Goal: Task Accomplishment & Management: Manage account settings

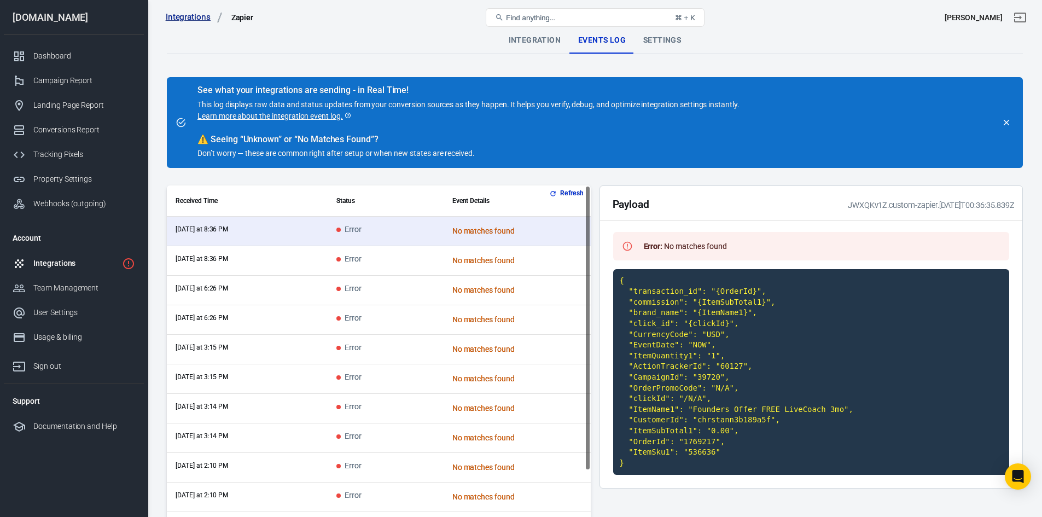
click at [56, 261] on div "Integrations" at bounding box center [75, 263] width 84 height 11
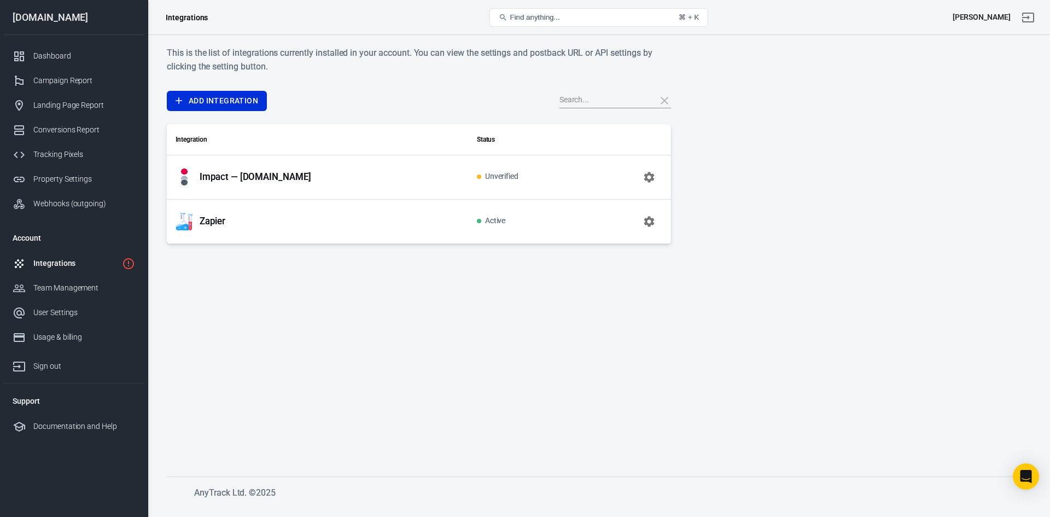
click at [582, 170] on td "Unverified" at bounding box center [526, 177] width 117 height 44
click at [289, 182] on p "Impact — [DOMAIN_NAME]" at bounding box center [256, 176] width 112 height 11
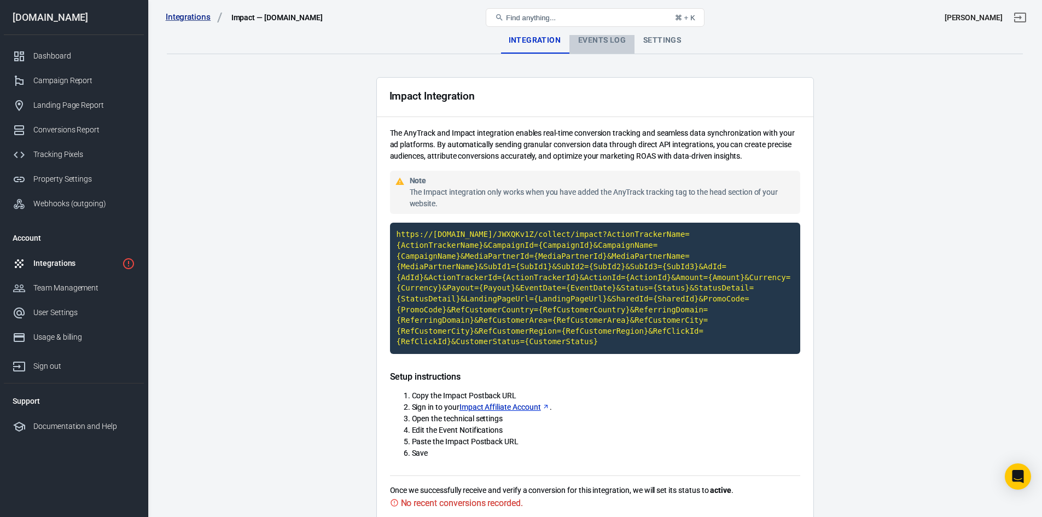
click at [604, 38] on div "Events Log" at bounding box center [601, 40] width 65 height 26
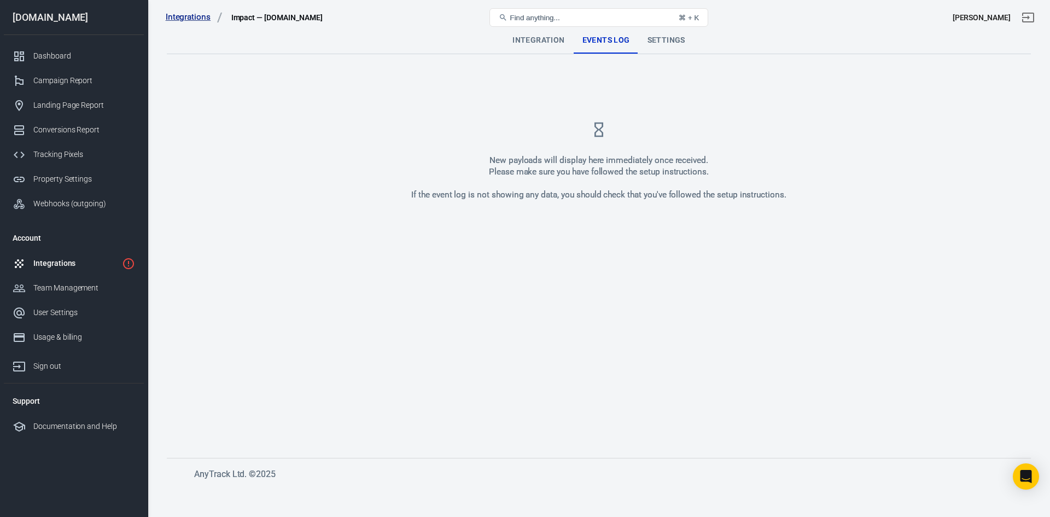
click at [55, 261] on div "Integrations" at bounding box center [75, 263] width 84 height 11
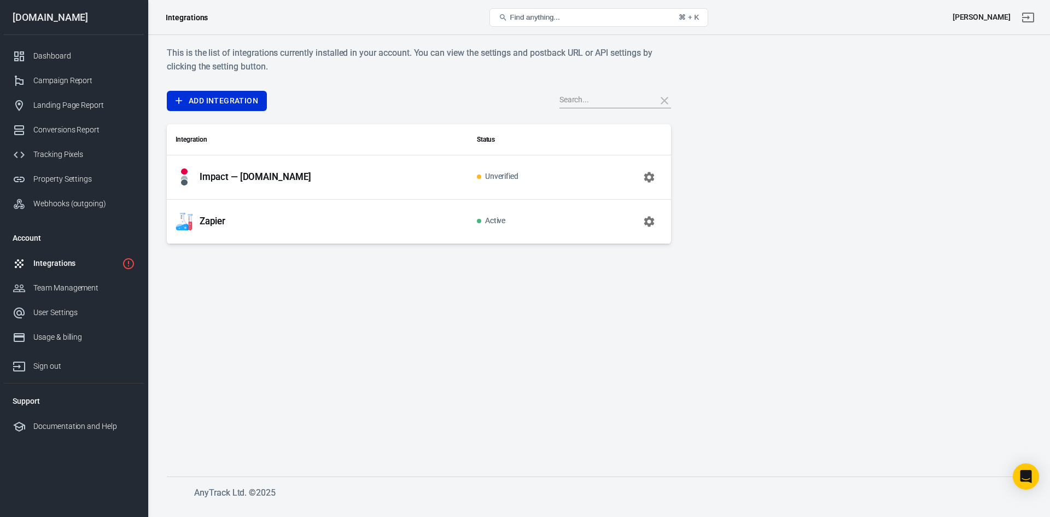
click at [237, 217] on div "Zapier" at bounding box center [318, 221] width 284 height 17
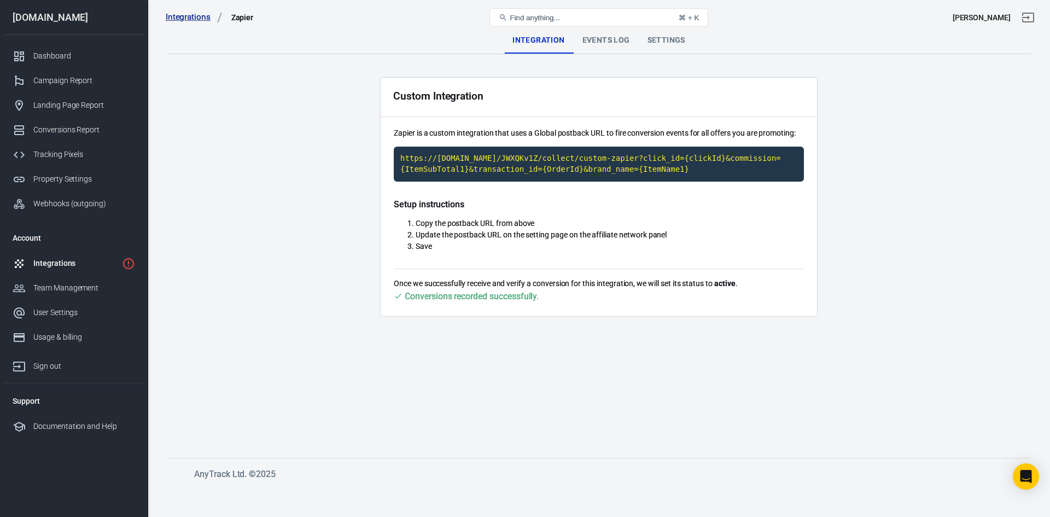
click at [605, 31] on div "Integrations Zapier Find anything... ⌘ + K [PERSON_NAME]" at bounding box center [599, 17] width 902 height 35
click at [604, 38] on div "Events Log" at bounding box center [606, 40] width 65 height 26
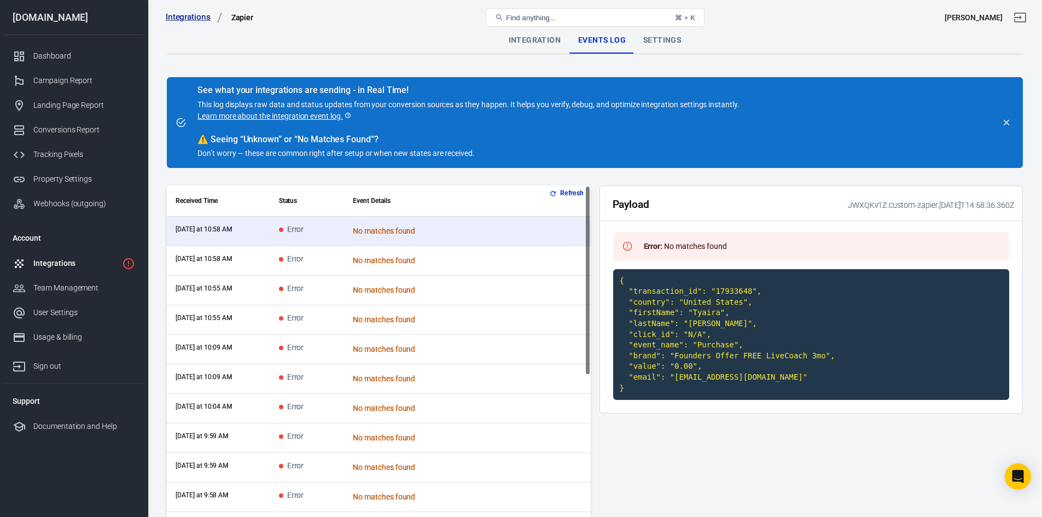
click at [562, 192] on button "Refresh" at bounding box center [567, 193] width 41 height 11
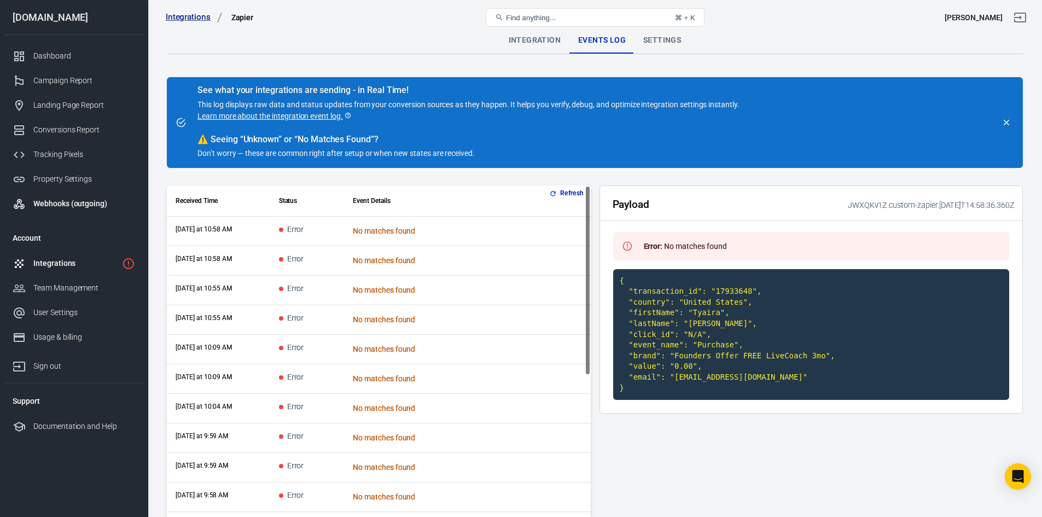
click at [76, 199] on div "Webhooks (outgoing)" at bounding box center [84, 203] width 102 height 11
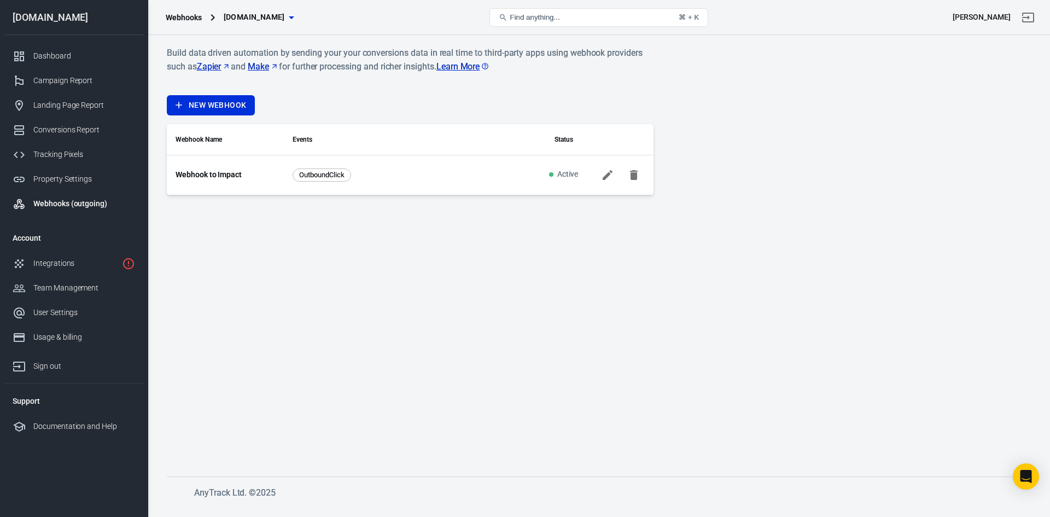
click at [604, 177] on icon at bounding box center [608, 175] width 10 height 10
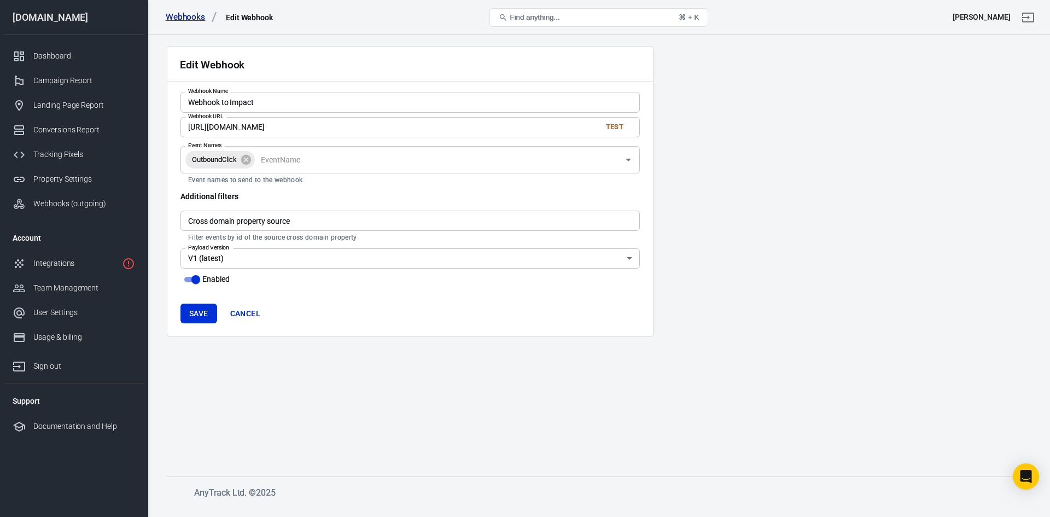
click at [629, 165] on icon "Open" at bounding box center [628, 159] width 13 height 13
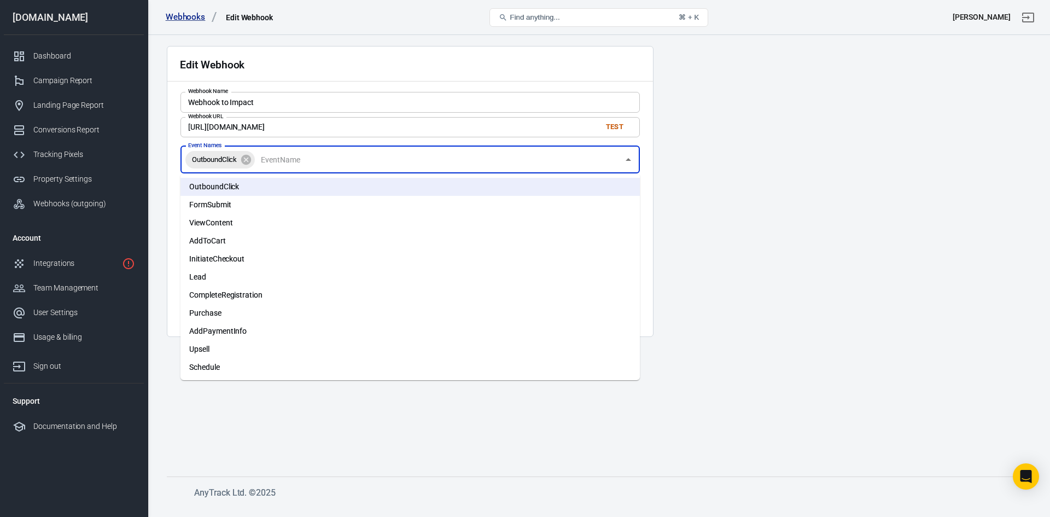
click at [244, 325] on li "AddPaymentInfo" at bounding box center [409, 331] width 459 height 18
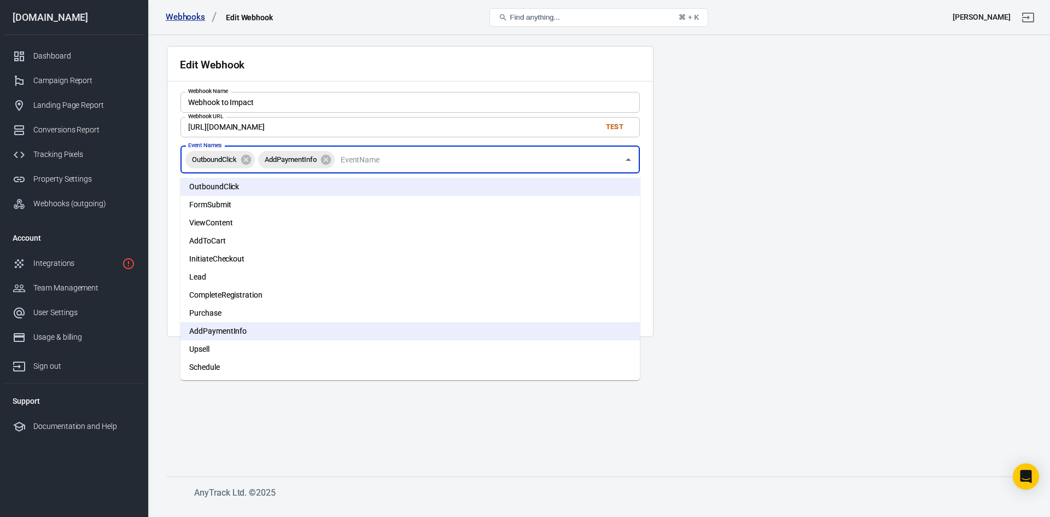
click at [240, 314] on li "Purchase" at bounding box center [409, 313] width 459 height 18
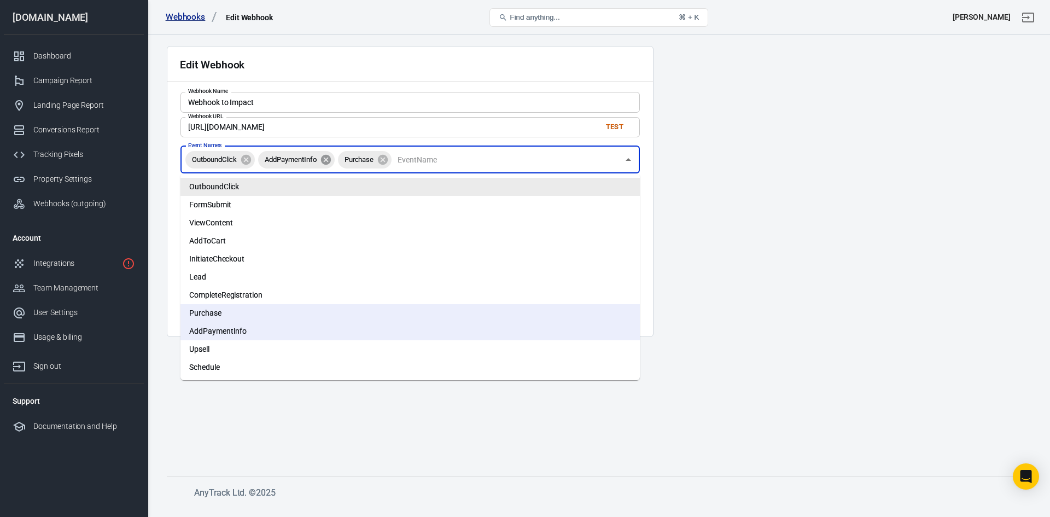
click at [326, 161] on icon at bounding box center [326, 160] width 12 height 12
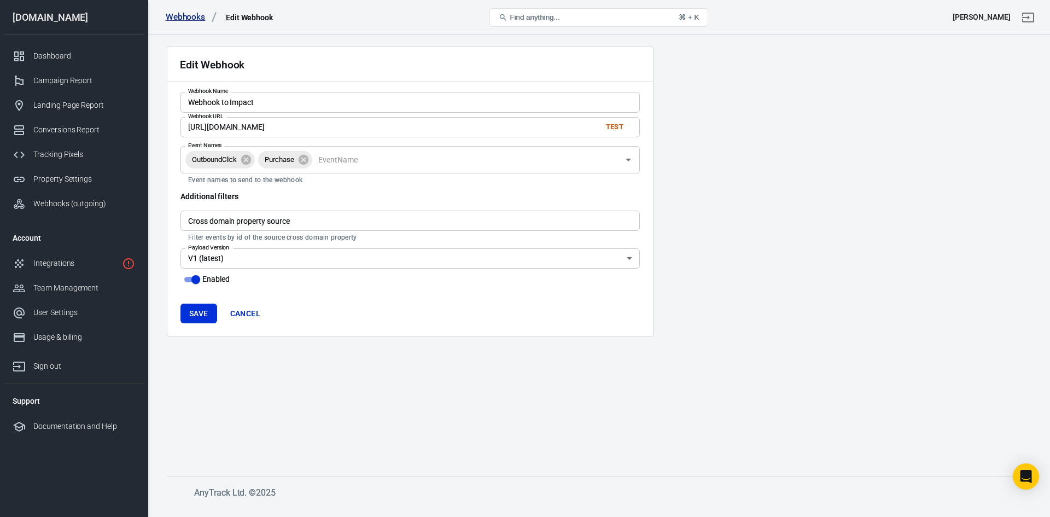
click at [731, 231] on main "Edit Webhook Webhook Name Webhook to Impact Webhook Name Webhook URL https://ho…" at bounding box center [599, 252] width 864 height 413
click at [198, 318] on button "Save" at bounding box center [198, 314] width 37 height 20
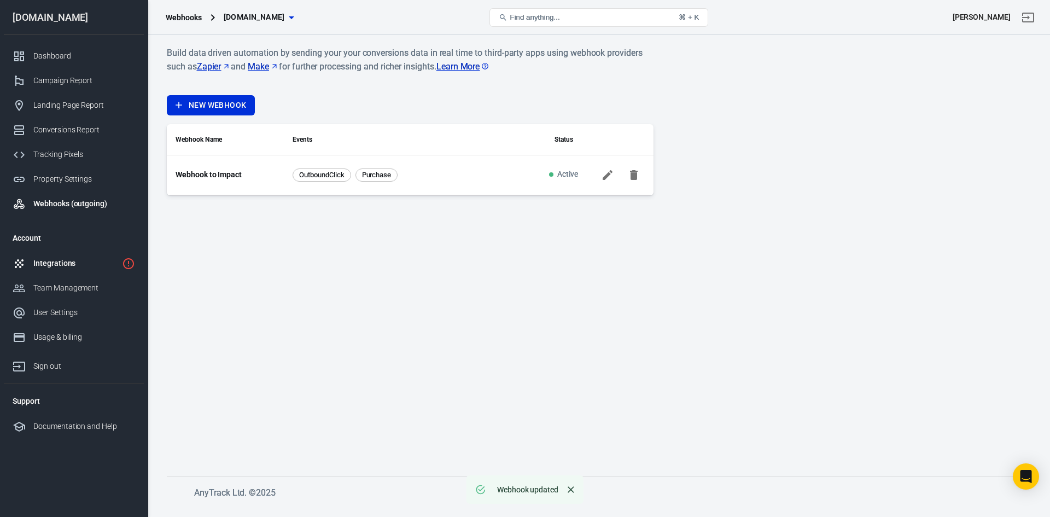
click at [77, 264] on div "Integrations" at bounding box center [75, 263] width 84 height 11
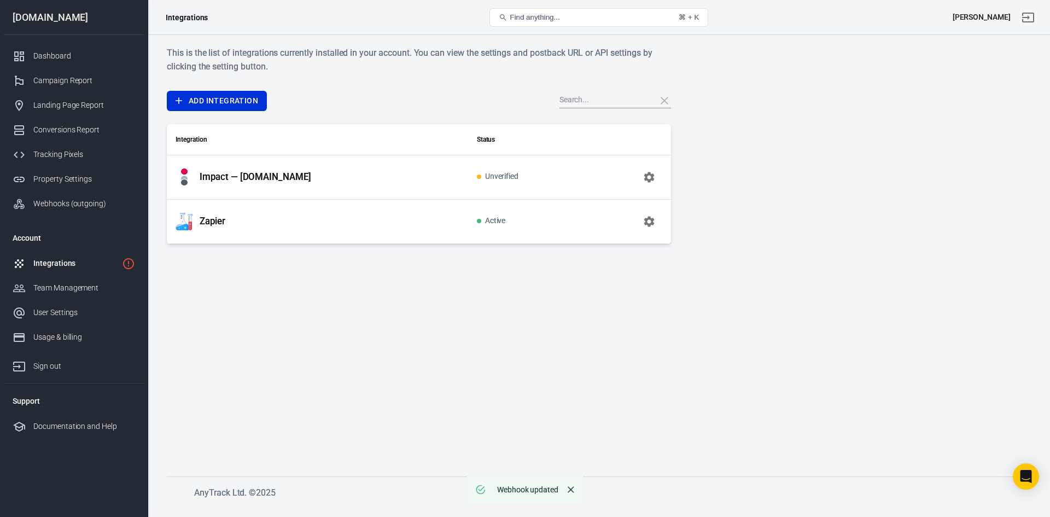
click at [209, 221] on p "Zapier" at bounding box center [213, 220] width 26 height 11
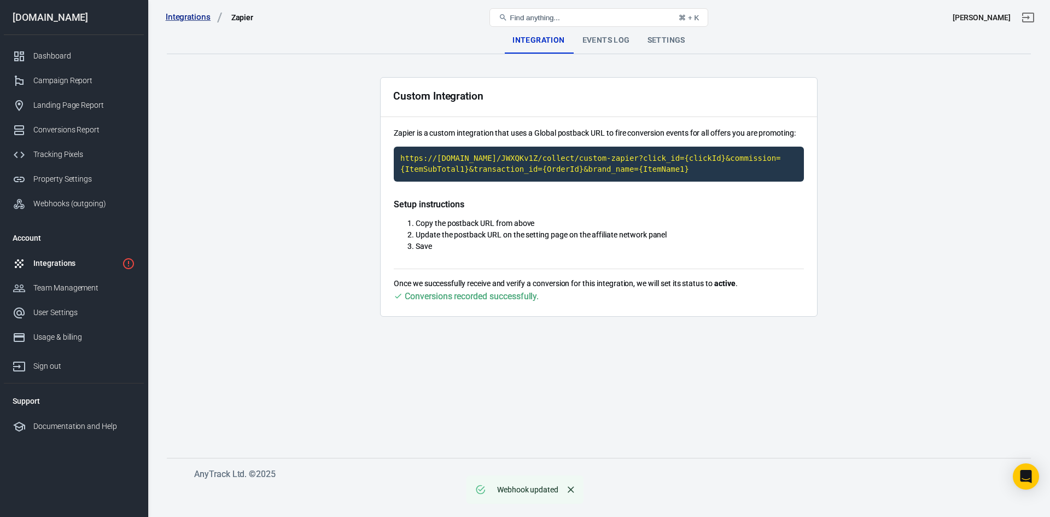
click at [588, 35] on div "Events Log" at bounding box center [606, 40] width 65 height 26
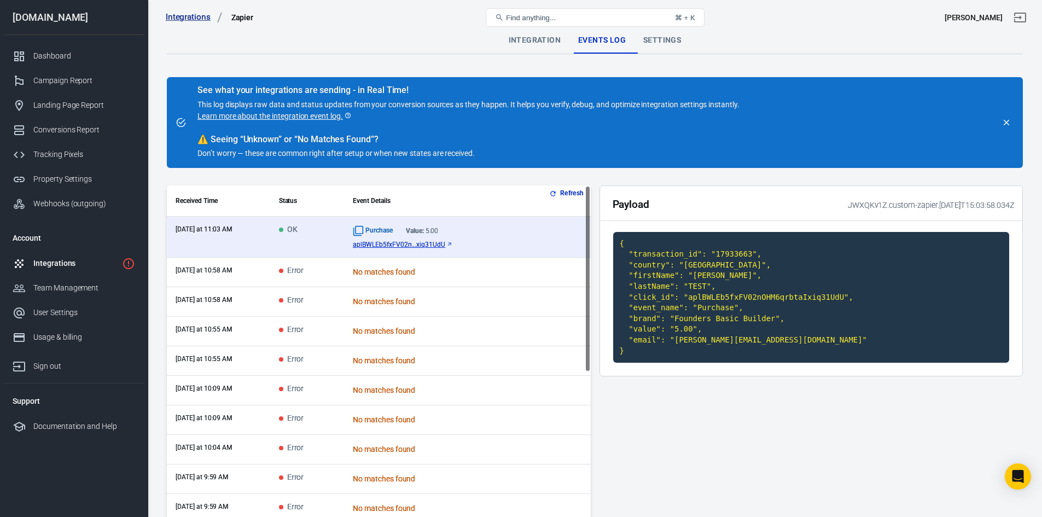
click at [62, 259] on div "Integrations" at bounding box center [75, 263] width 84 height 11
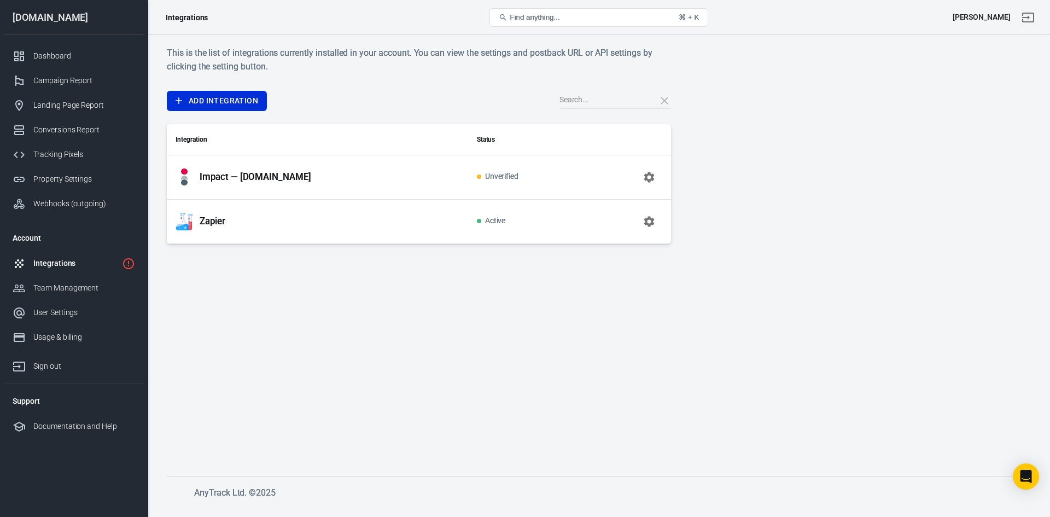
click at [276, 175] on p "Impact — [DOMAIN_NAME]" at bounding box center [256, 176] width 112 height 11
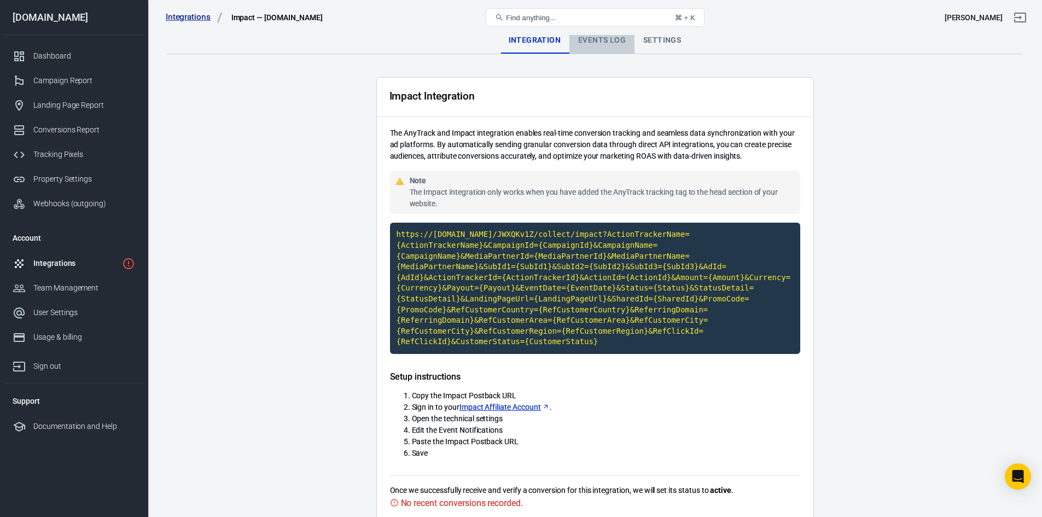
click at [602, 42] on div "Events Log" at bounding box center [601, 40] width 65 height 26
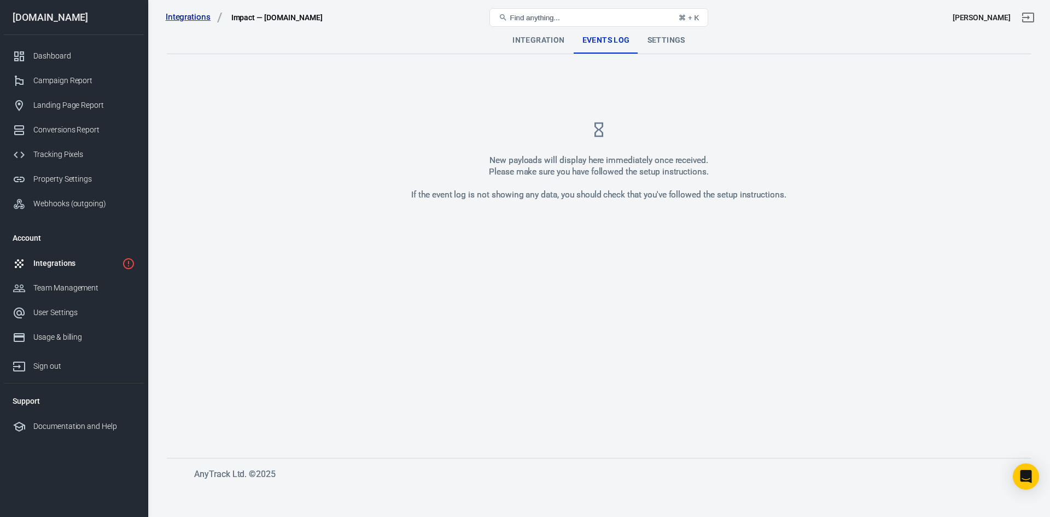
click at [627, 138] on div "New payloads will display here immediately once received. Please make sure you …" at bounding box center [599, 160] width 864 height 167
click at [59, 202] on div "Webhooks (outgoing)" at bounding box center [84, 203] width 102 height 11
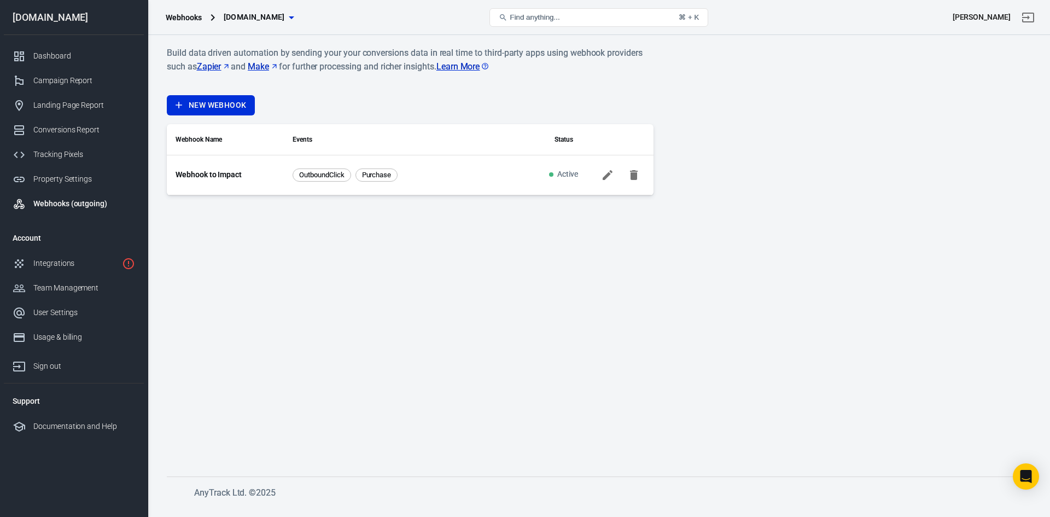
click at [214, 174] on link "Webhook to Impact" at bounding box center [209, 174] width 66 height 11
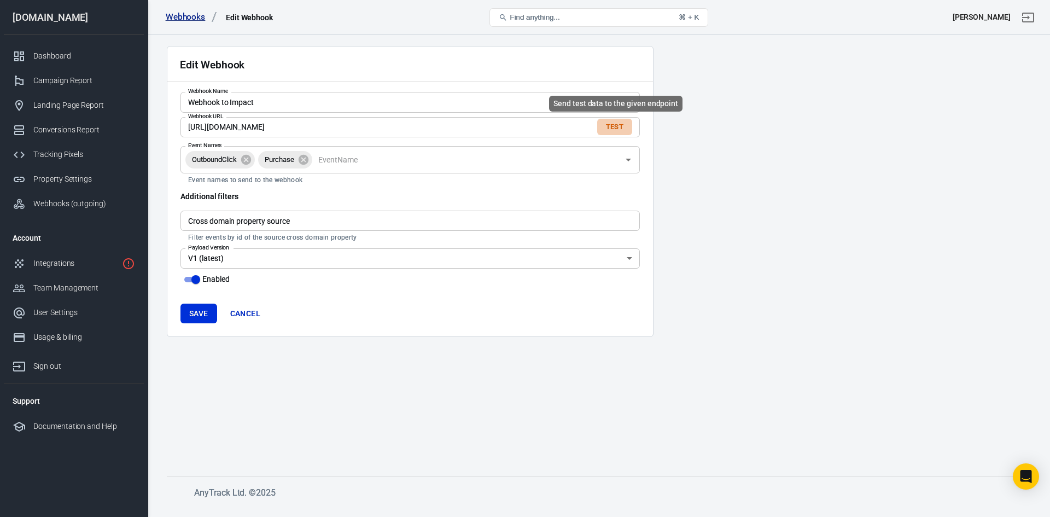
click at [608, 126] on button "Test" at bounding box center [614, 127] width 35 height 17
click at [62, 262] on div "Integrations" at bounding box center [75, 263] width 84 height 11
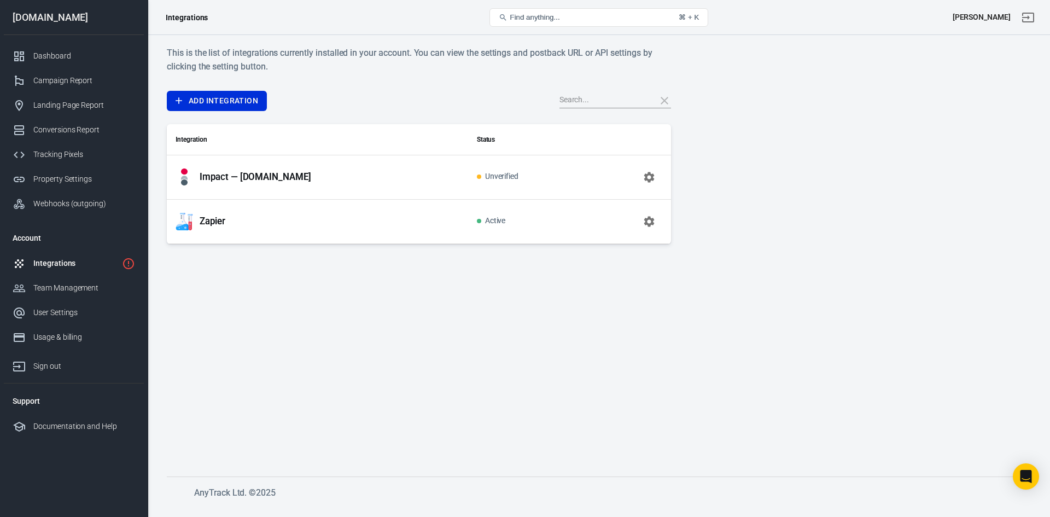
click at [261, 171] on div "Impact — [DOMAIN_NAME]" at bounding box center [318, 176] width 284 height 17
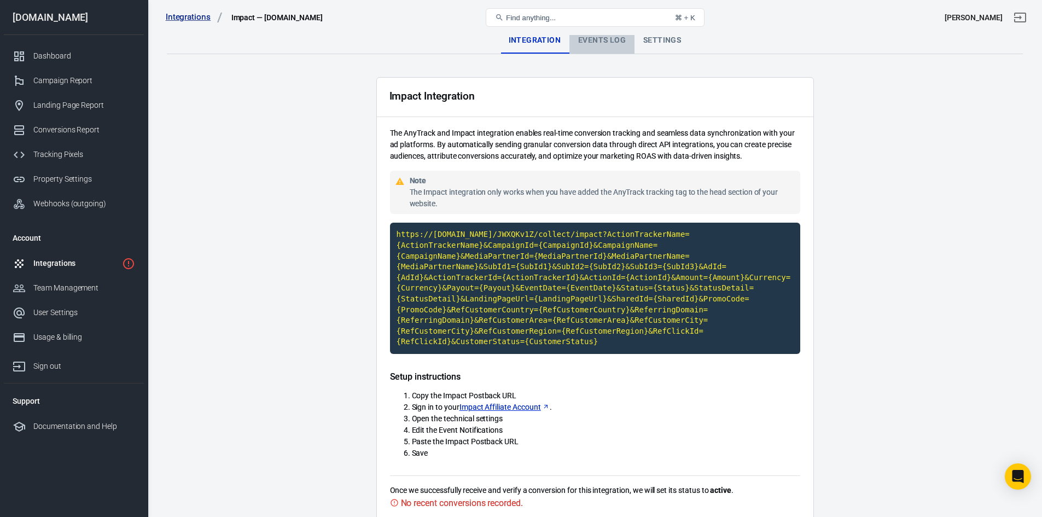
click at [594, 40] on div "Events Log" at bounding box center [601, 40] width 65 height 26
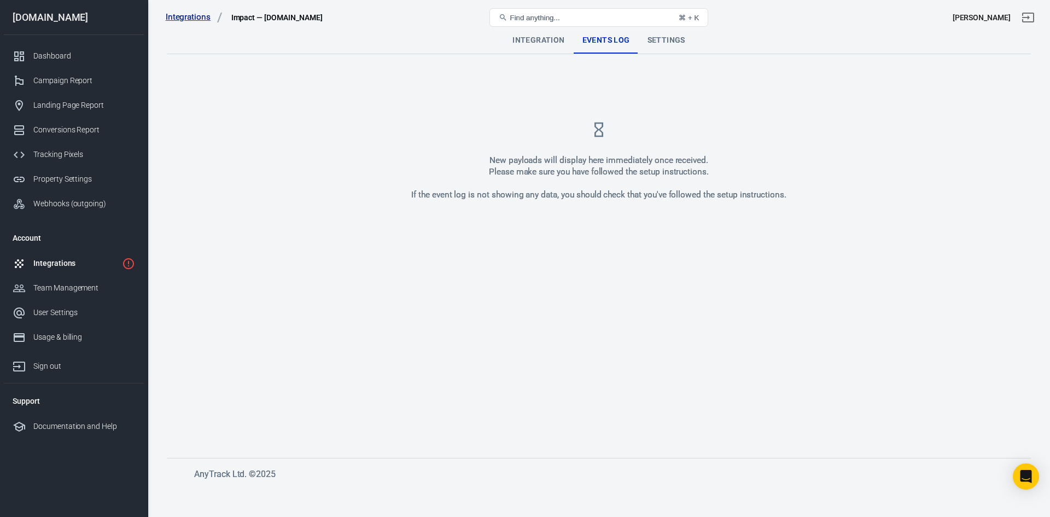
click at [65, 269] on link "Integrations" at bounding box center [74, 263] width 140 height 25
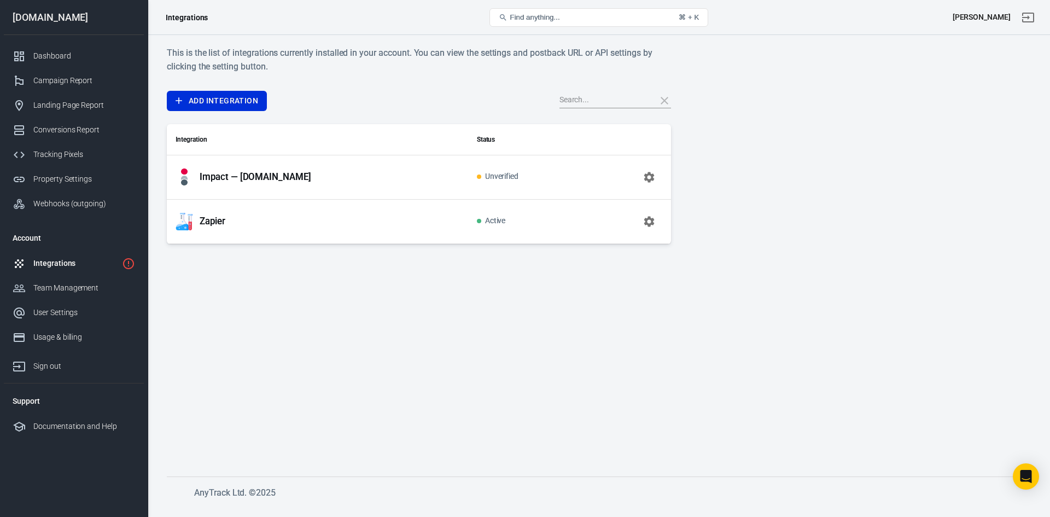
click at [311, 182] on p "Impact — [DOMAIN_NAME]" at bounding box center [256, 176] width 112 height 11
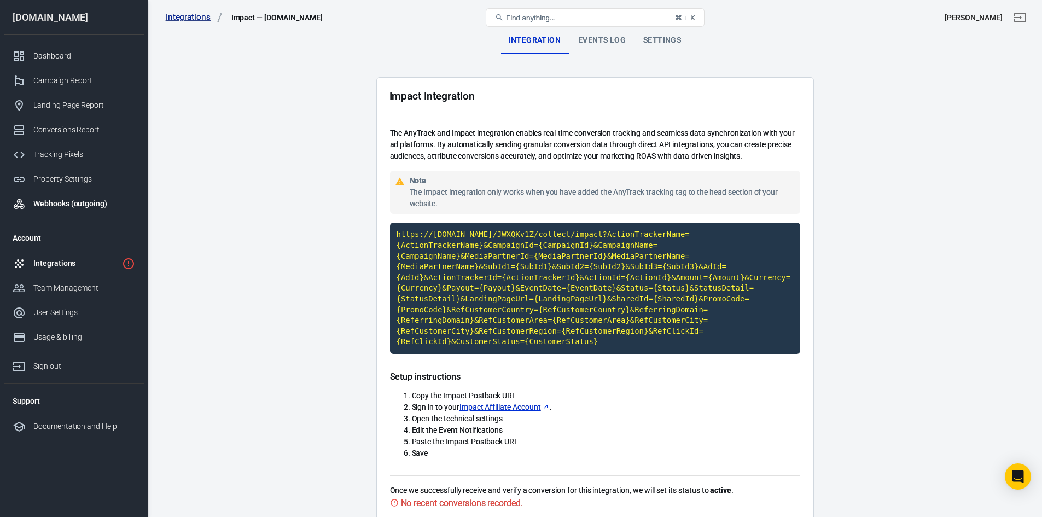
click at [74, 201] on div "Webhooks (outgoing)" at bounding box center [84, 203] width 102 height 11
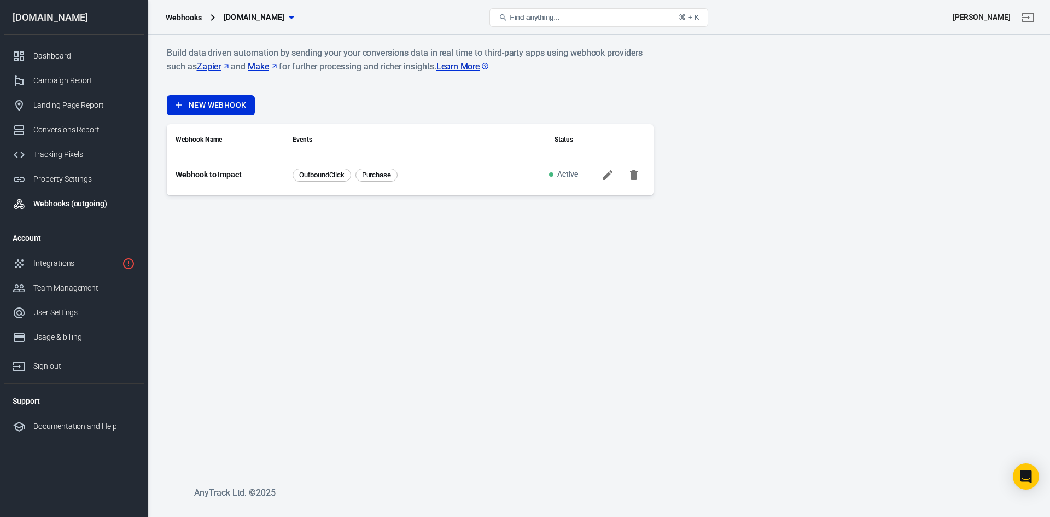
click at [612, 174] on icon at bounding box center [607, 174] width 13 height 13
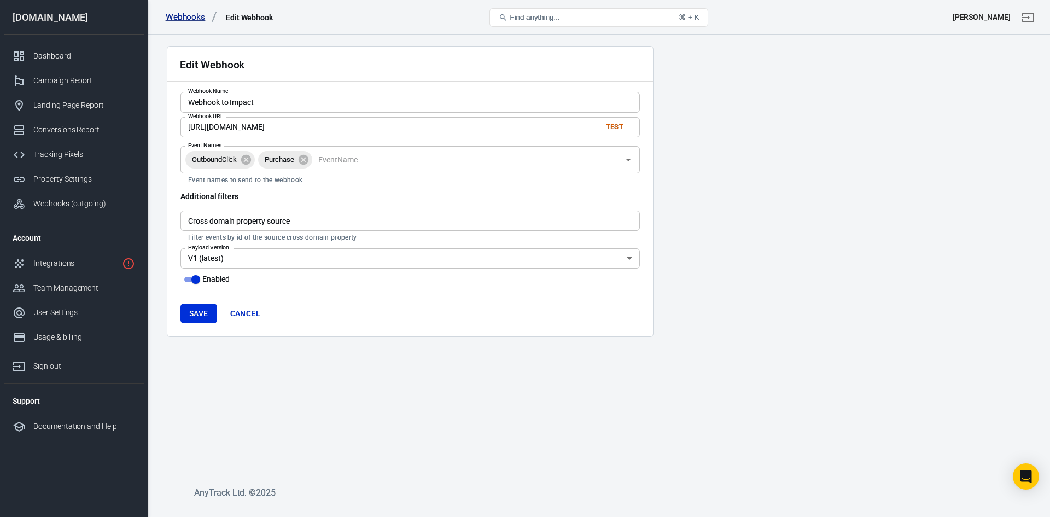
click at [428, 130] on input "https://hook.eu1.make.com/yemim21agcjd579au0c3jtyb5xv5vhb4" at bounding box center [386, 127] width 412 height 20
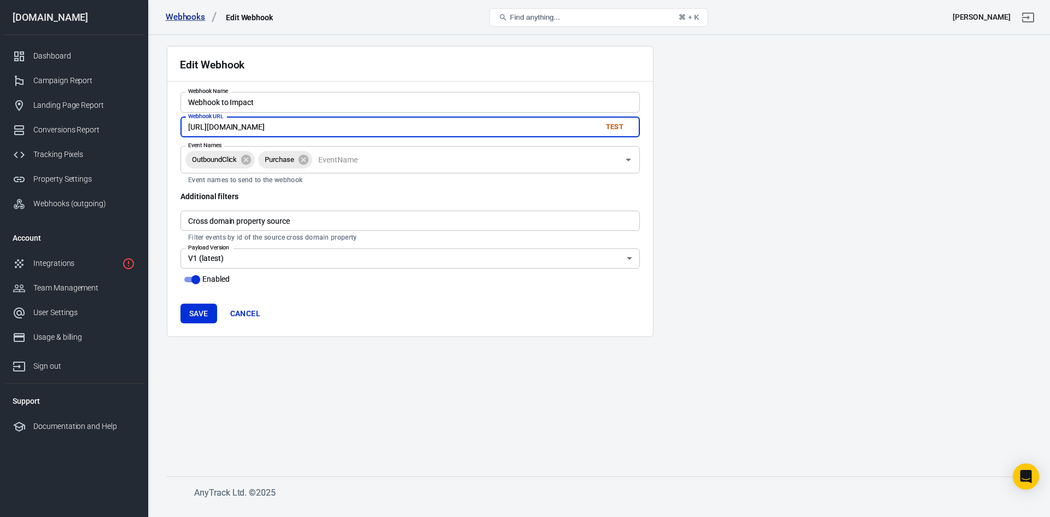
click at [428, 130] on input "https://hook.eu1.make.com/yemim21agcjd579au0c3jtyb5xv5vhb4" at bounding box center [386, 127] width 412 height 20
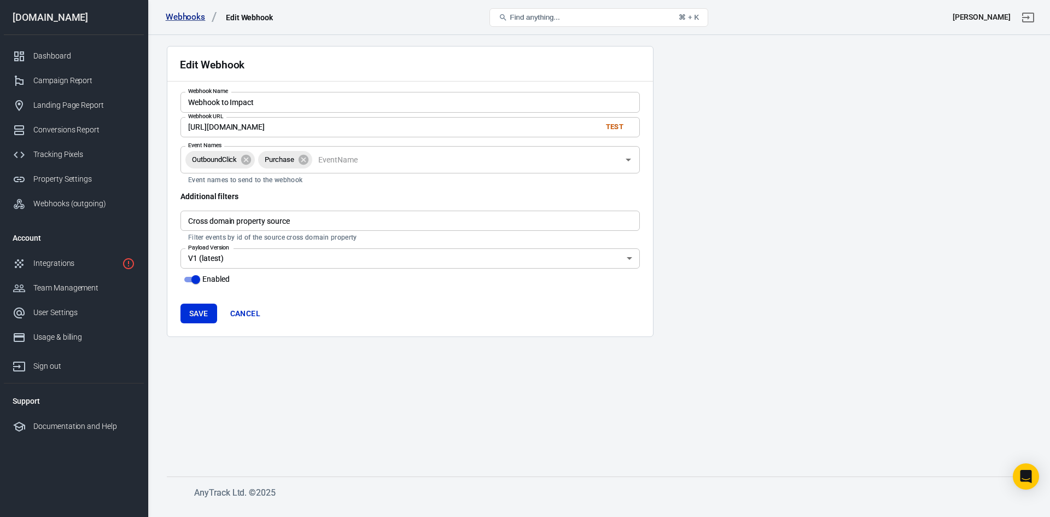
click at [447, 130] on input "https://hook.eu1.make.com/yemim21agcjd579au0c3jtyb5xv5vhb4" at bounding box center [386, 127] width 412 height 20
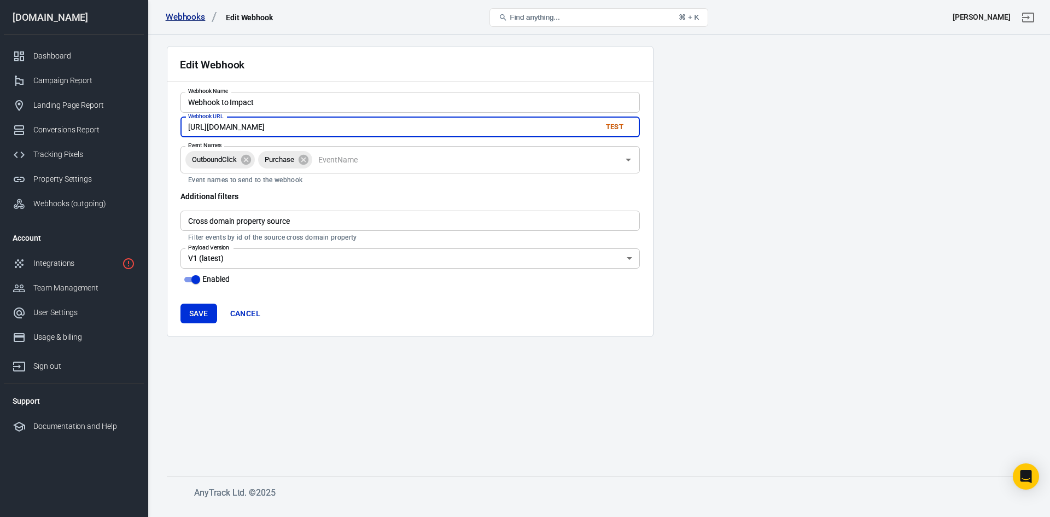
click at [447, 130] on input "https://hook.eu1.make.com/yemim21agcjd579au0c3jtyb5xv5vhb4" at bounding box center [386, 127] width 412 height 20
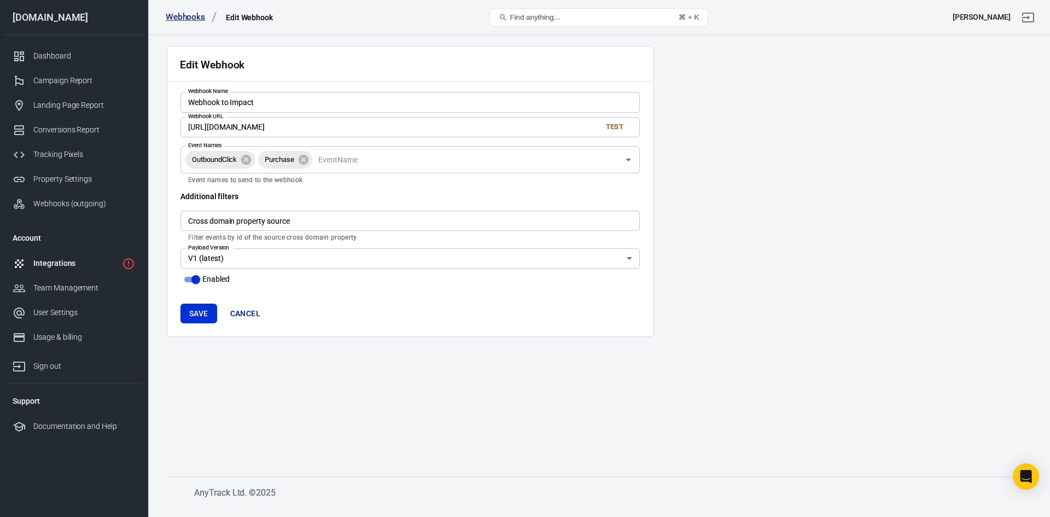
click at [70, 259] on div "Integrations" at bounding box center [75, 263] width 84 height 11
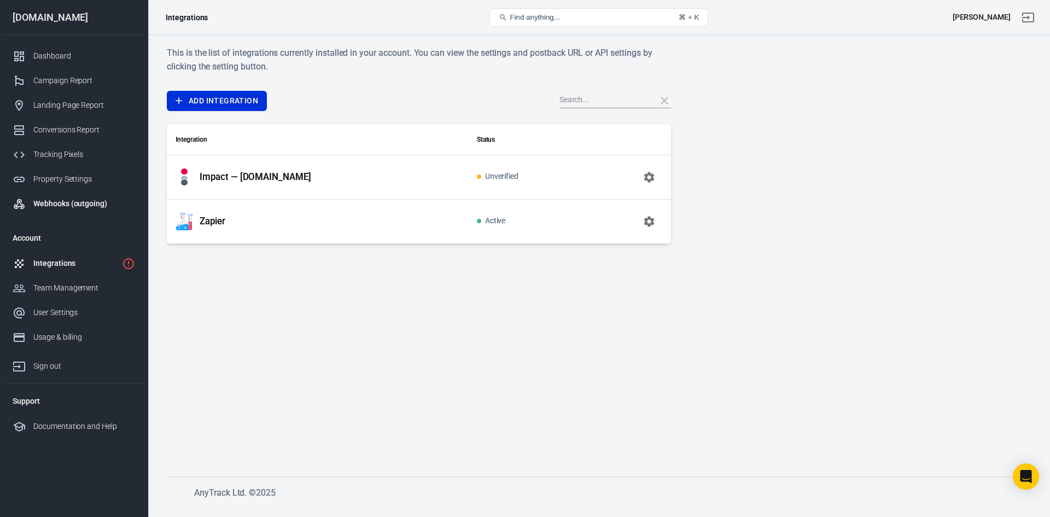
click at [67, 200] on div "Webhooks (outgoing)" at bounding box center [84, 203] width 102 height 11
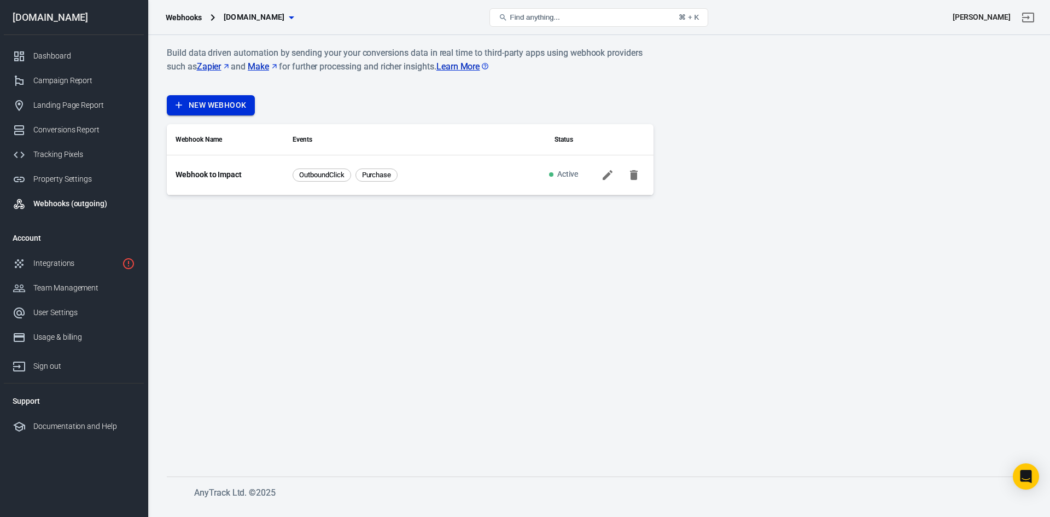
click at [211, 101] on link "New Webhook" at bounding box center [211, 105] width 88 height 20
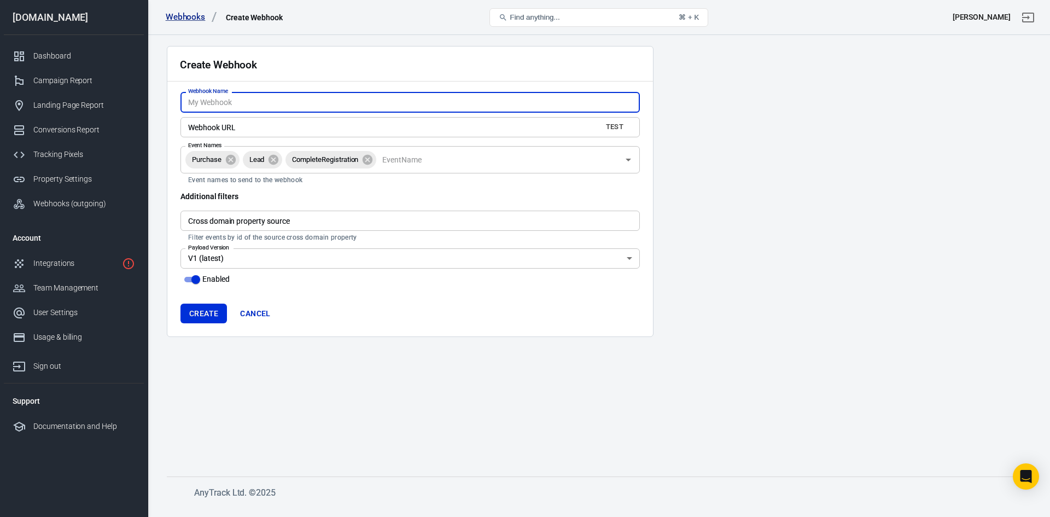
click at [254, 103] on input "Webhook Name" at bounding box center [409, 102] width 459 height 20
type input "https://hooks.zapier.com/hooks/catch/3078582/ud2nh6f/"
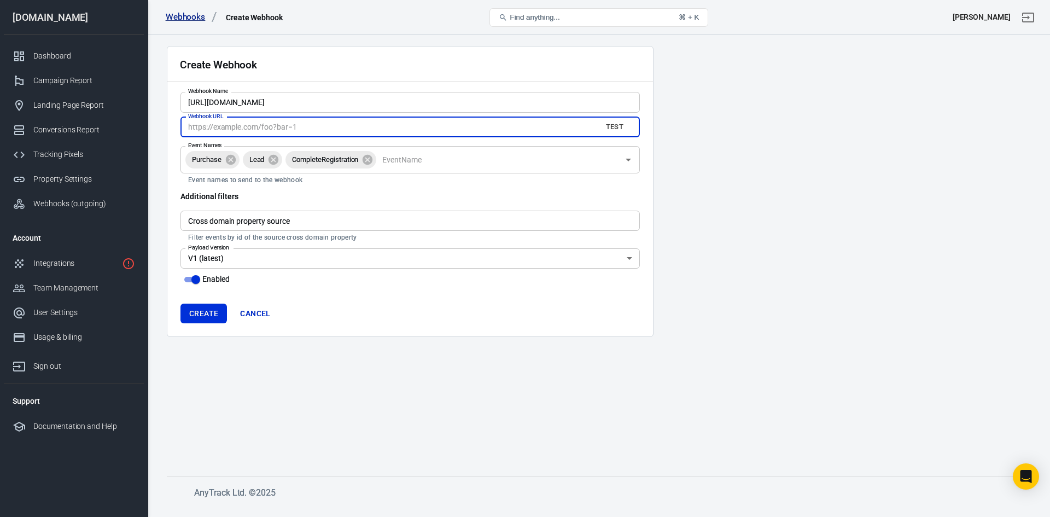
click at [287, 129] on input "Webhook URL" at bounding box center [386, 127] width 412 height 20
click at [289, 129] on input "Webhook URL" at bounding box center [386, 127] width 412 height 20
click at [696, 148] on main "Create Webhook Webhook Name https://hooks.zapier.com/hooks/catch/3078582/ud2nh6…" at bounding box center [599, 252] width 864 height 413
click at [348, 125] on input "Webhook URL" at bounding box center [386, 127] width 412 height 20
paste input "https://hooks.zapier.com/hooks/catch/3078582/ud2nh6f/"
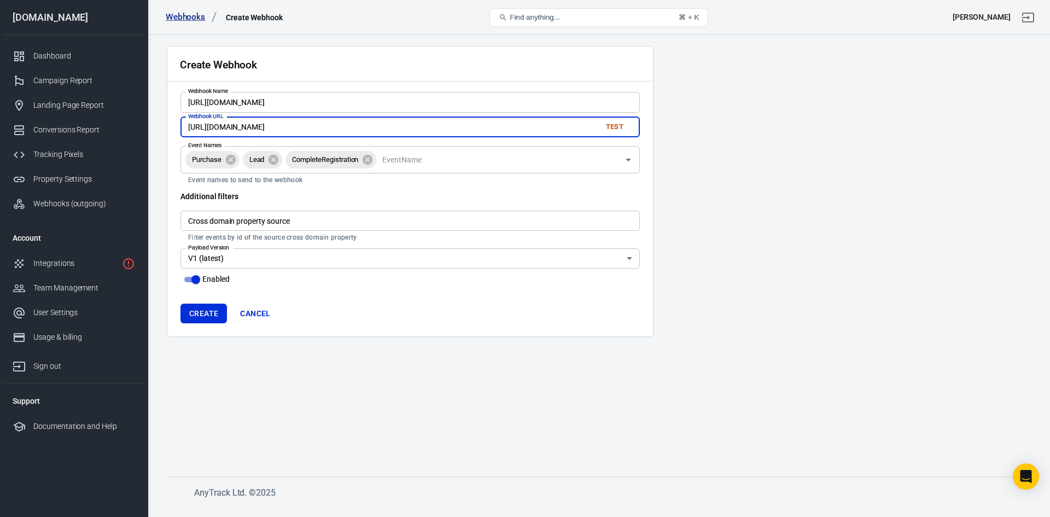
type input "https://hooks.zapier.com/hooks/catch/3078582/ud2nh6f/"
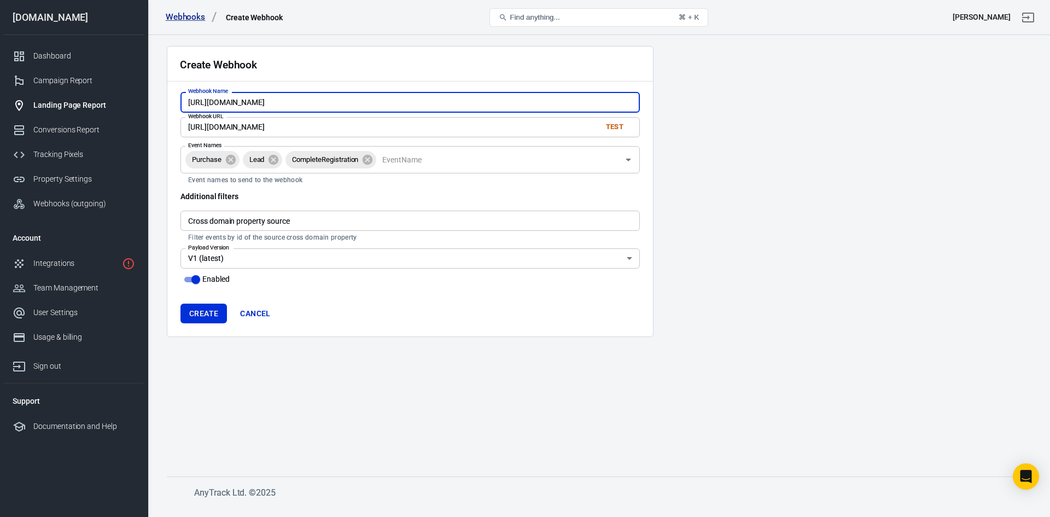
drag, startPoint x: 428, startPoint y: 102, endPoint x: 87, endPoint y: 106, distance: 340.2
click at [87, 106] on div "Webhooks Create Webhook Find anything... ⌘ + K Nicole Prior readingprograms.com…" at bounding box center [525, 270] width 1050 height 471
click at [371, 160] on icon at bounding box center [367, 160] width 12 height 12
click at [275, 162] on icon at bounding box center [274, 159] width 10 height 10
type input "ZapierImpact"
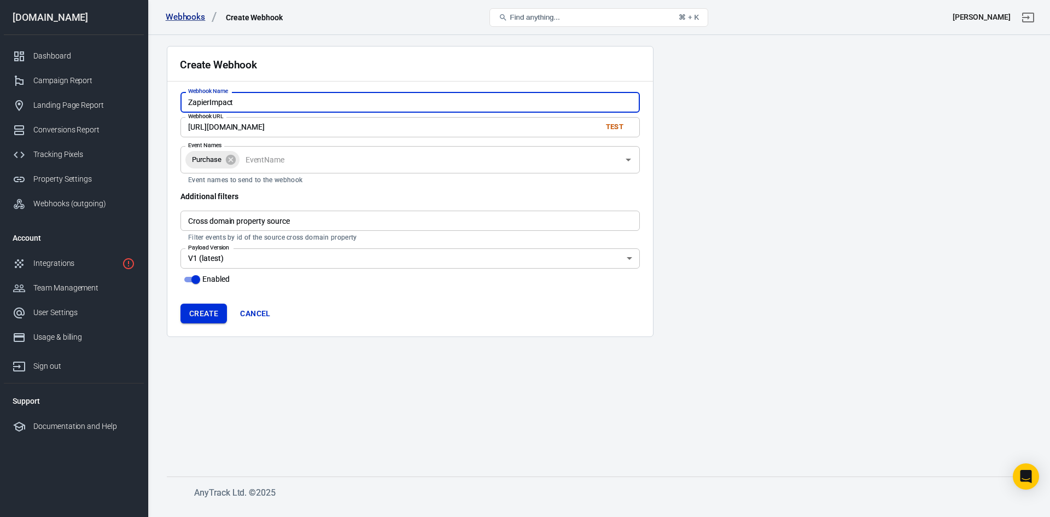
click at [207, 316] on button "Create" at bounding box center [203, 314] width 46 height 20
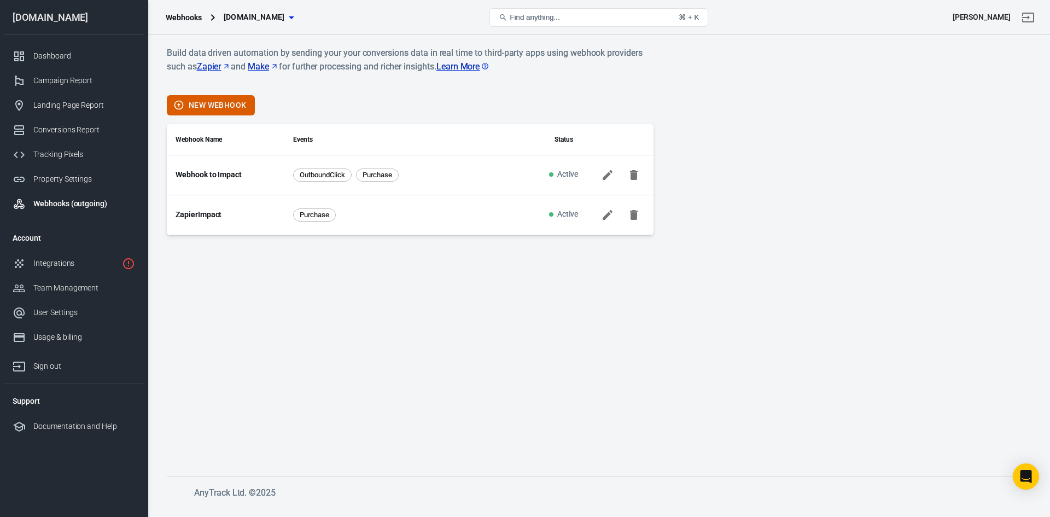
click at [213, 215] on link "ZapierImpact" at bounding box center [199, 214] width 46 height 11
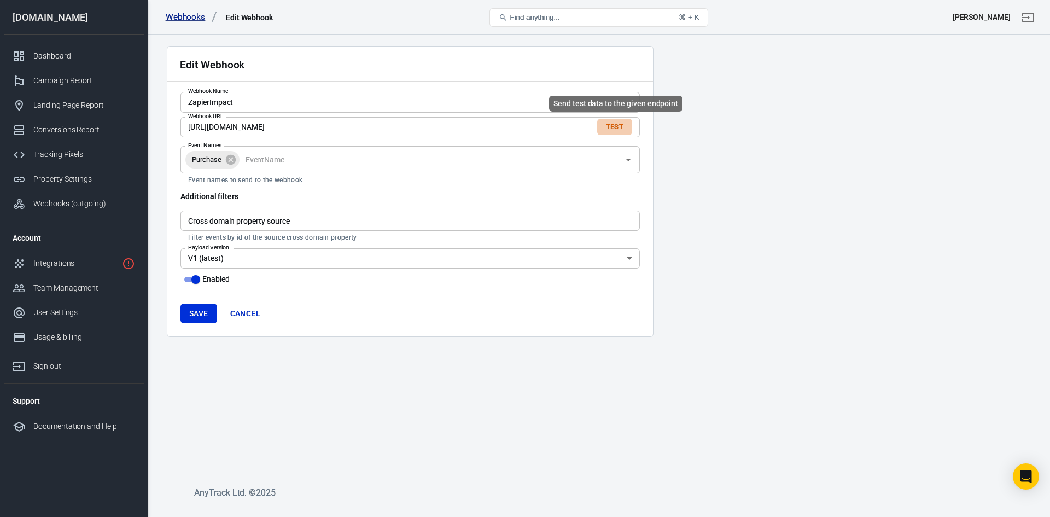
click at [613, 130] on button "Test" at bounding box center [614, 127] width 35 height 17
click at [617, 125] on button "Test" at bounding box center [614, 127] width 35 height 17
click at [61, 262] on div "Integrations" at bounding box center [75, 263] width 84 height 11
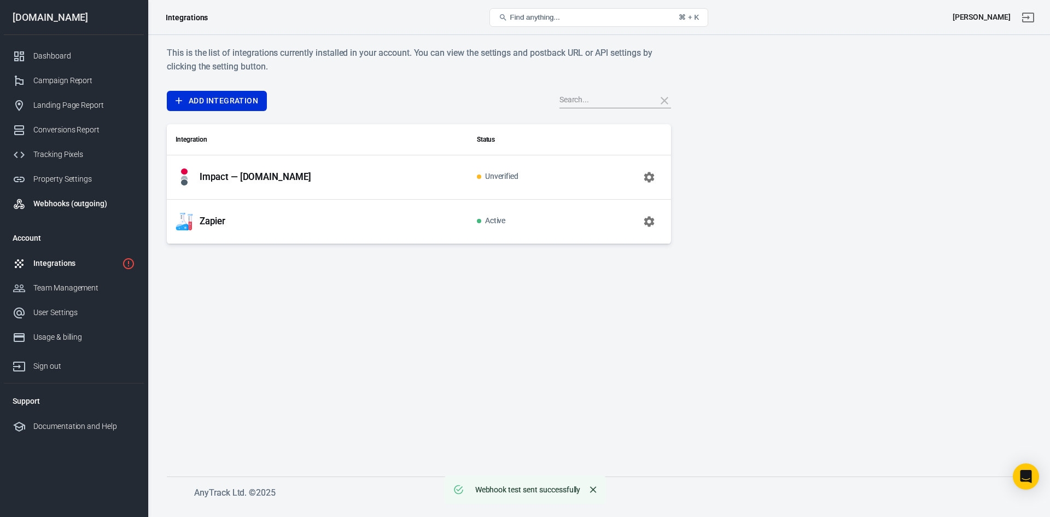
click at [71, 205] on div "Webhooks (outgoing)" at bounding box center [84, 203] width 102 height 11
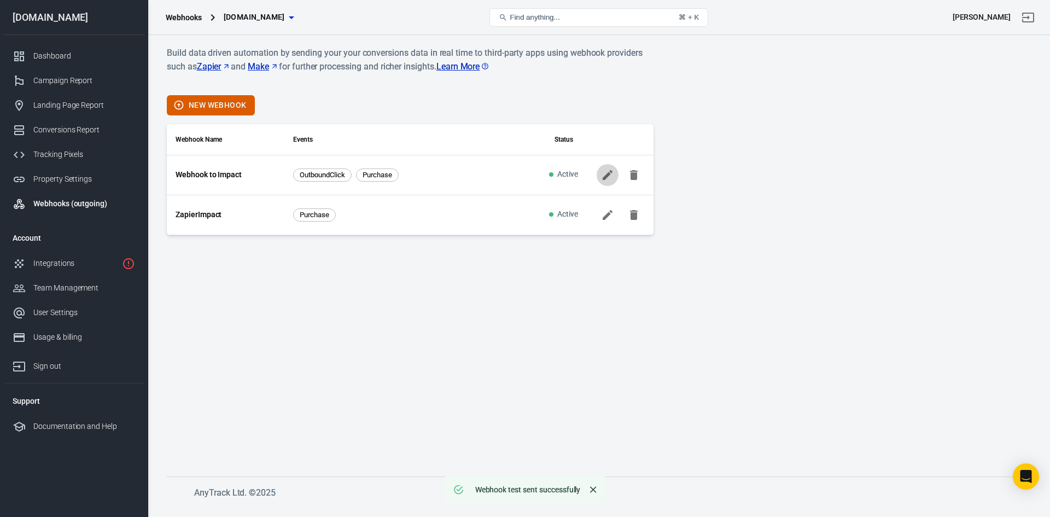
click at [608, 173] on icon at bounding box center [608, 175] width 10 height 10
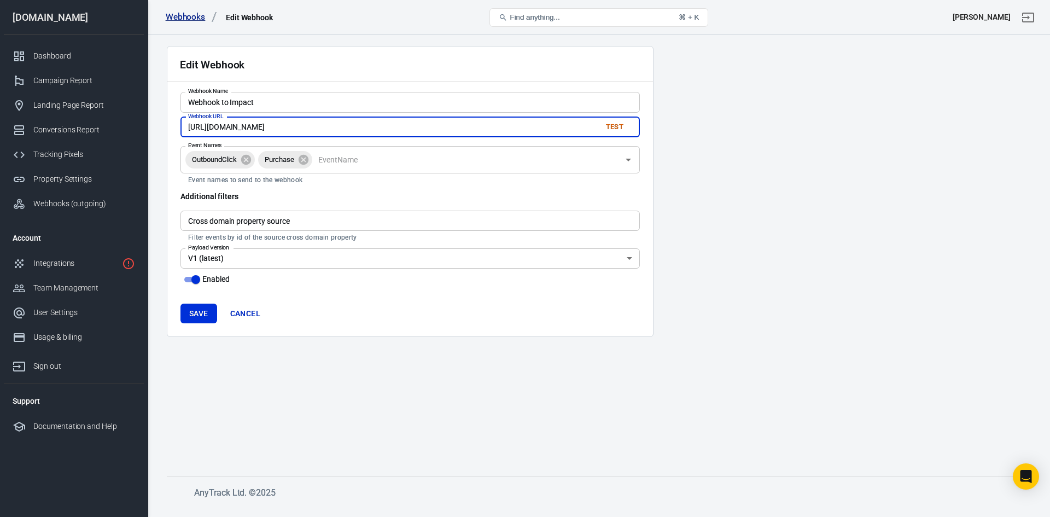
drag, startPoint x: 436, startPoint y: 129, endPoint x: 181, endPoint y: 121, distance: 254.9
click at [181, 121] on input "https://hook.eu1.make.com/yemim21agcjd579au0c3jtyb5xv5vhb4" at bounding box center [386, 127] width 412 height 20
click at [246, 159] on icon at bounding box center [246, 159] width 10 height 10
click at [244, 307] on link "Cancel" at bounding box center [245, 314] width 39 height 20
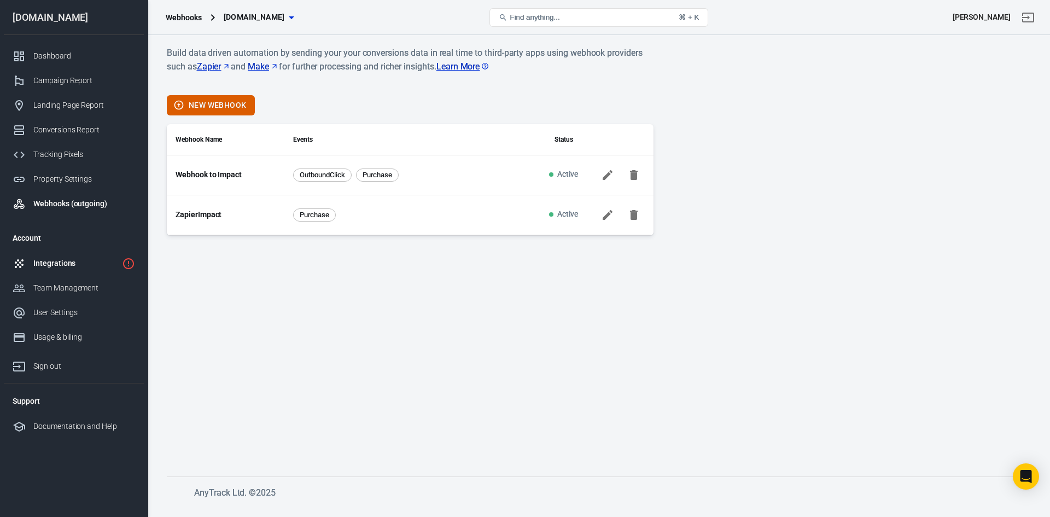
click at [54, 265] on div "Integrations" at bounding box center [75, 263] width 84 height 11
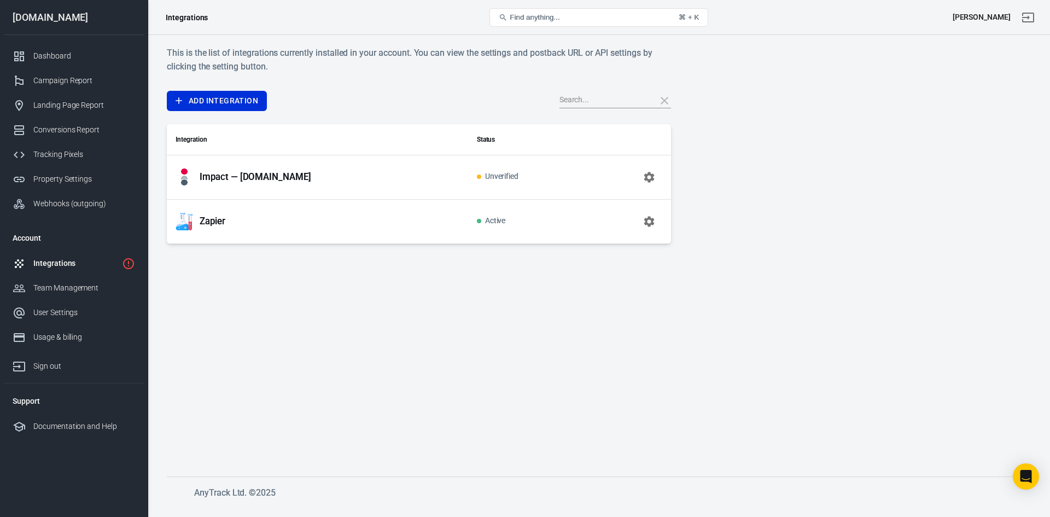
click at [280, 179] on p "Impact — [DOMAIN_NAME]" at bounding box center [256, 176] width 112 height 11
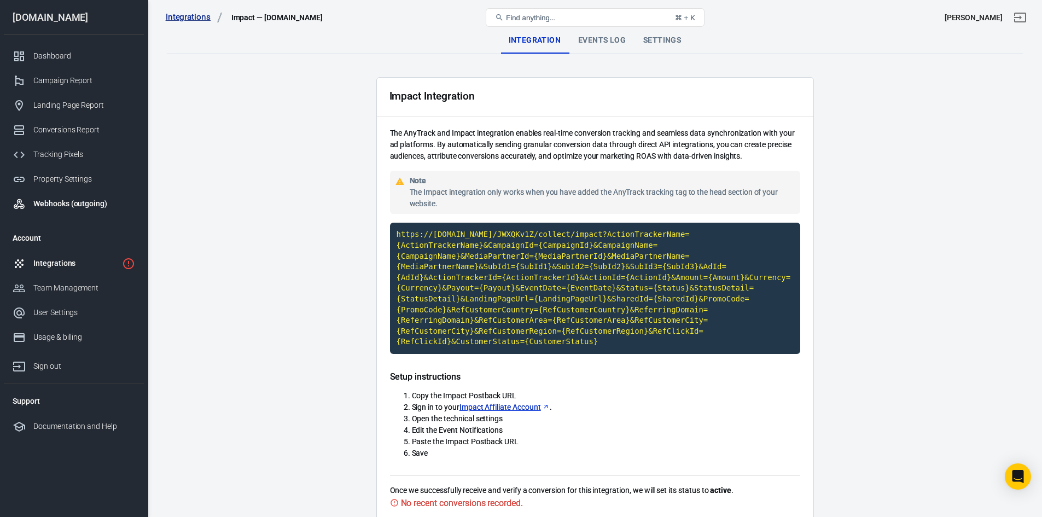
click at [67, 197] on link "Webhooks (outgoing)" at bounding box center [74, 203] width 140 height 25
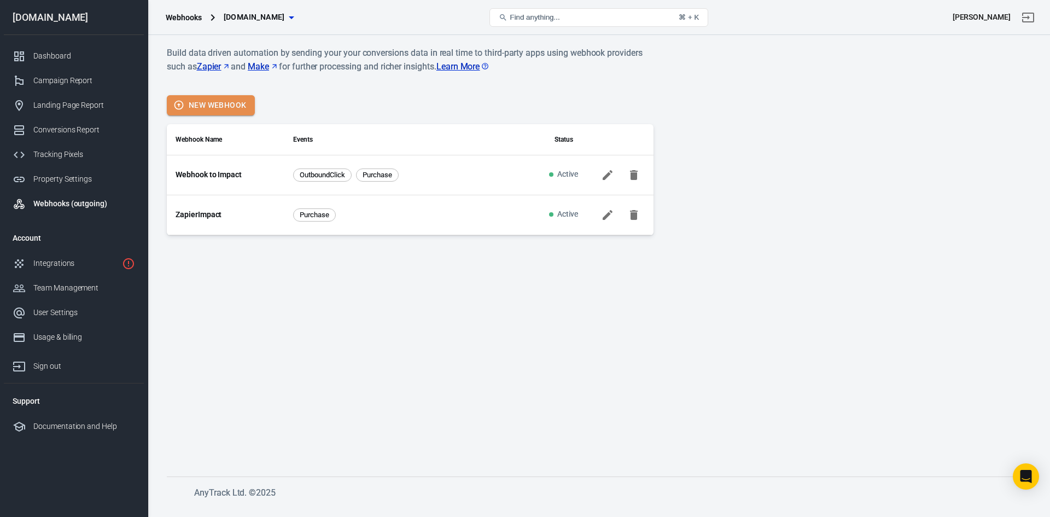
click at [200, 100] on button "New Webhook" at bounding box center [211, 105] width 88 height 20
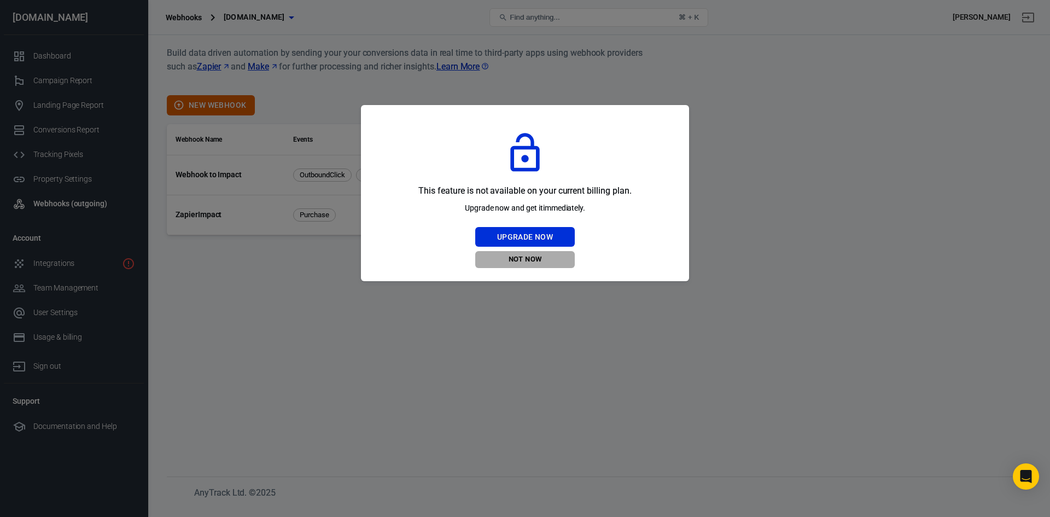
click at [524, 263] on button "Not Now" at bounding box center [525, 259] width 100 height 17
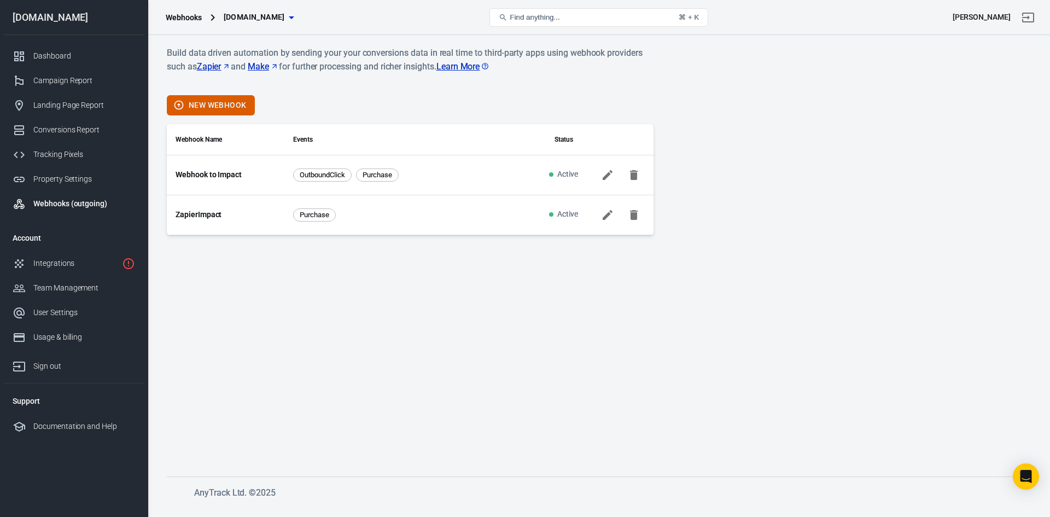
click at [419, 254] on main "Build data driven automation by sending your your conversions data in real time…" at bounding box center [599, 252] width 864 height 413
click at [326, 269] on main "Build data driven automation by sending your your conversions data in real time…" at bounding box center [599, 252] width 864 height 413
click at [297, 268] on main "Build data driven automation by sending your your conversions data in real time…" at bounding box center [599, 252] width 864 height 413
click at [606, 171] on icon at bounding box center [607, 174] width 13 height 13
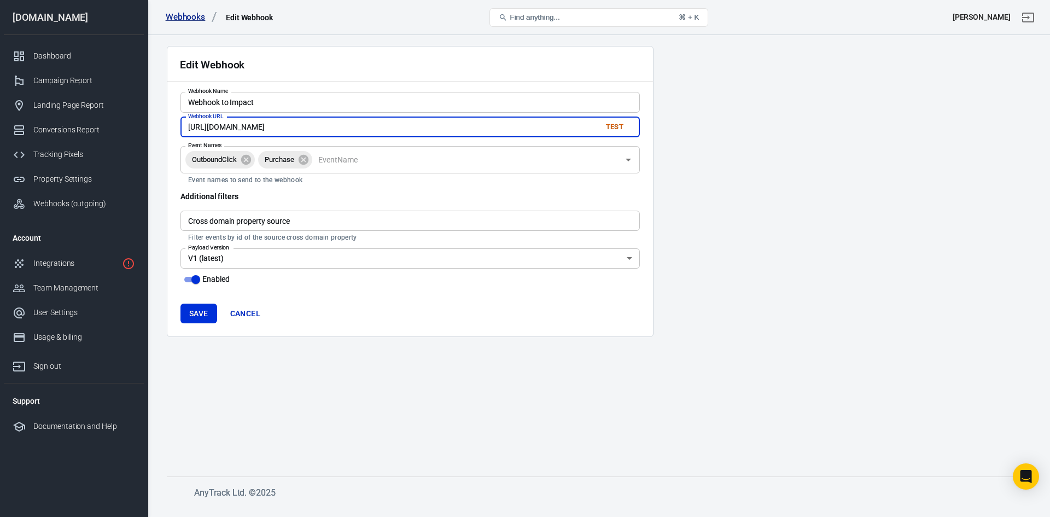
drag, startPoint x: 515, startPoint y: 122, endPoint x: 0, endPoint y: 100, distance: 515.1
click at [0, 100] on div "Webhooks Edit Webhook Find anything... ⌘ + K Nicole Prior readingprograms.com D…" at bounding box center [525, 270] width 1050 height 471
click at [357, 126] on input "https://hook.eu1.make.com/yemim21agcjd579au0c3jtyb5xv5vhb4" at bounding box center [386, 127] width 412 height 20
click at [357, 127] on input "https://hook.eu1.make.com/yemim21agcjd579au0c3jtyb5xv5vhb4" at bounding box center [386, 127] width 412 height 20
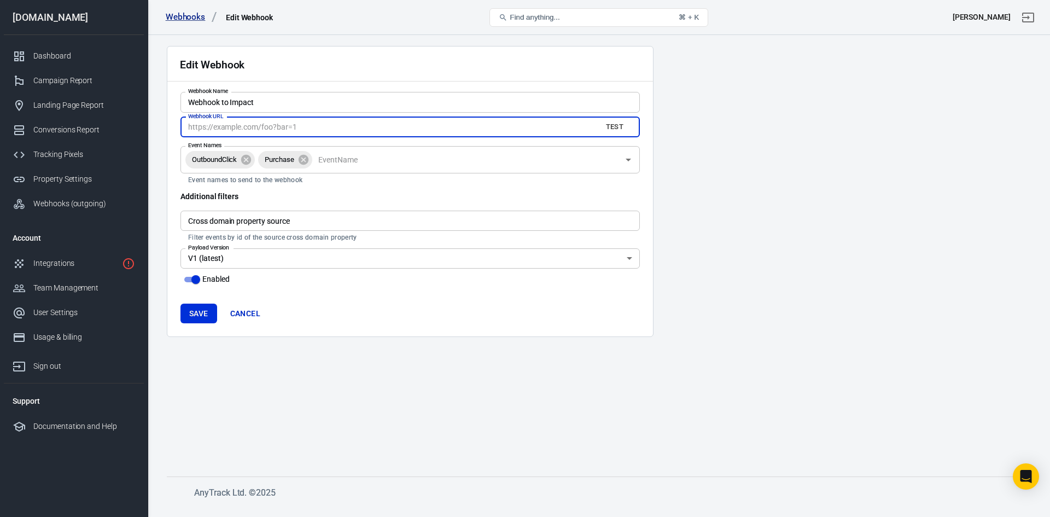
paste input "https://api.impact.com/Advertisers/IR8kuLRpikvv6009901Eoix5FcXefpKgK1/Conversio…"
click at [246, 159] on icon at bounding box center [246, 159] width 10 height 10
type input "https://api.impact.com/Advertisers/IR8kuLRpikvv6009901Eoix5FcXefpKgK1/Conversio…"
click at [192, 312] on button "Save" at bounding box center [198, 314] width 37 height 20
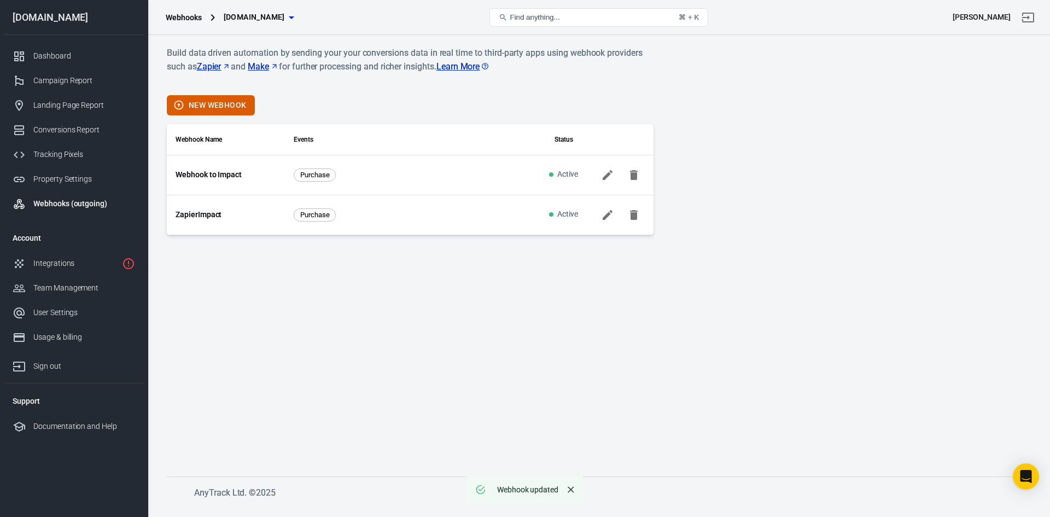
click at [606, 174] on icon at bounding box center [607, 174] width 13 height 13
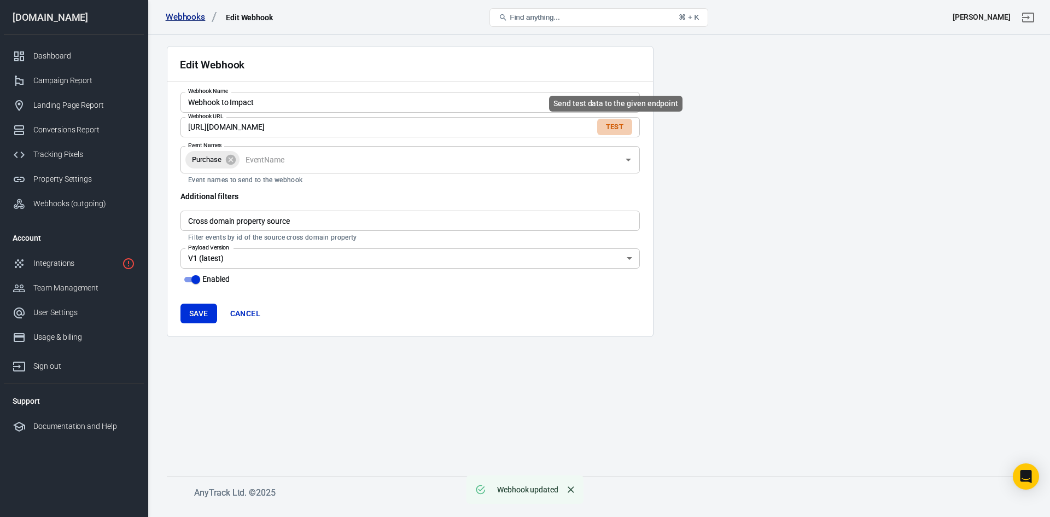
click at [622, 127] on button "Test" at bounding box center [614, 127] width 35 height 17
click at [617, 126] on button "Test" at bounding box center [614, 127] width 35 height 17
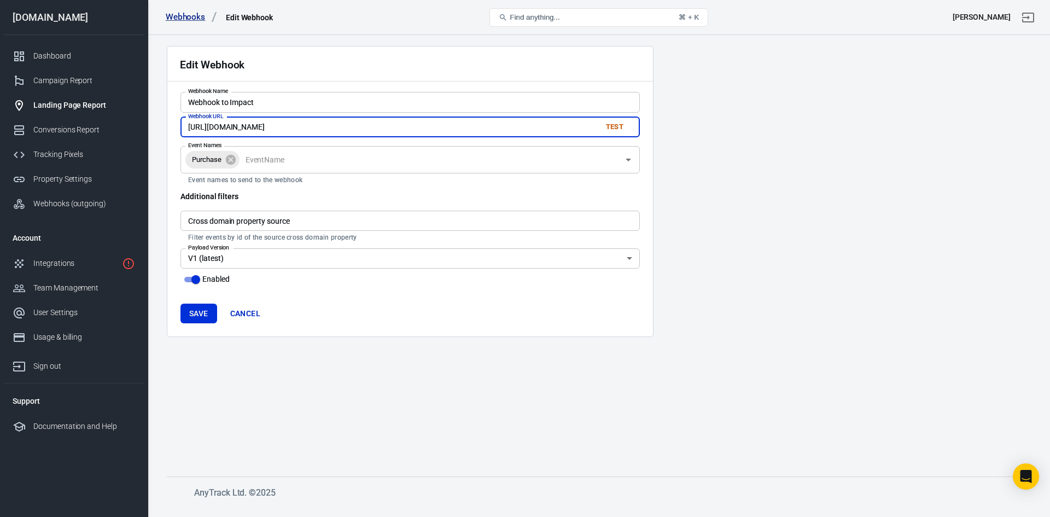
drag, startPoint x: 480, startPoint y: 129, endPoint x: 6, endPoint y: 104, distance: 474.2
click at [6, 104] on div "Webhooks Edit Webhook Find anything... ⌘ + K Nicole Prior readingprograms.com D…" at bounding box center [525, 270] width 1050 height 471
paste input "hook.eu1.make.com/yemim21agcjd579au0c3jtyb5xv5vhb4"
type input "https://hook.eu1.make.com/yemim21agcjd579au0c3jtyb5xv5vhb4"
click at [200, 316] on button "Save" at bounding box center [198, 314] width 37 height 20
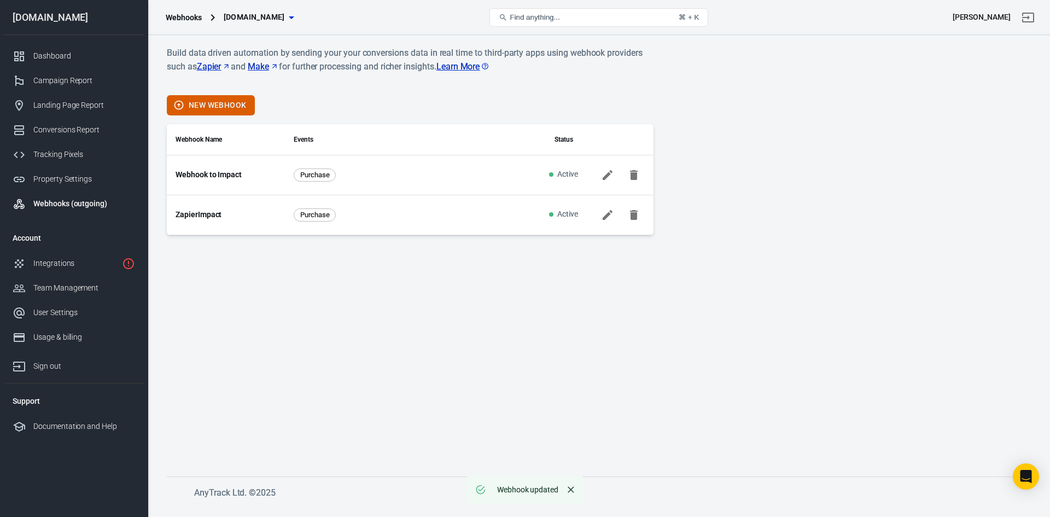
click at [195, 213] on link "ZapierImpact" at bounding box center [199, 214] width 46 height 11
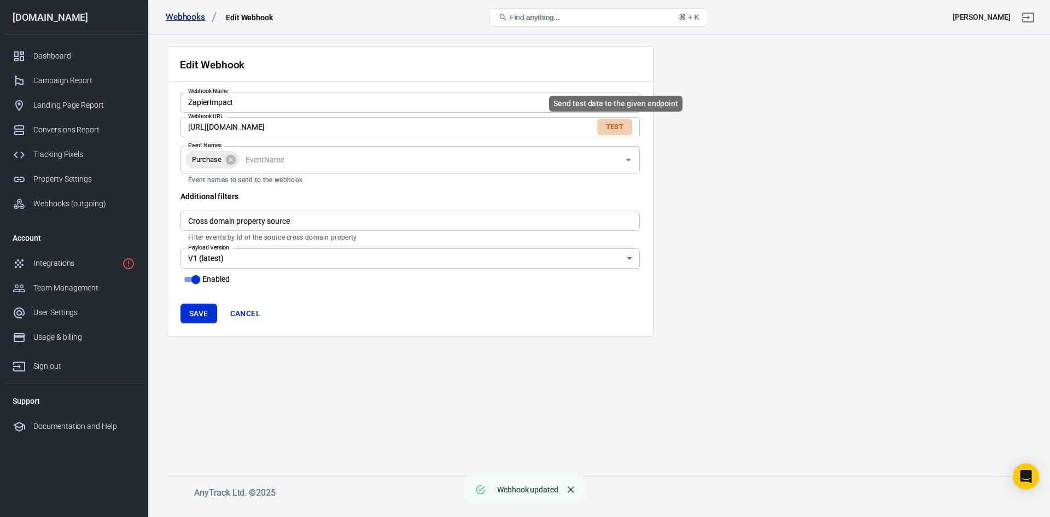
click at [616, 128] on button "Test" at bounding box center [614, 127] width 35 height 17
drag, startPoint x: 625, startPoint y: 155, endPoint x: 619, endPoint y: 158, distance: 6.4
click at [625, 155] on icon "Open" at bounding box center [628, 159] width 13 height 13
click at [677, 277] on main "Edit Webhook Webhook Name ZapierImpact Webhook Name Webhook URL https://hooks.z…" at bounding box center [599, 252] width 864 height 413
click at [61, 261] on div "Integrations" at bounding box center [75, 263] width 84 height 11
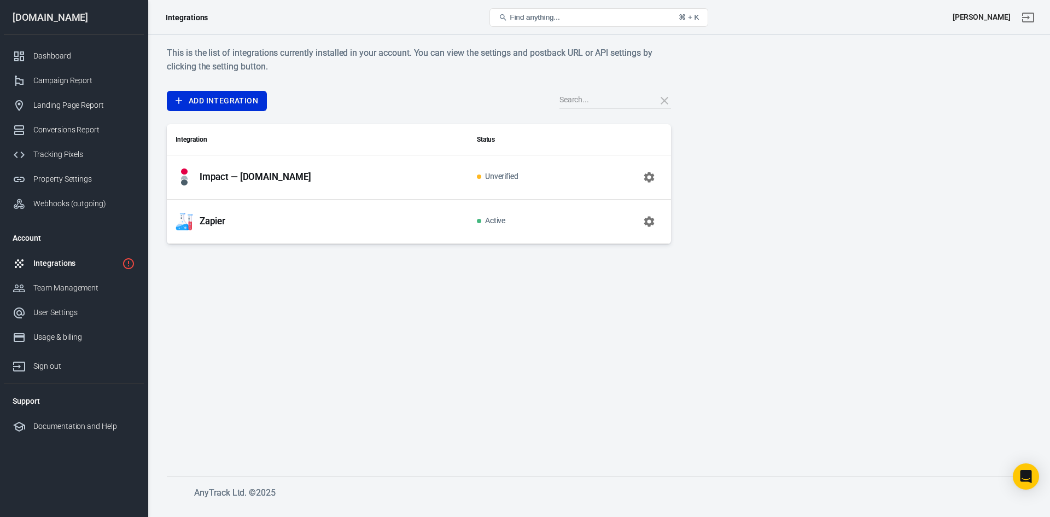
click at [422, 219] on div "Zapier" at bounding box center [318, 221] width 284 height 17
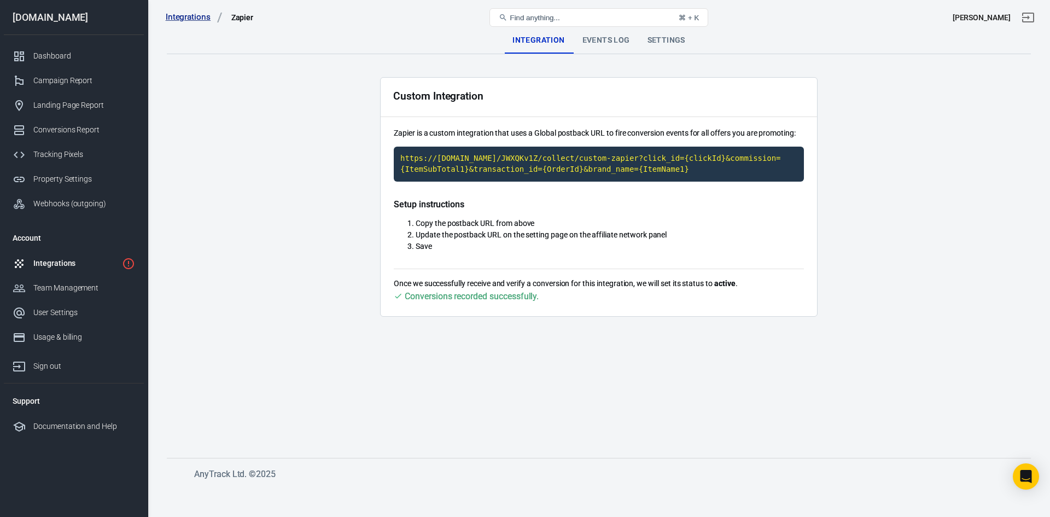
click at [590, 36] on div "Events Log" at bounding box center [606, 40] width 65 height 26
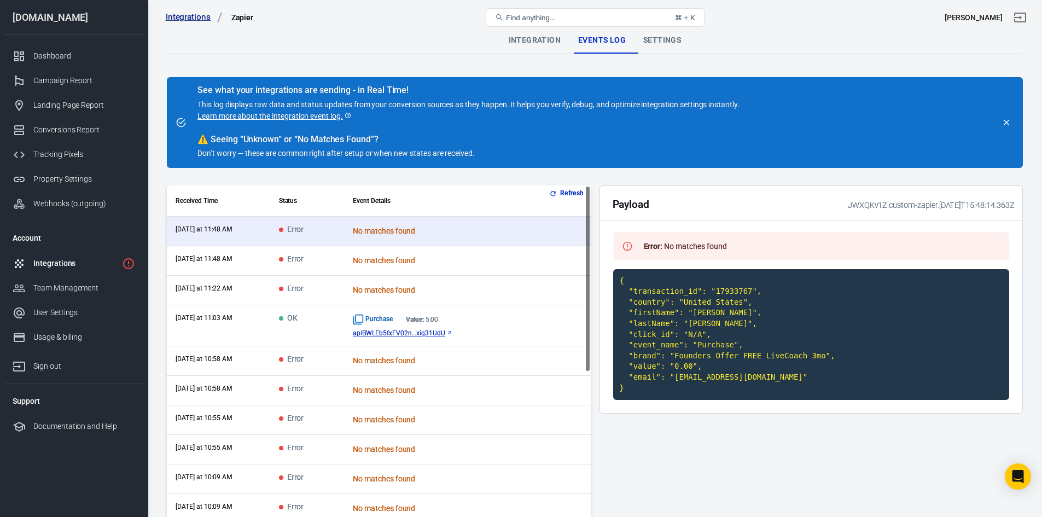
click at [419, 331] on span "aplBWLEb5fxFV02n...xiq31UdU" at bounding box center [399, 333] width 92 height 8
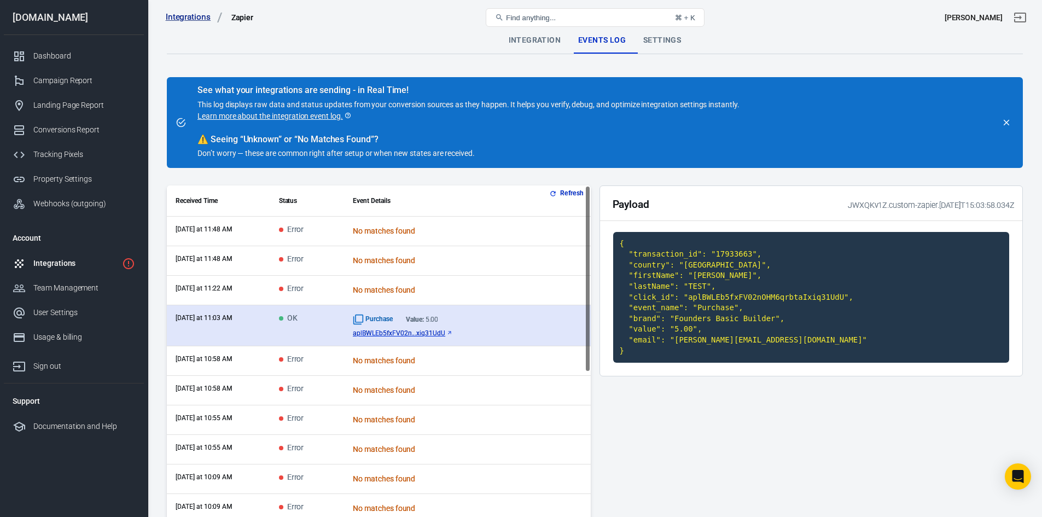
click at [238, 334] on td "today at 11:03 AM" at bounding box center [218, 325] width 103 height 41
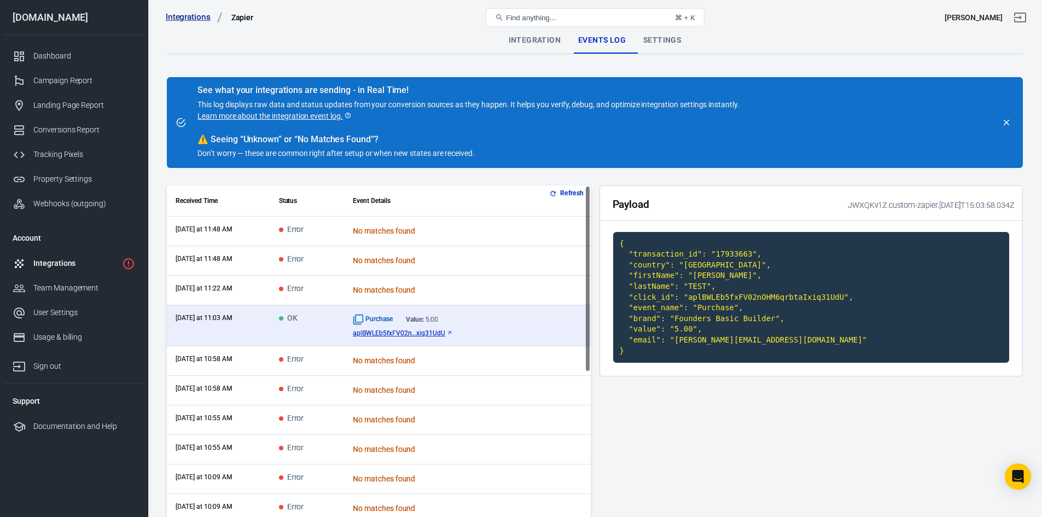
click at [237, 292] on td "today at 11:22 AM" at bounding box center [218, 291] width 103 height 30
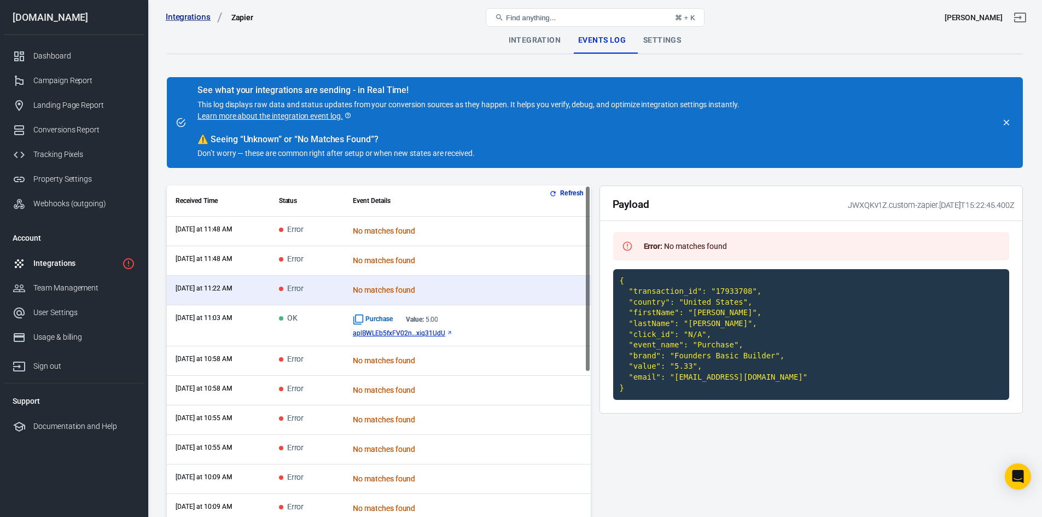
click at [234, 248] on td "today at 11:48 AM" at bounding box center [218, 261] width 103 height 30
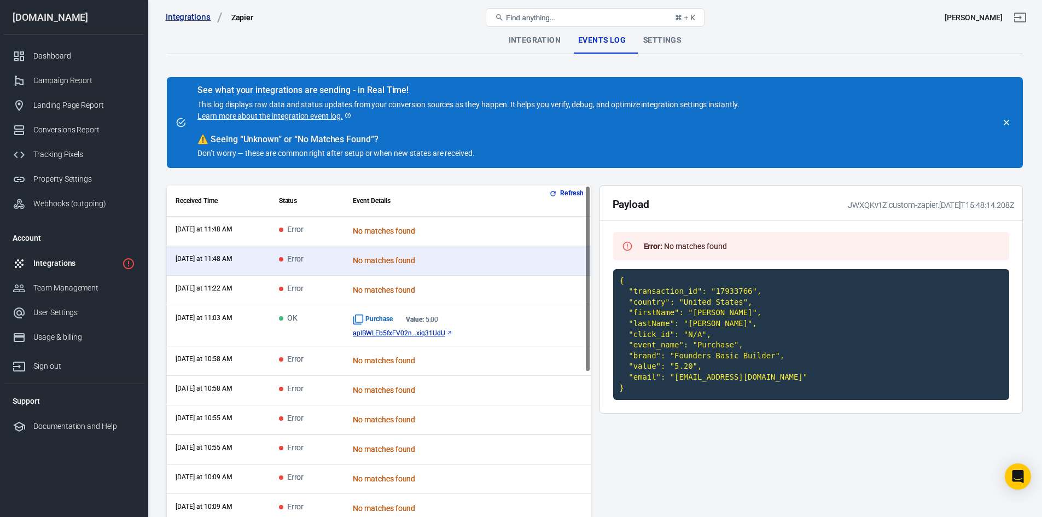
click at [242, 213] on th "Received Time" at bounding box center [218, 200] width 103 height 31
click at [255, 238] on td "today at 11:48 AM" at bounding box center [218, 232] width 103 height 30
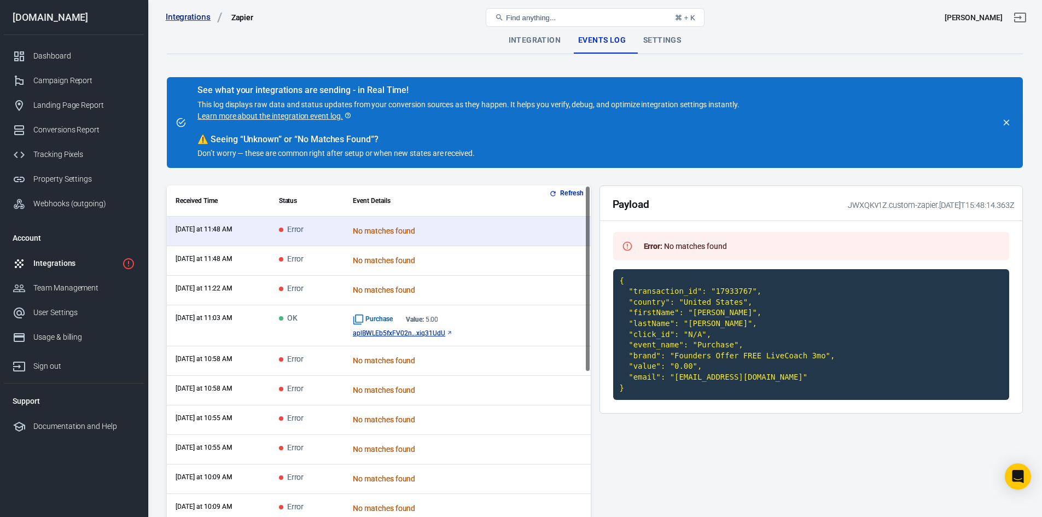
click at [663, 40] on div "Settings" at bounding box center [661, 40] width 55 height 26
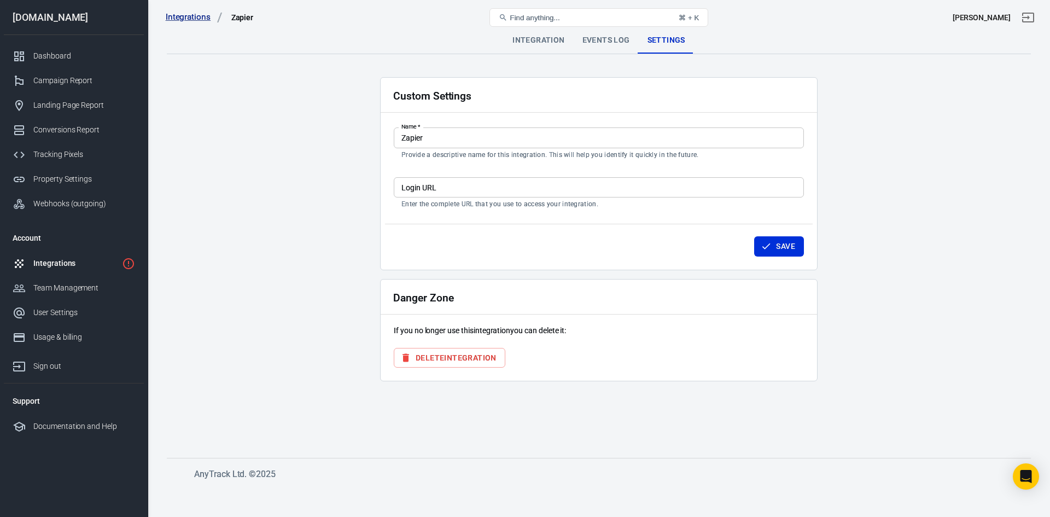
click at [537, 43] on div "Integration" at bounding box center [538, 40] width 69 height 26
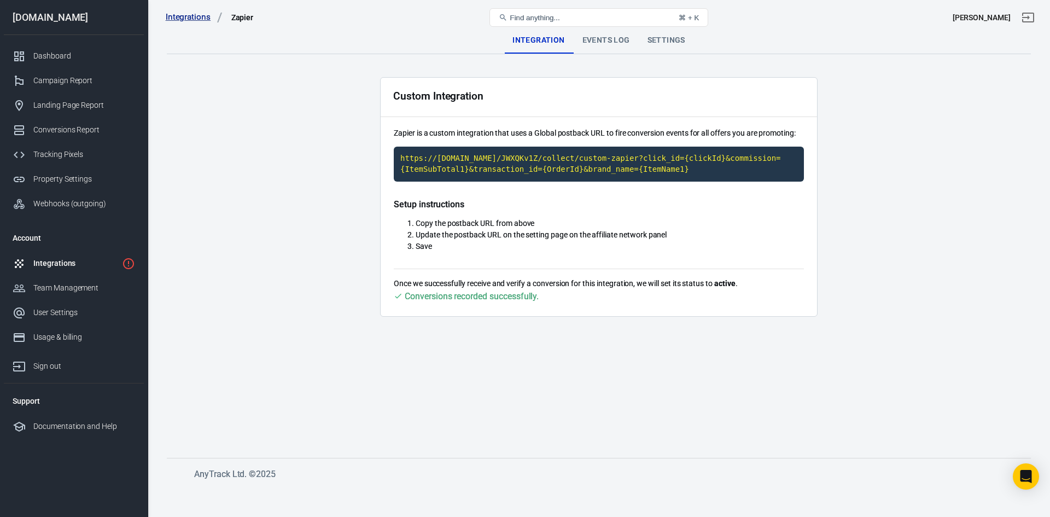
click at [56, 265] on div "Integrations" at bounding box center [75, 263] width 84 height 11
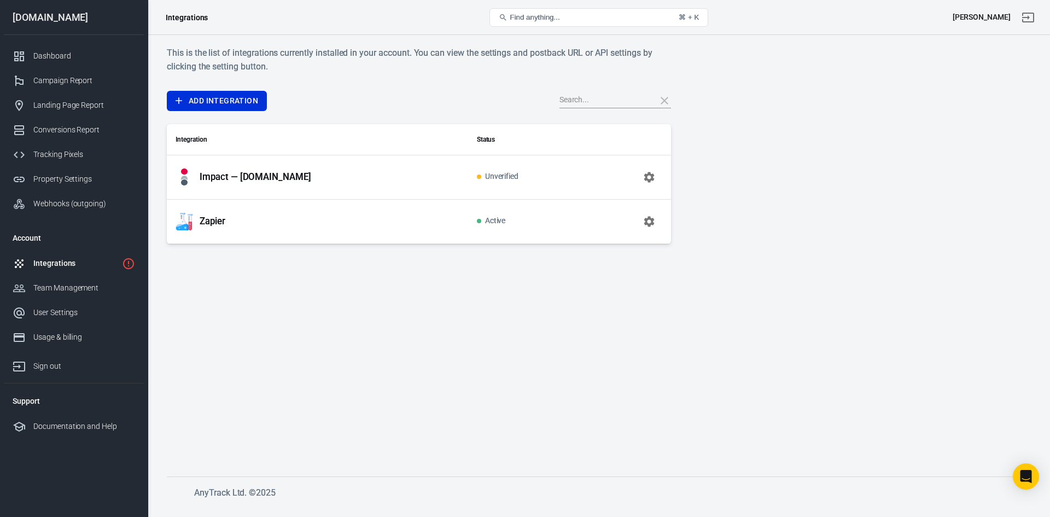
click at [275, 172] on p "Impact — [DOMAIN_NAME]" at bounding box center [256, 176] width 112 height 11
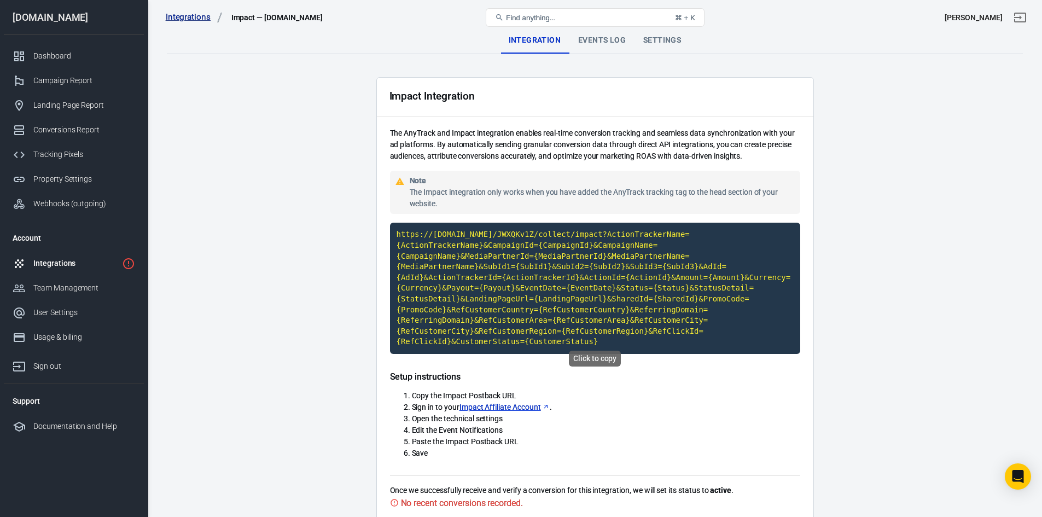
click at [663, 232] on code "https://[DOMAIN_NAME]/JWXQKv1Z/collect/impact?ActionTrackerName={ActionTrackerN…" at bounding box center [595, 288] width 410 height 131
click at [601, 45] on div "Events Log" at bounding box center [601, 40] width 65 height 26
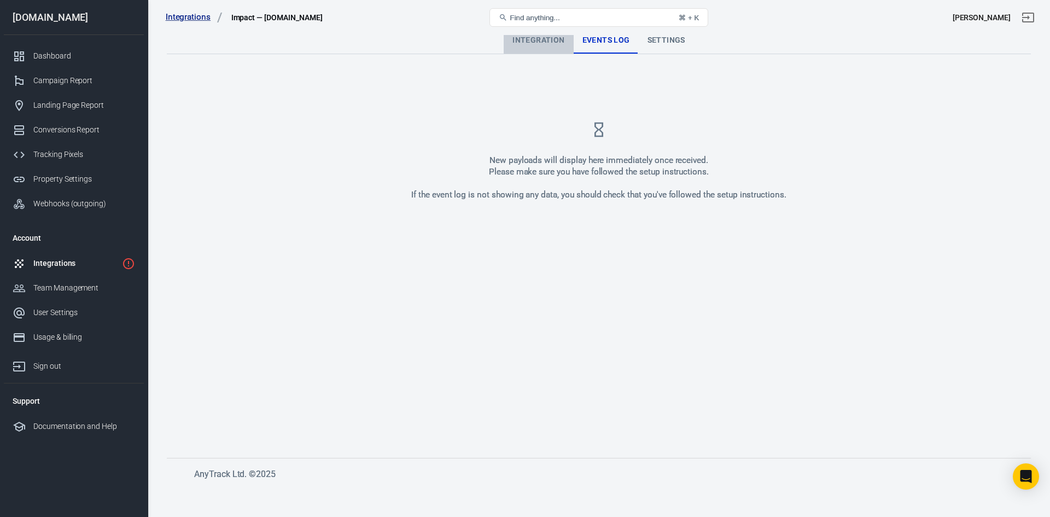
click at [550, 47] on div "Integration" at bounding box center [538, 40] width 69 height 26
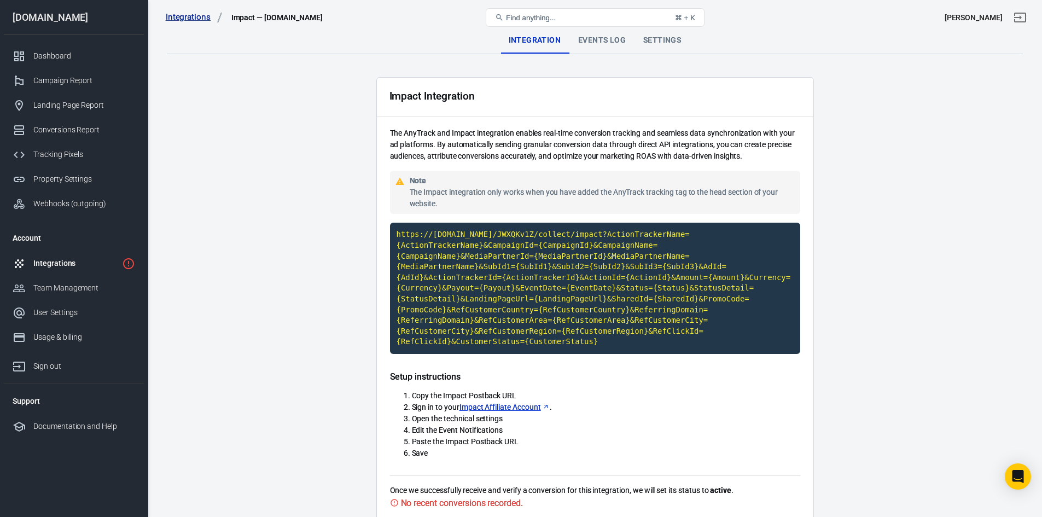
click at [71, 264] on div "Integrations" at bounding box center [75, 263] width 84 height 11
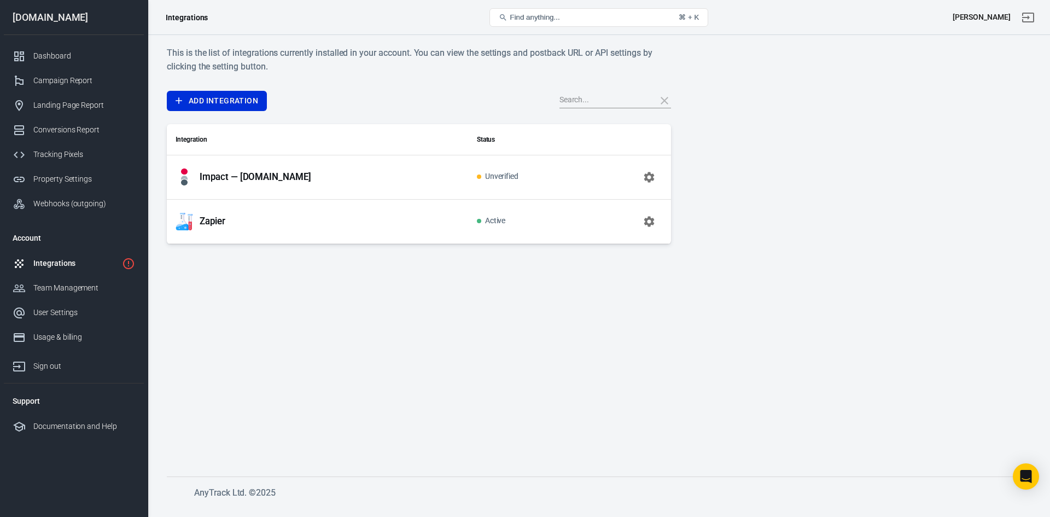
click at [353, 180] on div "Impact — [DOMAIN_NAME]" at bounding box center [318, 176] width 284 height 17
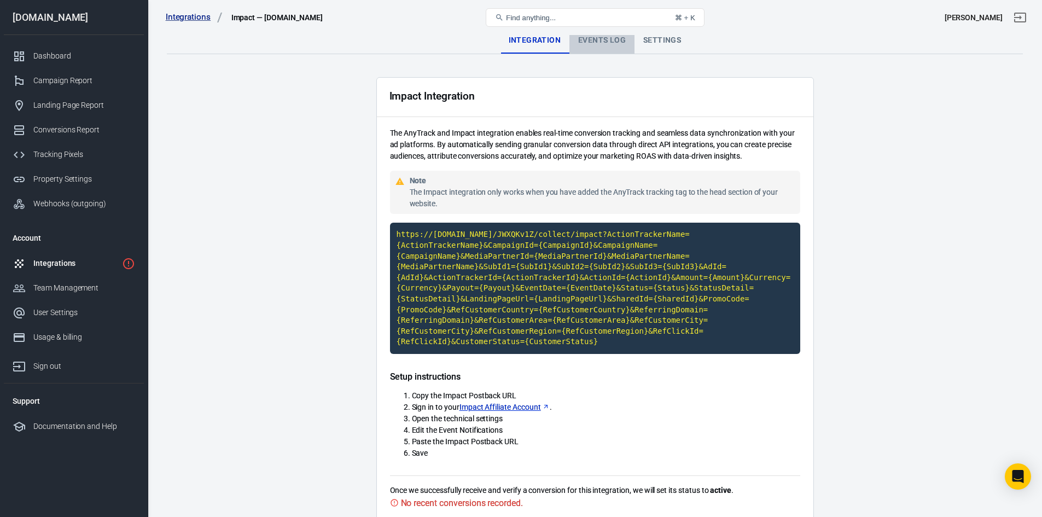
click at [609, 40] on div "Events Log" at bounding box center [601, 40] width 65 height 26
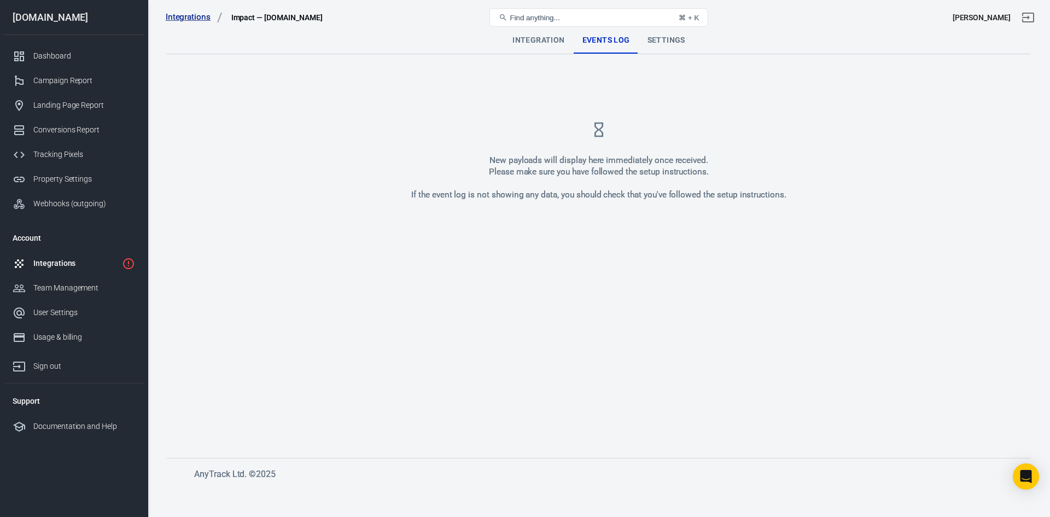
click at [661, 39] on div "Settings" at bounding box center [666, 40] width 55 height 26
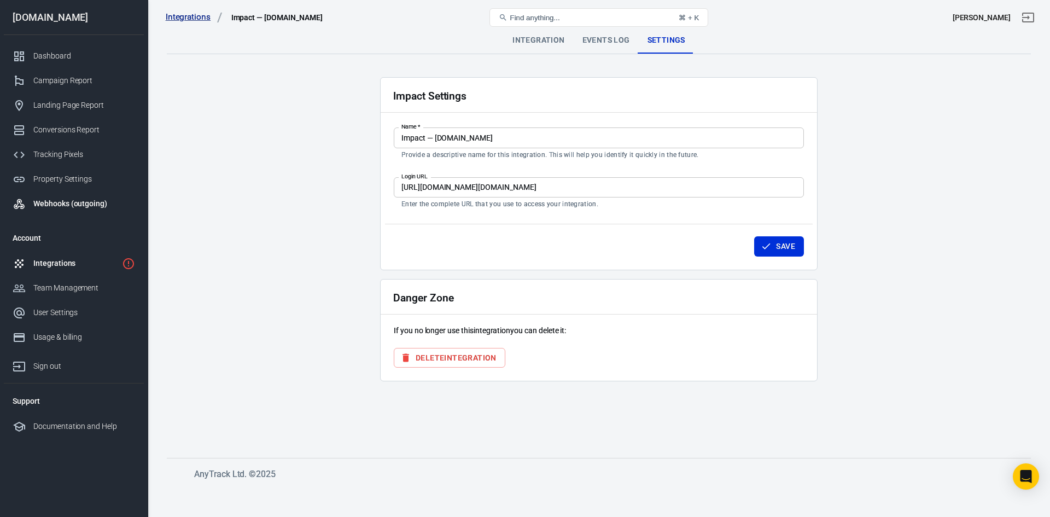
click at [69, 196] on link "Webhooks (outgoing)" at bounding box center [74, 203] width 140 height 25
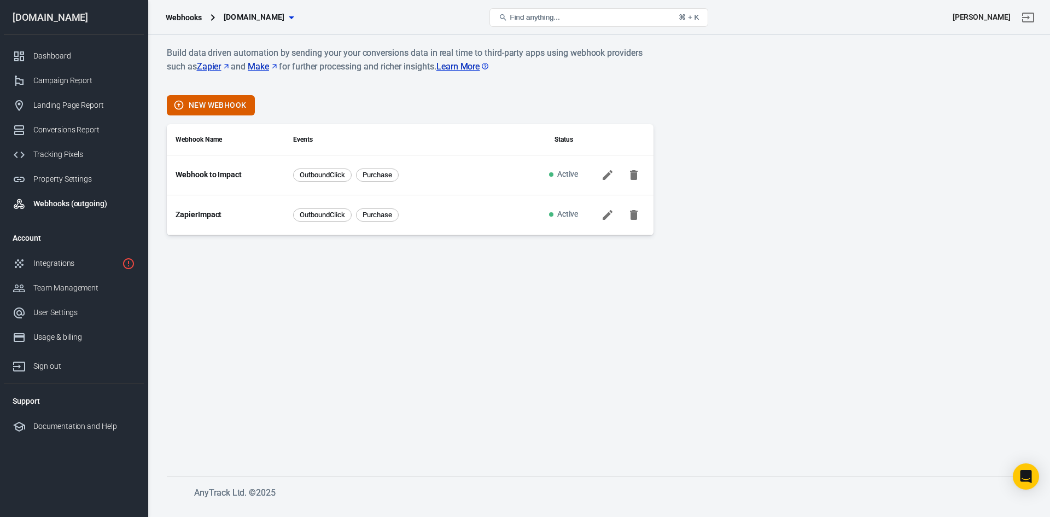
click at [609, 176] on icon at bounding box center [607, 174] width 13 height 13
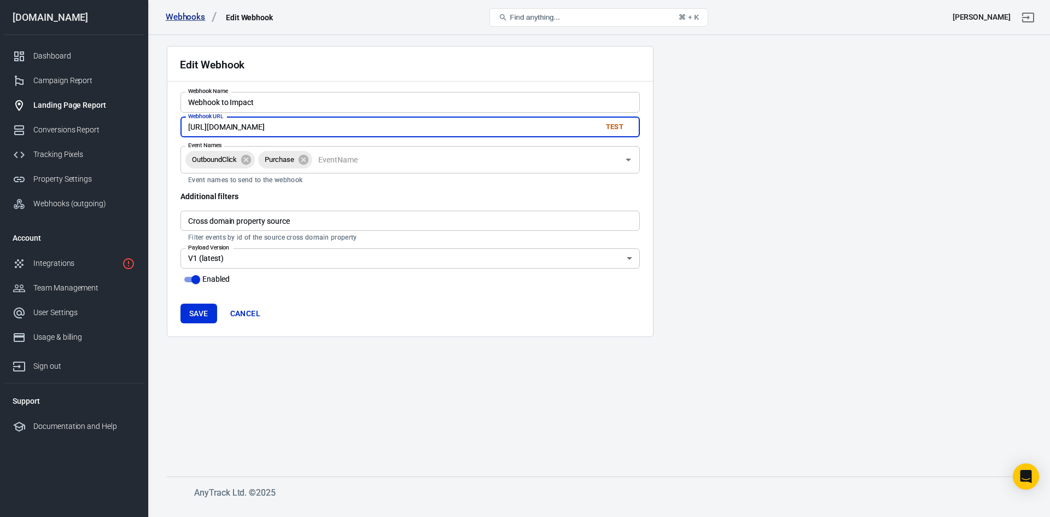
drag, startPoint x: 457, startPoint y: 127, endPoint x: 65, endPoint y: 95, distance: 392.8
click at [65, 95] on div "Webhooks Edit Webhook Find anything... ⌘ + K Nicole Prior readingprograms.com D…" at bounding box center [525, 270] width 1050 height 471
paste input "api.impact.com/Advertisers/IR8kuLRpikvv6009901Eoix5FcXefpKgK1/Conversions"
type input "https://api.impact.com/Advertisers/IR8kuLRpikvv6009901Eoix5FcXefpKgK1/Conversio…"
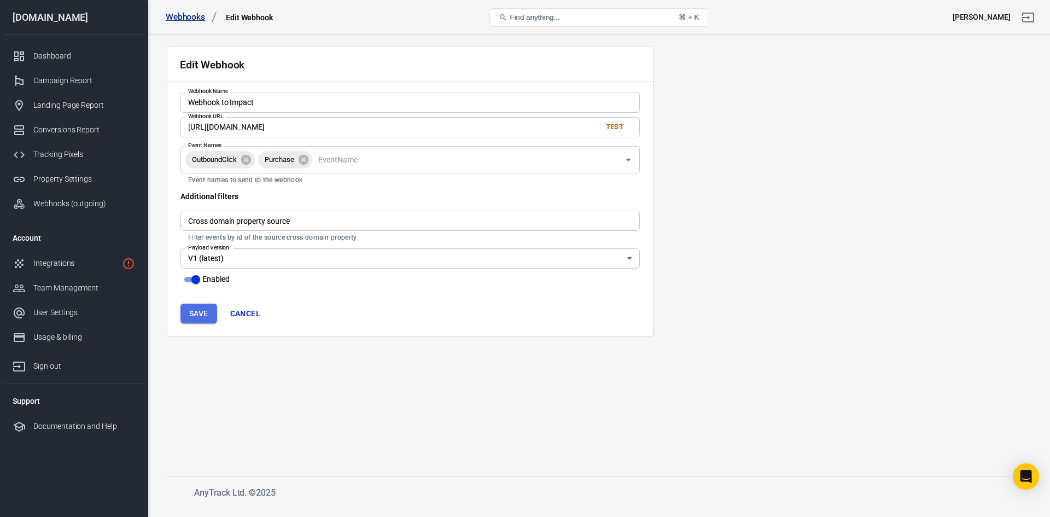
click at [198, 314] on button "Save" at bounding box center [198, 314] width 37 height 20
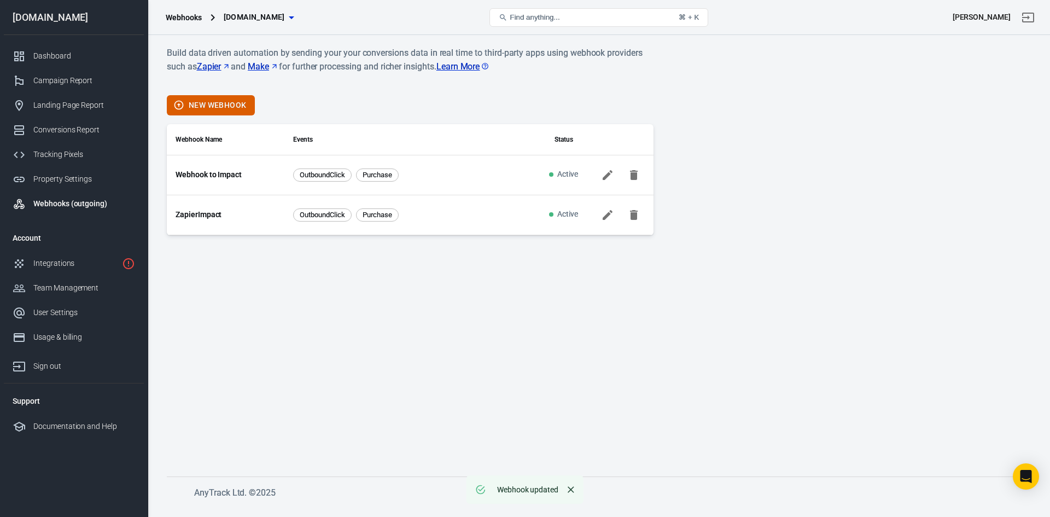
click at [605, 175] on icon at bounding box center [608, 175] width 10 height 10
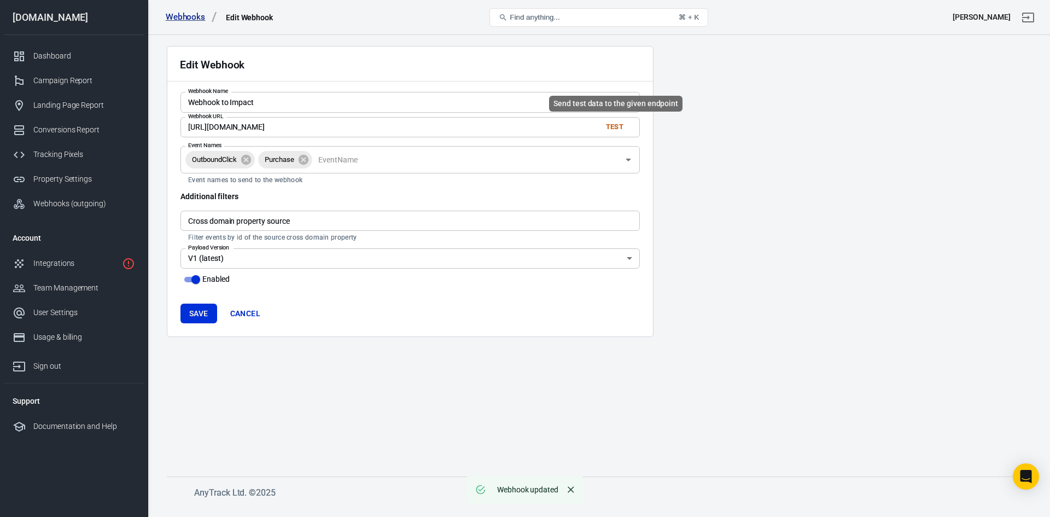
click at [622, 128] on button "Test" at bounding box center [614, 127] width 35 height 17
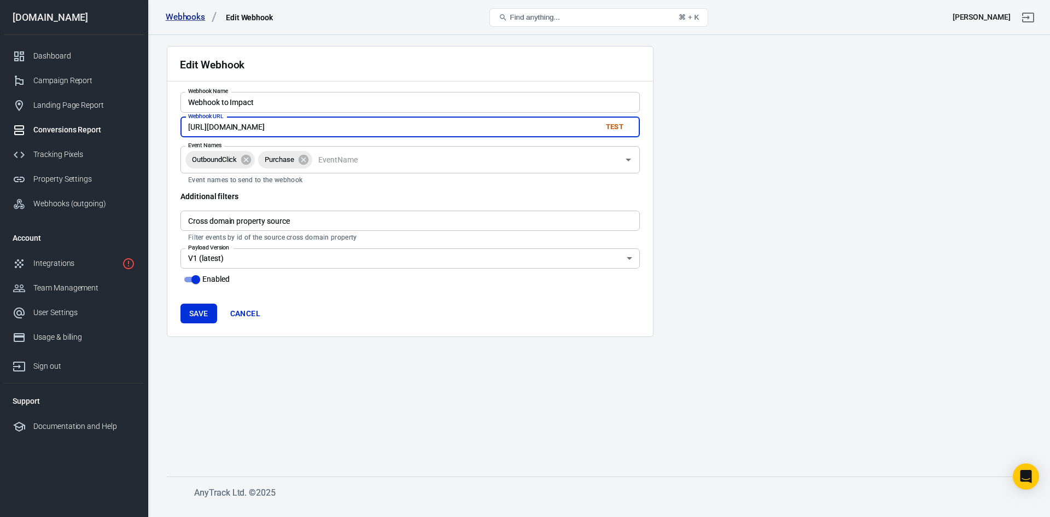
drag, startPoint x: 503, startPoint y: 127, endPoint x: 126, endPoint y: 122, distance: 376.8
click at [126, 122] on div "Webhooks Edit Webhook Find anything... ⌘ + K Nicole Prior readingprograms.com D…" at bounding box center [525, 270] width 1050 height 471
paste input "hook.eu1.make.com/yemim21agcjd579au0c3jtyb5xv5vhb4"
type input "https://hook.eu1.make.com/yemim21agcjd579au0c3jtyb5xv5vhb4"
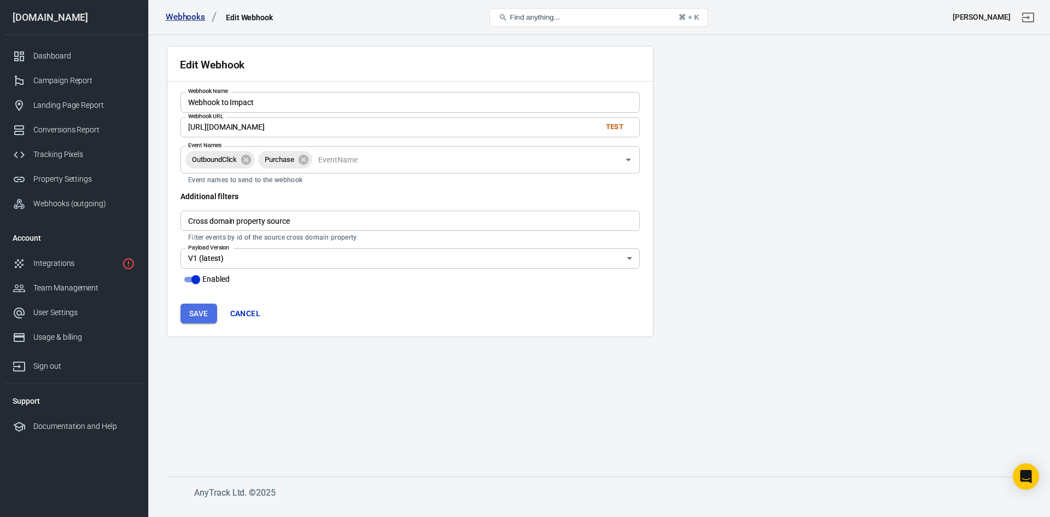
click at [203, 316] on button "Save" at bounding box center [198, 314] width 37 height 20
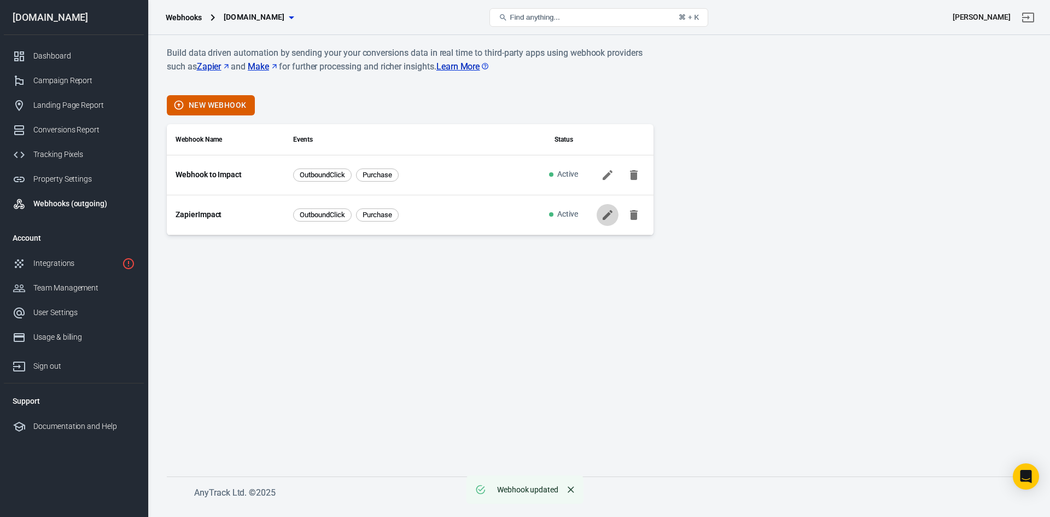
click at [603, 217] on icon at bounding box center [607, 214] width 13 height 13
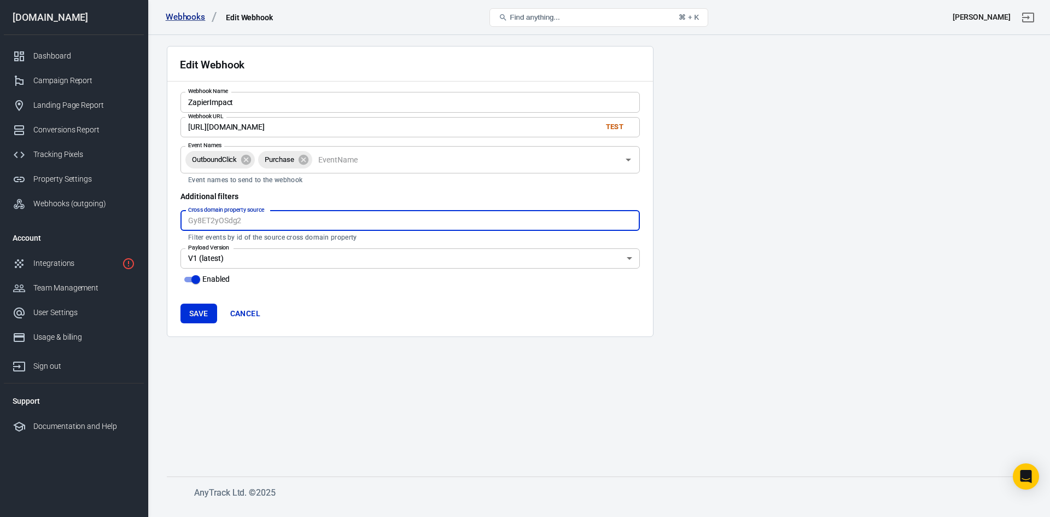
click at [359, 225] on input "Cross domain property source" at bounding box center [409, 221] width 459 height 20
click at [986, 18] on div "[PERSON_NAME]" at bounding box center [982, 16] width 58 height 11
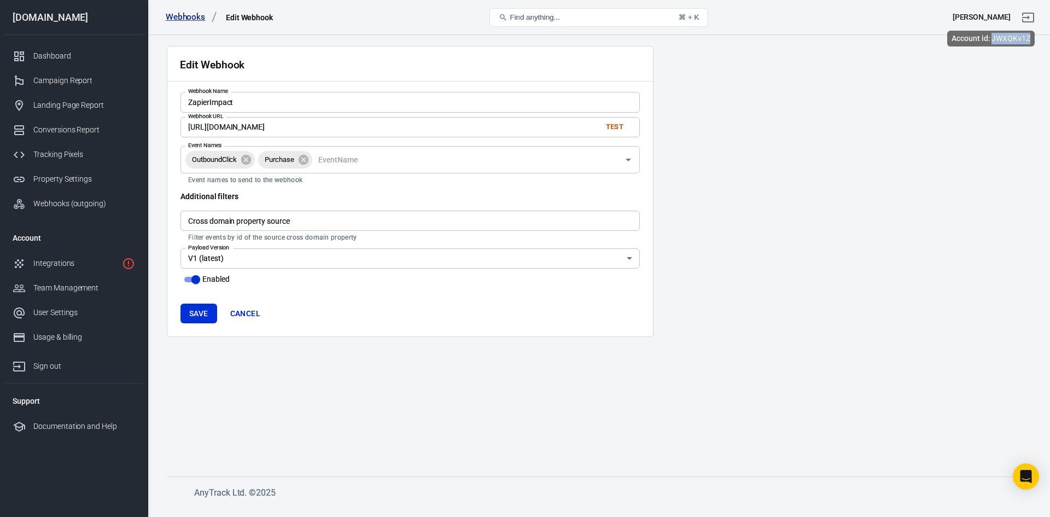
drag, startPoint x: 992, startPoint y: 39, endPoint x: 1032, endPoint y: 38, distance: 40.5
click at [1032, 38] on div "Account id: JWXQKv1Z" at bounding box center [990, 39] width 87 height 16
copy div "JWXQKv1Z"
click at [259, 216] on input "Cross domain property source" at bounding box center [409, 221] width 459 height 20
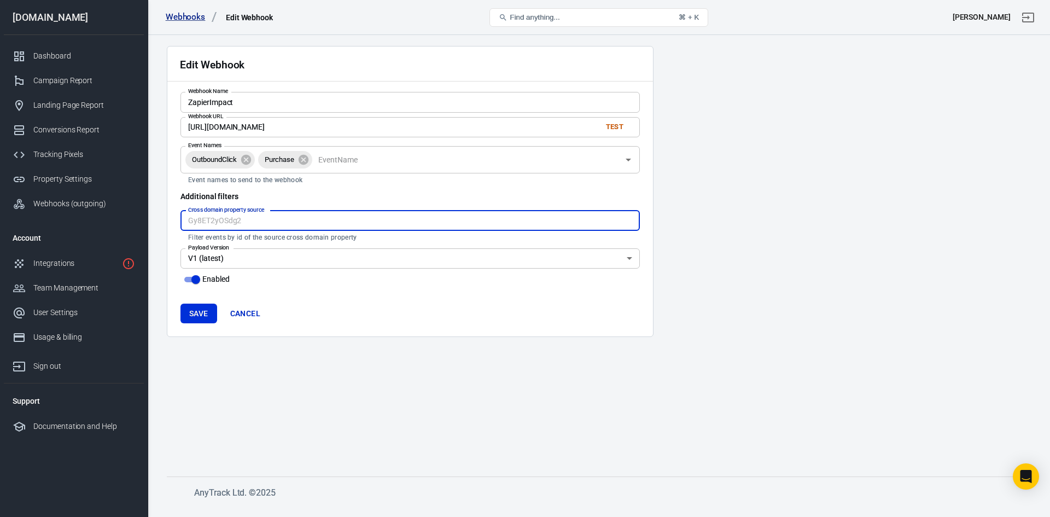
paste input "JWXQKv1Z"
type input "JWXQKv1Z"
click at [208, 310] on button "Save" at bounding box center [198, 314] width 37 height 20
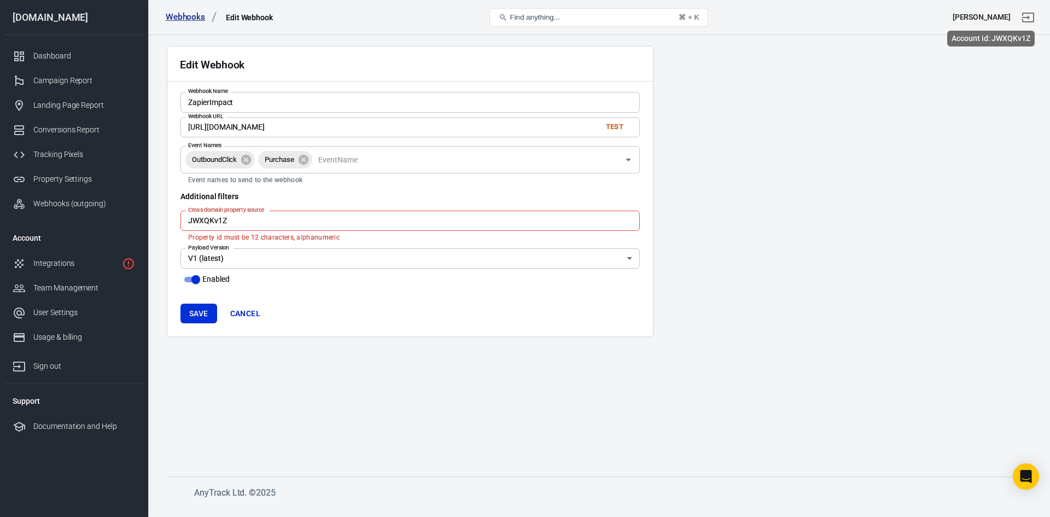
click at [996, 17] on div "[PERSON_NAME]" at bounding box center [982, 16] width 58 height 11
click at [52, 311] on div "User Settings" at bounding box center [84, 312] width 102 height 11
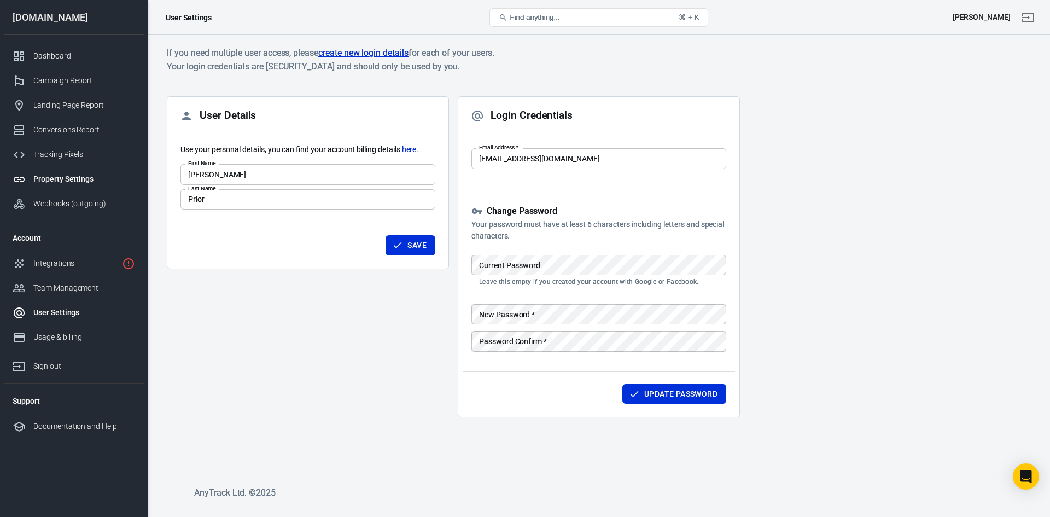
click at [70, 182] on div "Property Settings" at bounding box center [84, 178] width 102 height 11
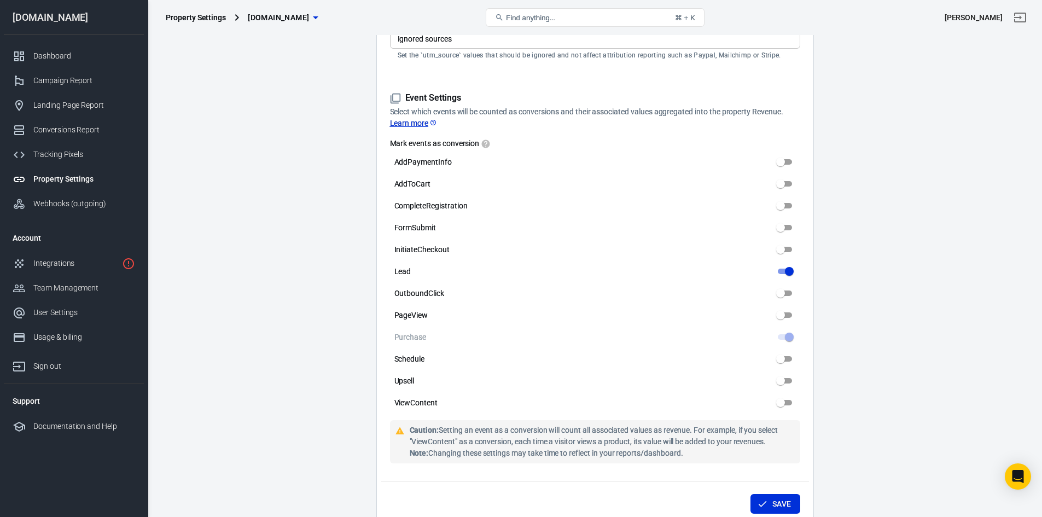
scroll to position [492, 0]
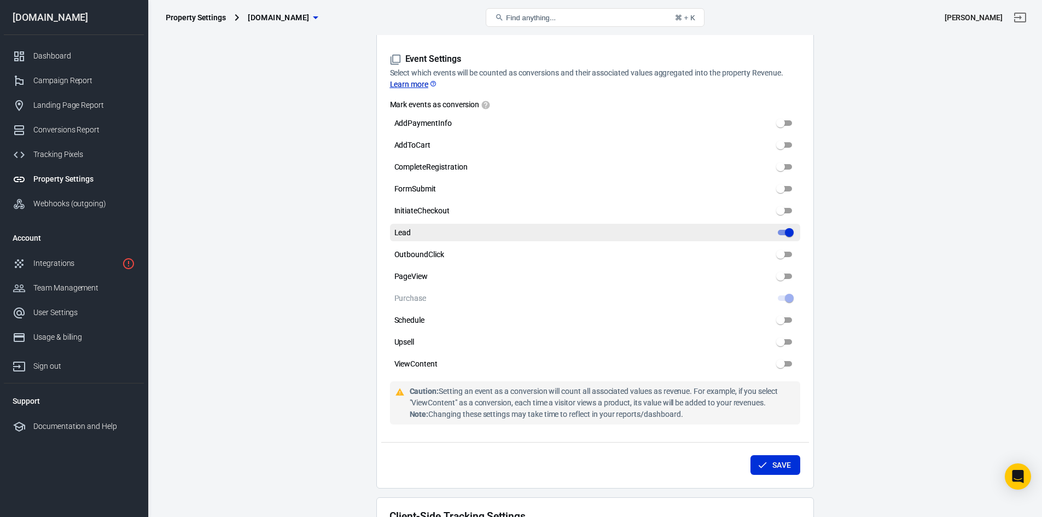
click at [784, 232] on input "Lead" at bounding box center [788, 232] width 39 height 13
checkbox input "false"
click at [765, 458] on button "Save" at bounding box center [775, 465] width 50 height 20
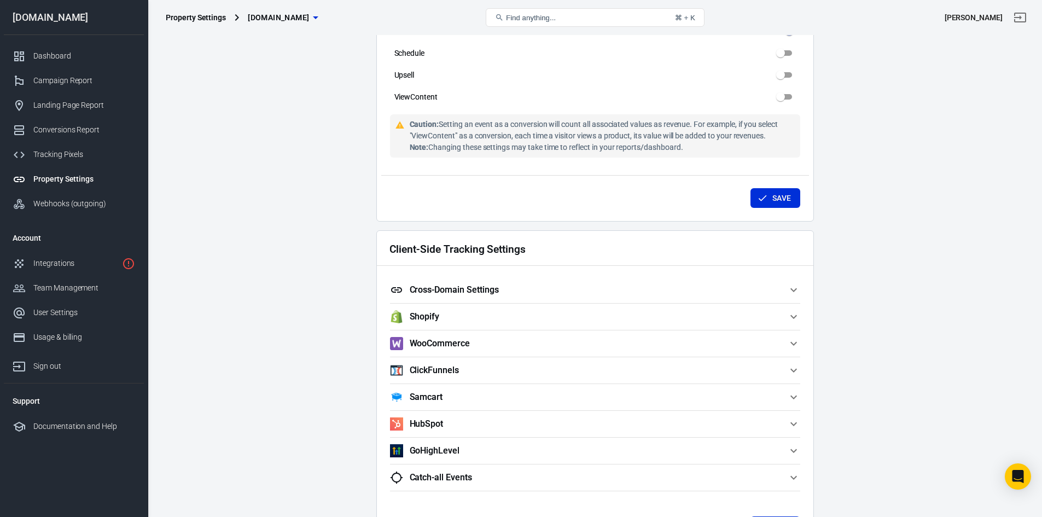
scroll to position [766, 0]
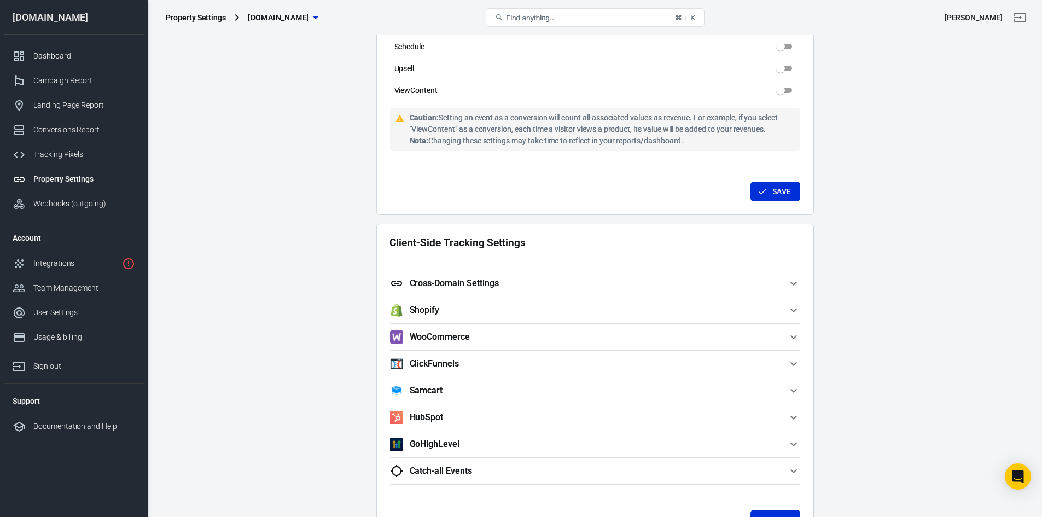
click at [801, 279] on div "Client-Side Tracking Settings Cross-Domain Settings Add the domains that use th…" at bounding box center [594, 383] width 437 height 319
click at [796, 281] on icon "button" at bounding box center [793, 283] width 7 height 4
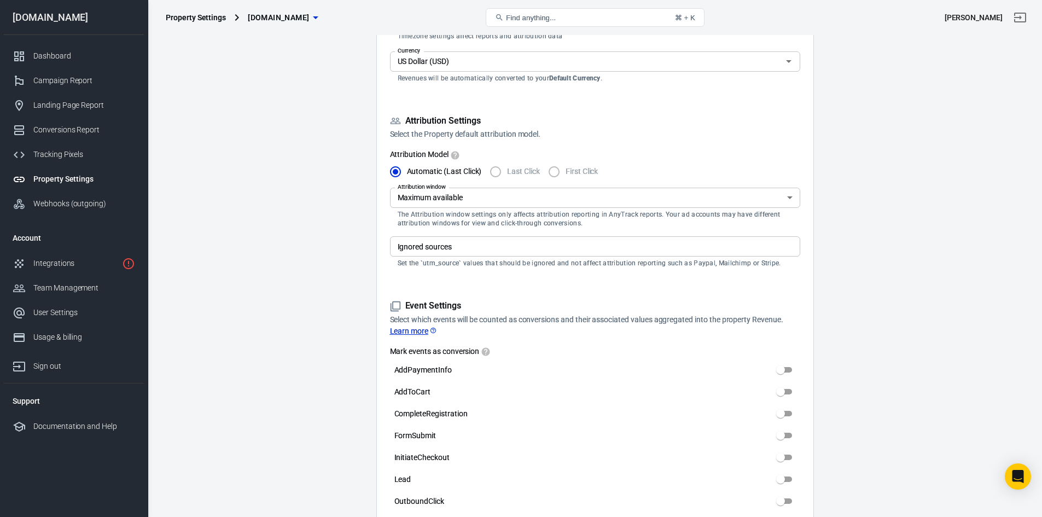
scroll to position [237, 0]
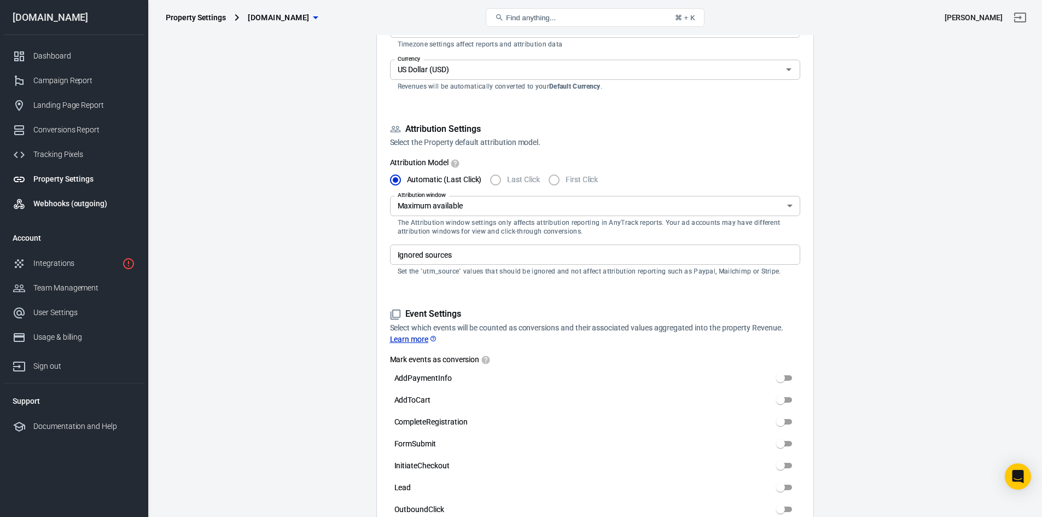
click at [70, 197] on link "Webhooks (outgoing)" at bounding box center [74, 203] width 140 height 25
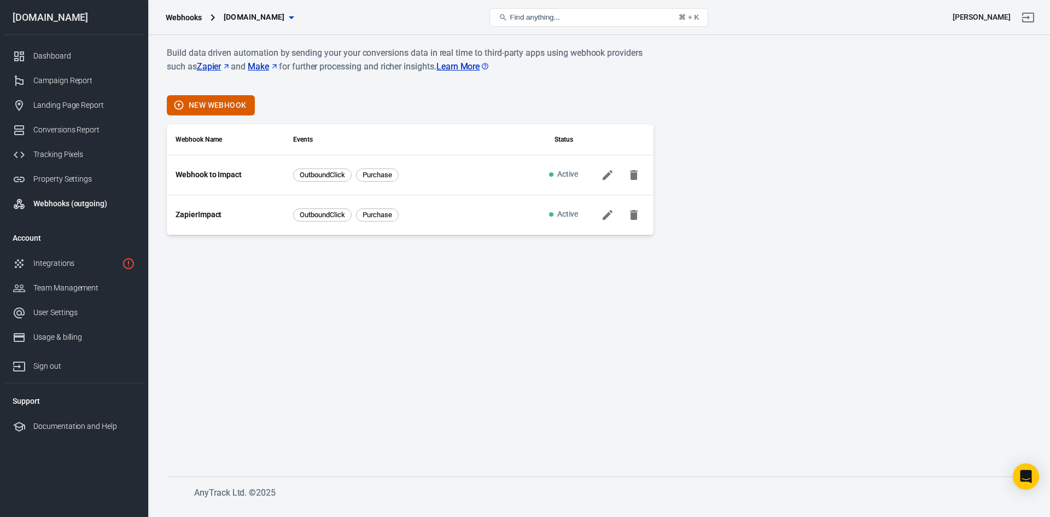
click at [218, 173] on link "Webhook to Impact" at bounding box center [209, 174] width 66 height 11
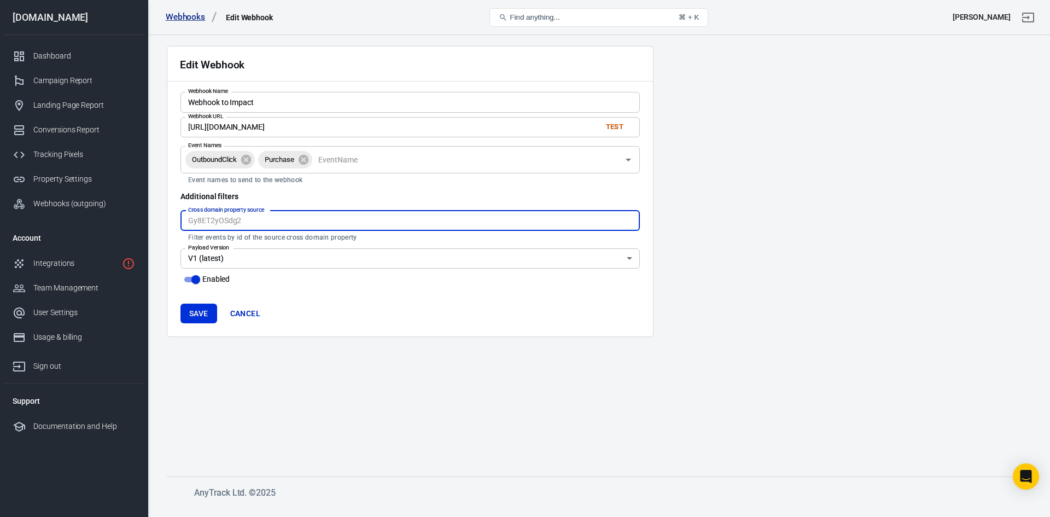
click at [313, 221] on input "Cross domain property source" at bounding box center [409, 221] width 459 height 20
click at [249, 164] on icon at bounding box center [246, 159] width 10 height 10
click at [202, 318] on button "Save" at bounding box center [198, 314] width 37 height 20
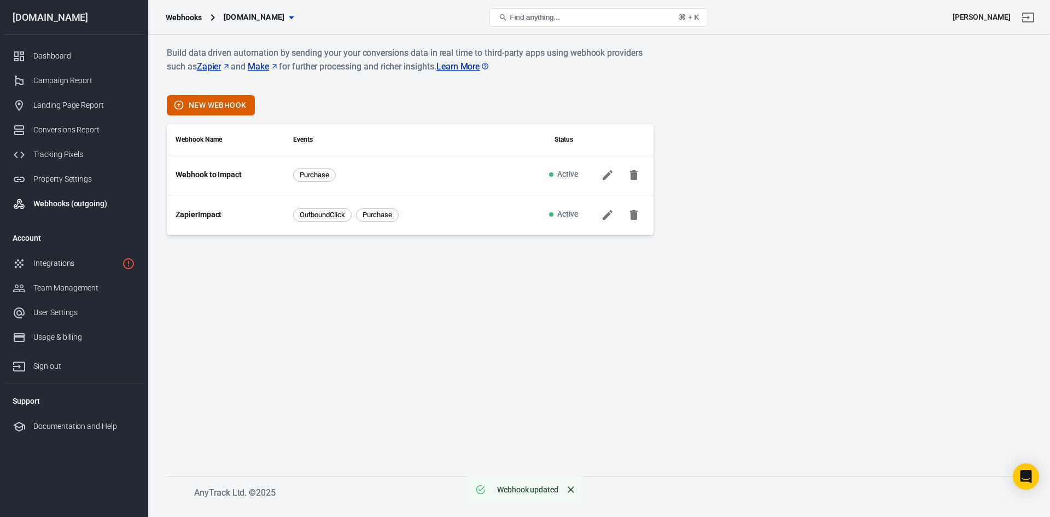
click at [610, 213] on icon at bounding box center [608, 214] width 10 height 10
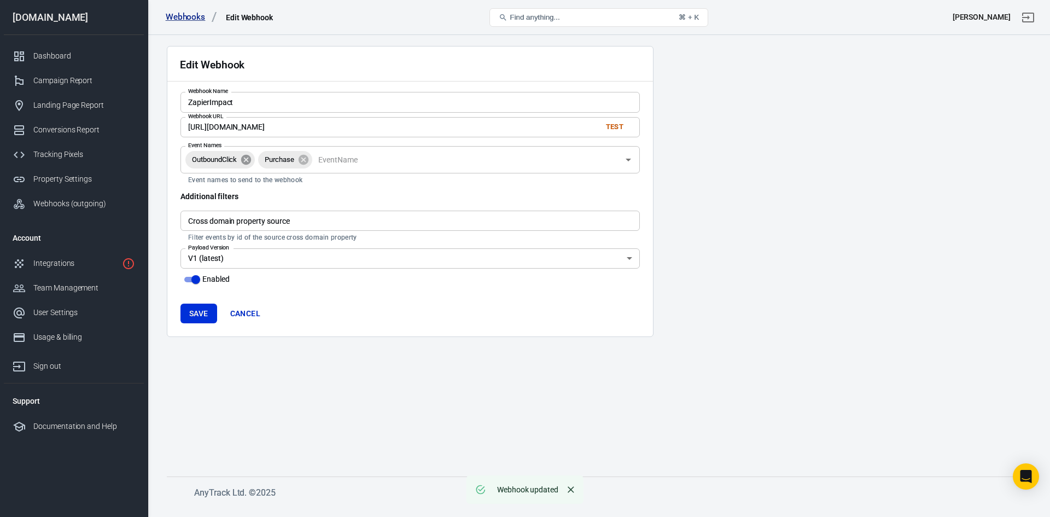
click at [244, 158] on icon at bounding box center [246, 159] width 10 height 10
click at [194, 311] on button "Save" at bounding box center [198, 314] width 37 height 20
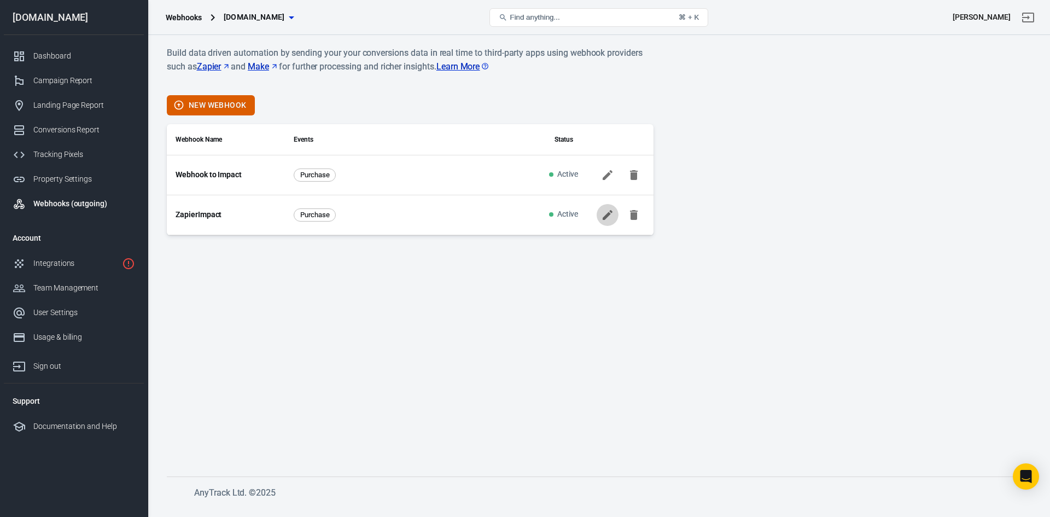
click at [604, 218] on icon at bounding box center [608, 214] width 10 height 10
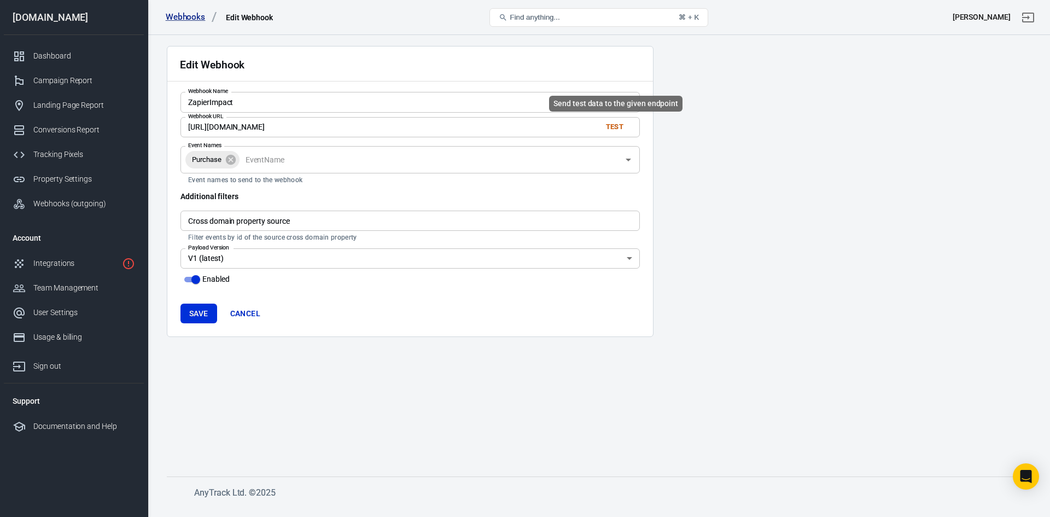
click at [614, 127] on button "Test" at bounding box center [614, 127] width 35 height 17
click at [75, 265] on div "Integrations" at bounding box center [75, 263] width 84 height 11
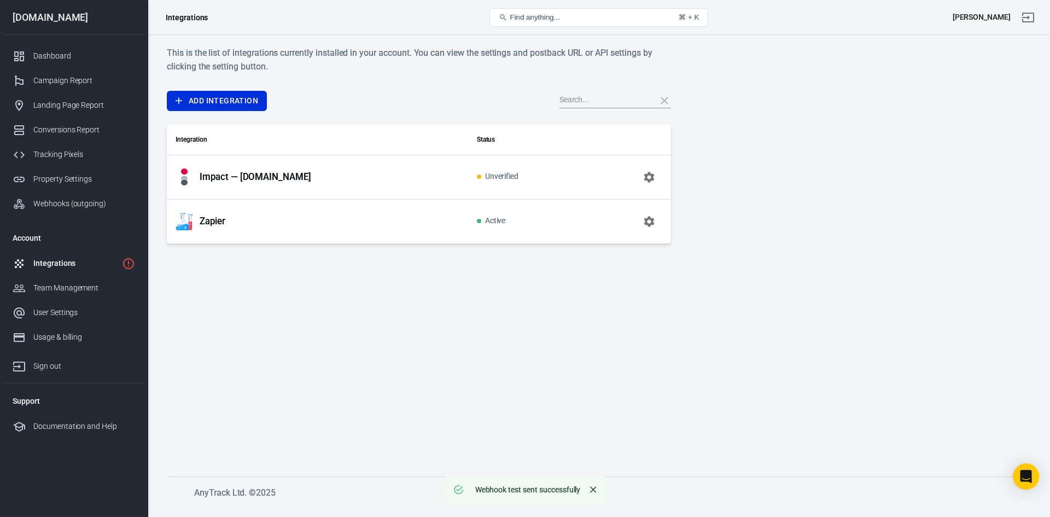
click at [214, 221] on p "Zapier" at bounding box center [213, 220] width 26 height 11
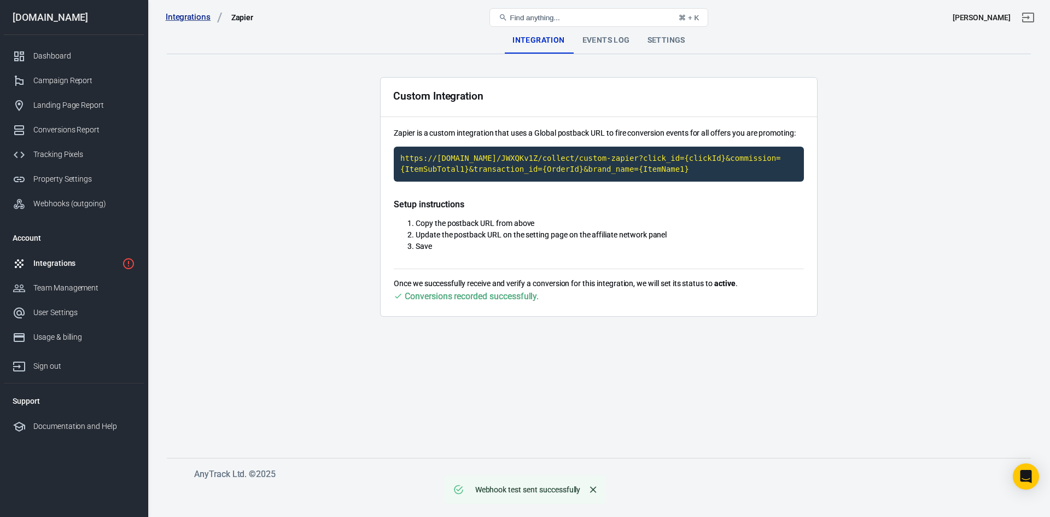
click at [598, 47] on div "Events Log" at bounding box center [606, 40] width 65 height 26
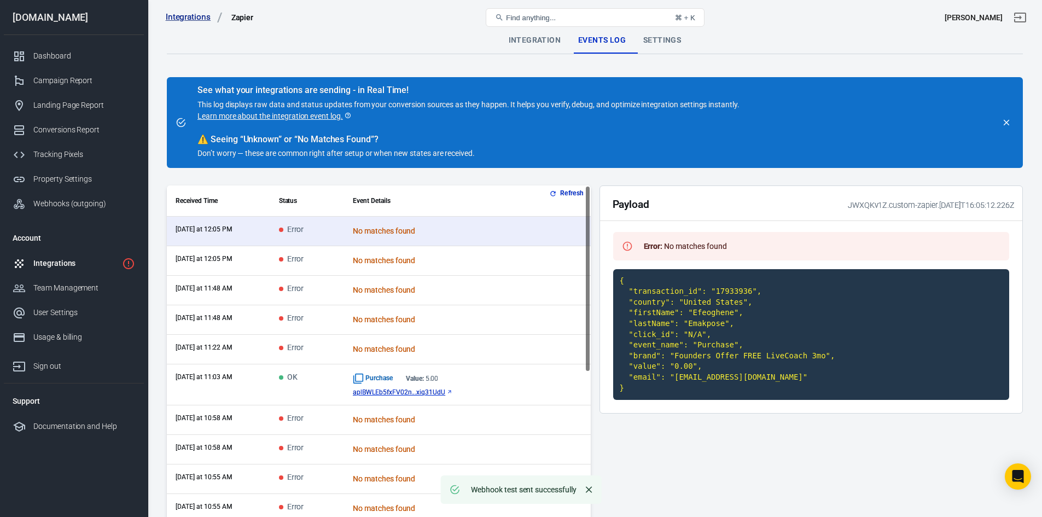
click at [553, 192] on icon "button" at bounding box center [553, 194] width 8 height 8
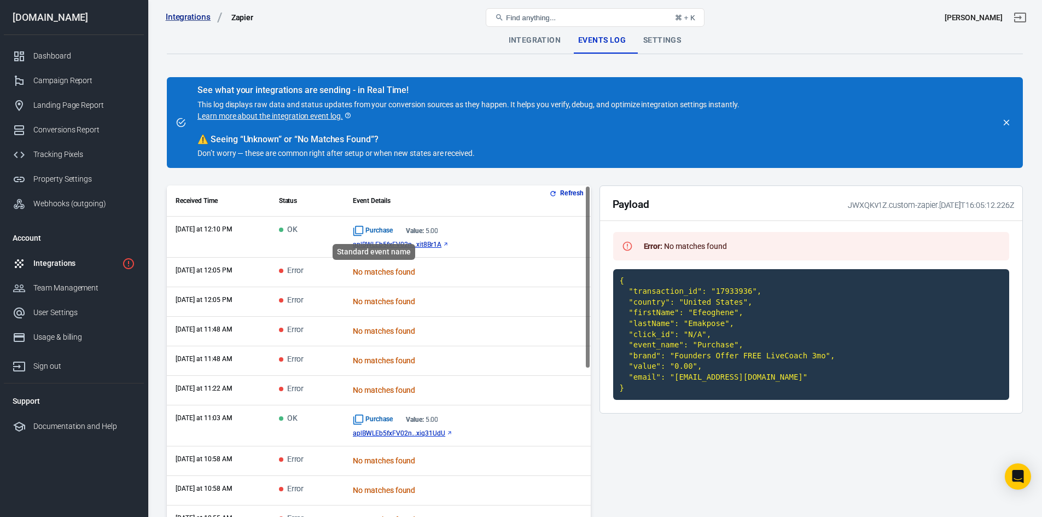
click at [391, 231] on span "Purchase" at bounding box center [373, 230] width 40 height 11
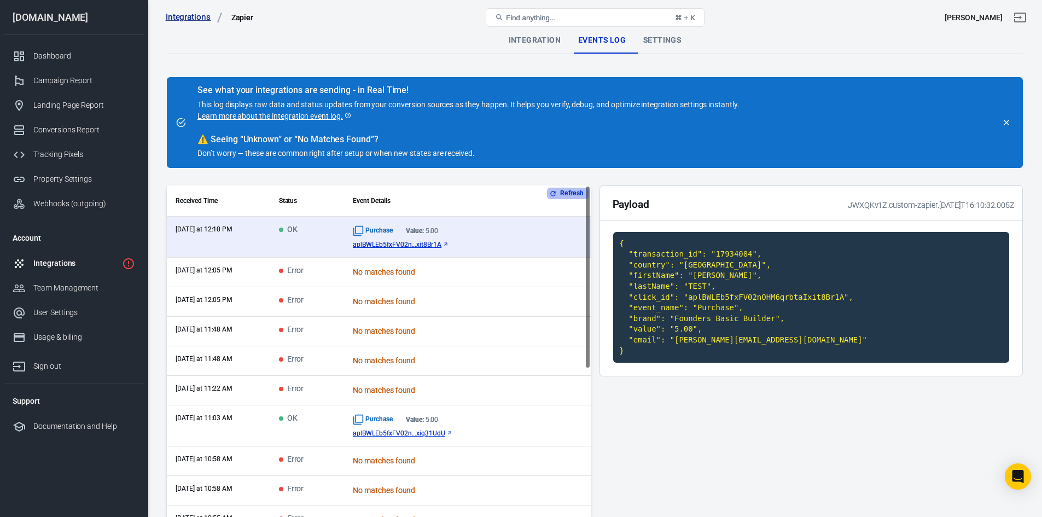
click at [559, 192] on button "Refresh" at bounding box center [567, 193] width 41 height 11
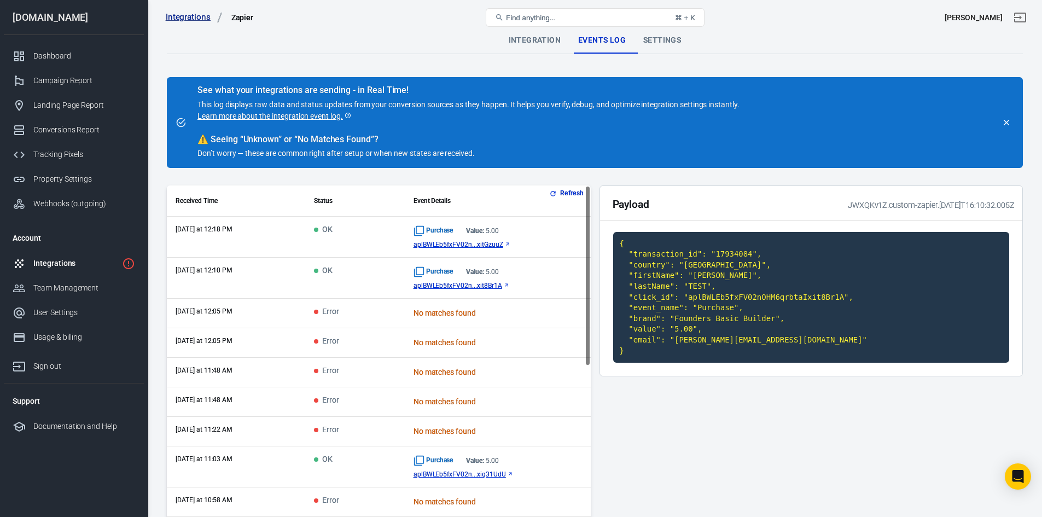
click at [448, 234] on span "Purchase" at bounding box center [433, 230] width 40 height 11
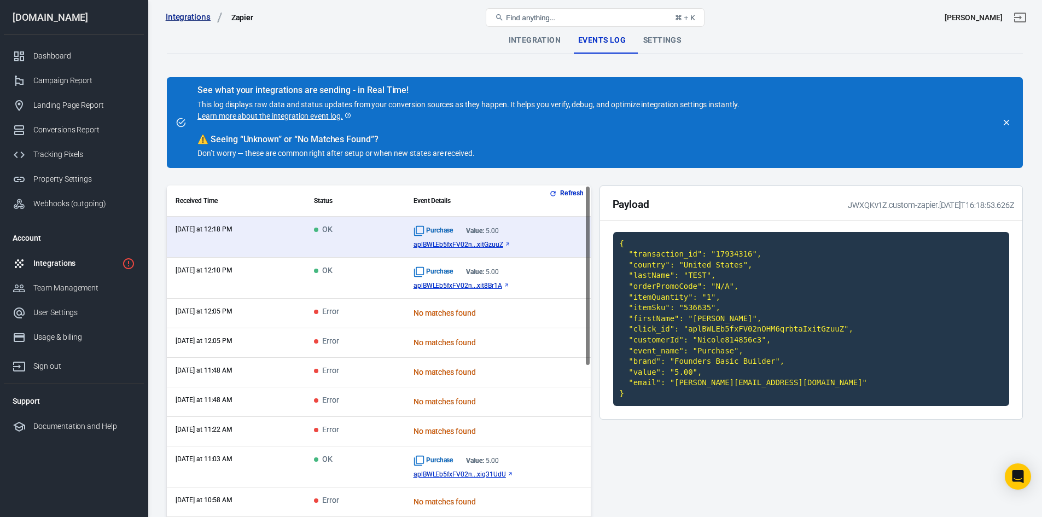
click at [77, 264] on div "Integrations" at bounding box center [75, 263] width 84 height 11
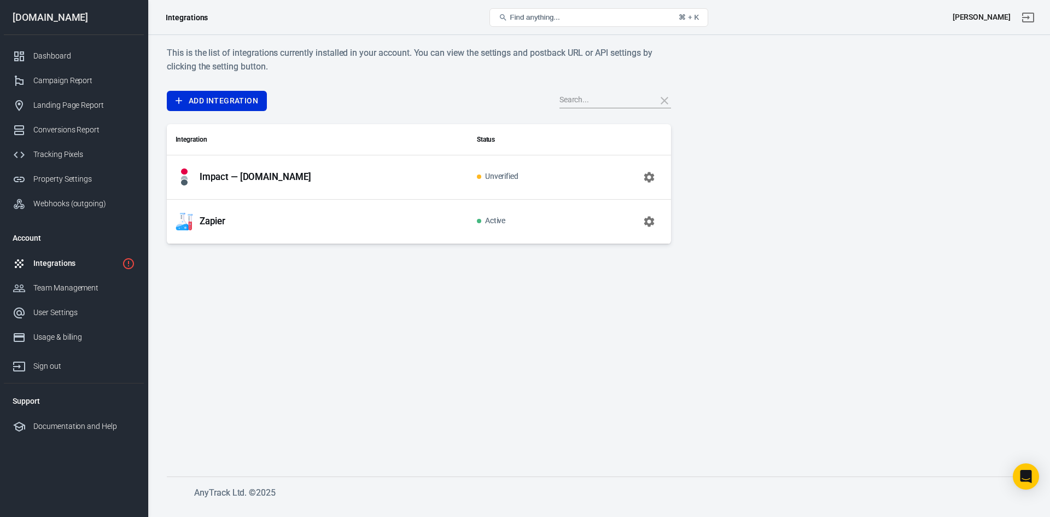
click at [412, 173] on div "Impact — [DOMAIN_NAME]" at bounding box center [318, 176] width 284 height 17
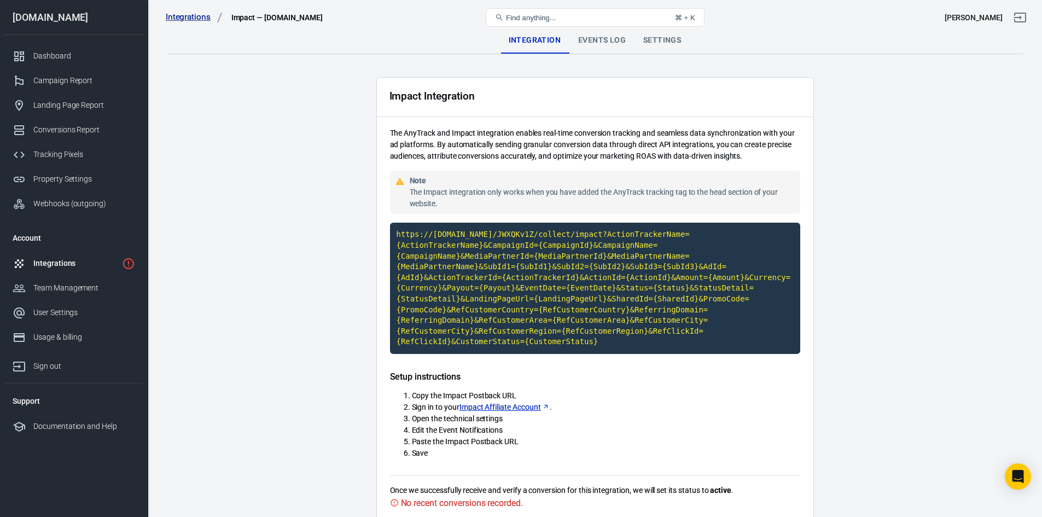
click at [599, 39] on div "Events Log" at bounding box center [601, 40] width 65 height 26
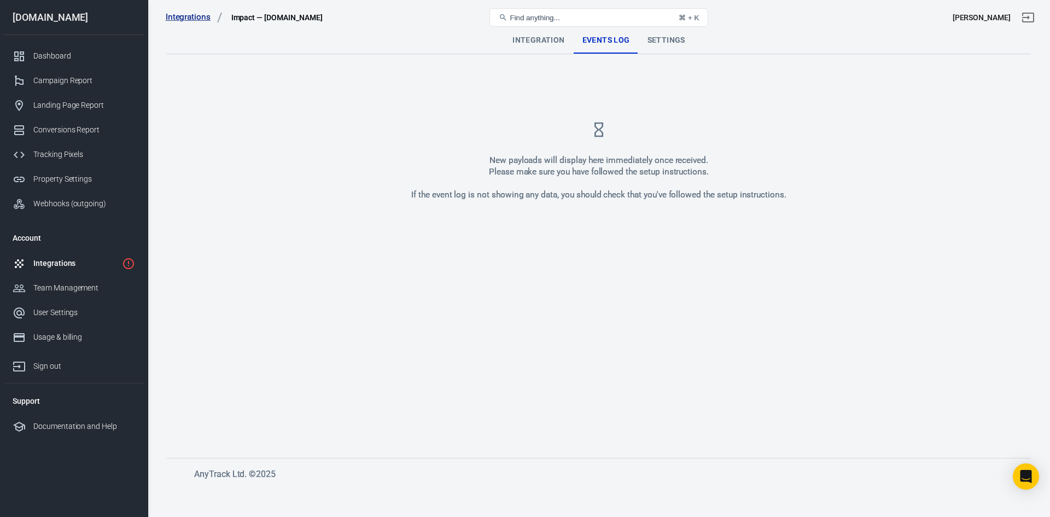
click at [538, 41] on div "Integration" at bounding box center [538, 40] width 69 height 26
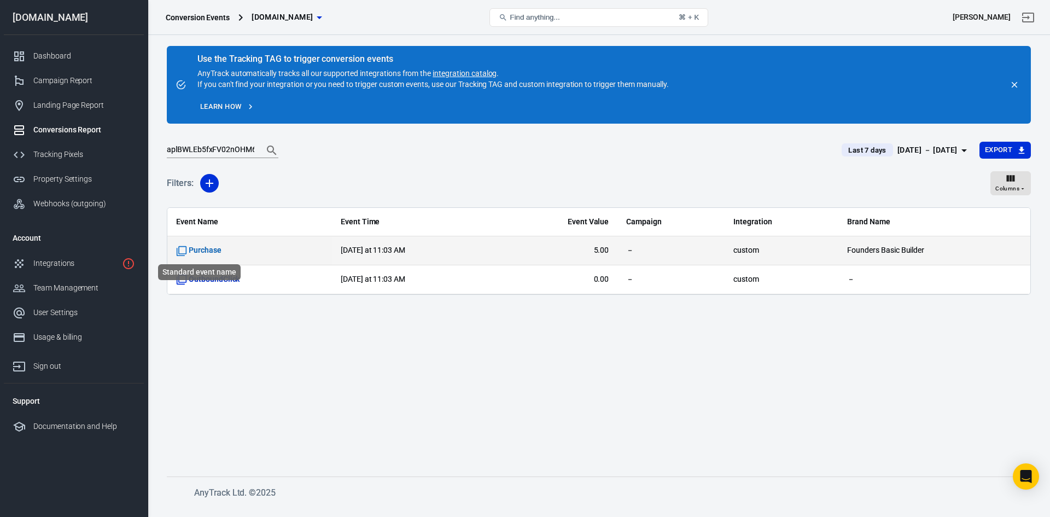
click at [201, 248] on span "Purchase" at bounding box center [198, 250] width 45 height 11
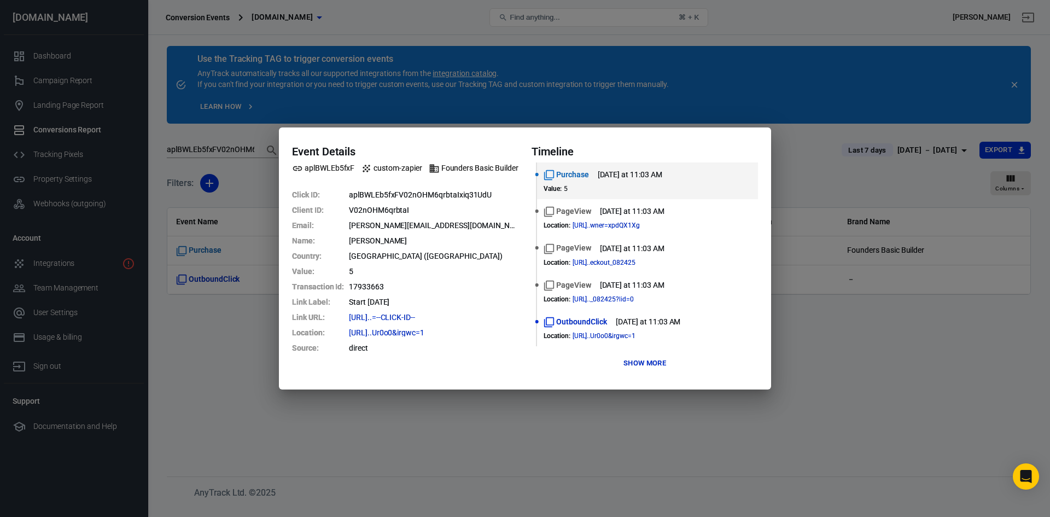
click at [607, 418] on div "Event Details aplBWLEb5fxF custom-zapier Founders Basic Builder Click ID : aplB…" at bounding box center [525, 258] width 1050 height 517
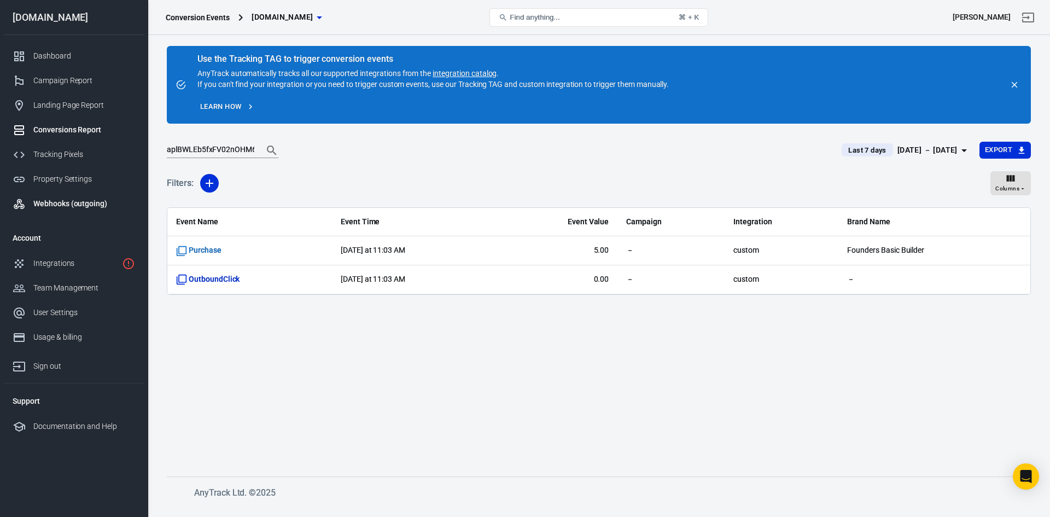
click at [66, 207] on div "Webhooks (outgoing)" at bounding box center [84, 203] width 102 height 11
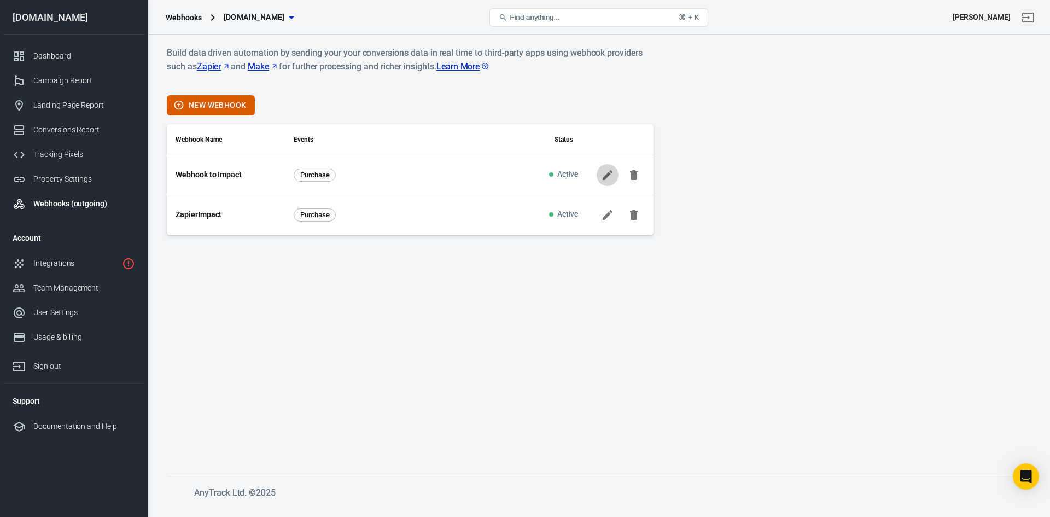
click at [605, 174] on icon at bounding box center [607, 174] width 13 height 13
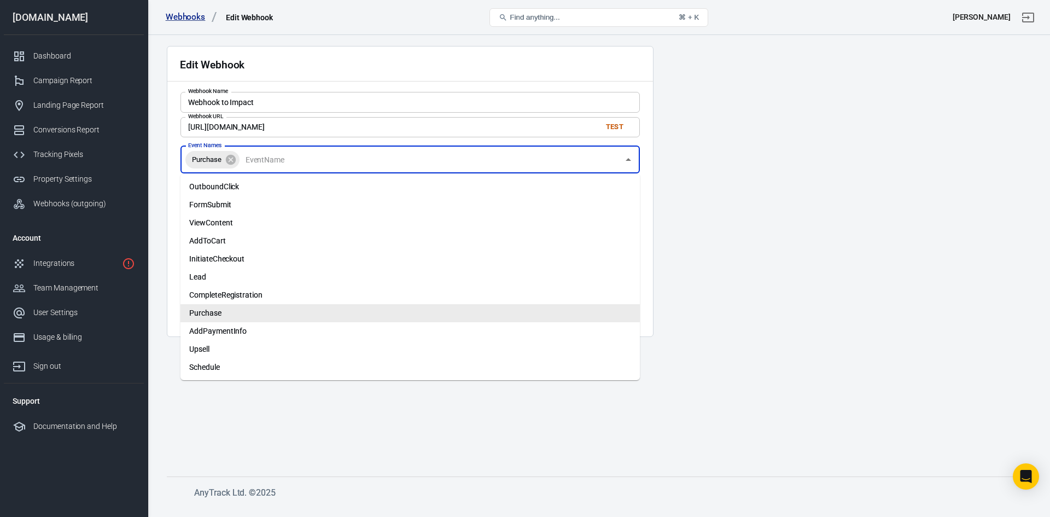
click at [287, 159] on input "Event Names" at bounding box center [429, 160] width 377 height 14
click at [219, 188] on li "OutboundClick" at bounding box center [409, 187] width 459 height 18
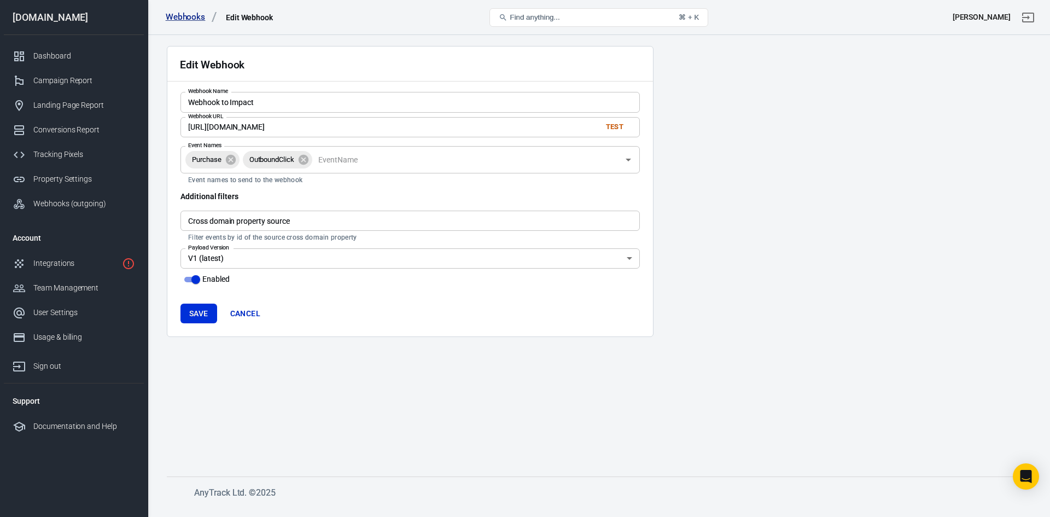
click at [728, 284] on main "Edit Webhook Webhook Name Webhook to Impact Webhook Name Webhook URL https://ho…" at bounding box center [599, 252] width 864 height 413
click at [197, 313] on button "Save" at bounding box center [198, 314] width 37 height 20
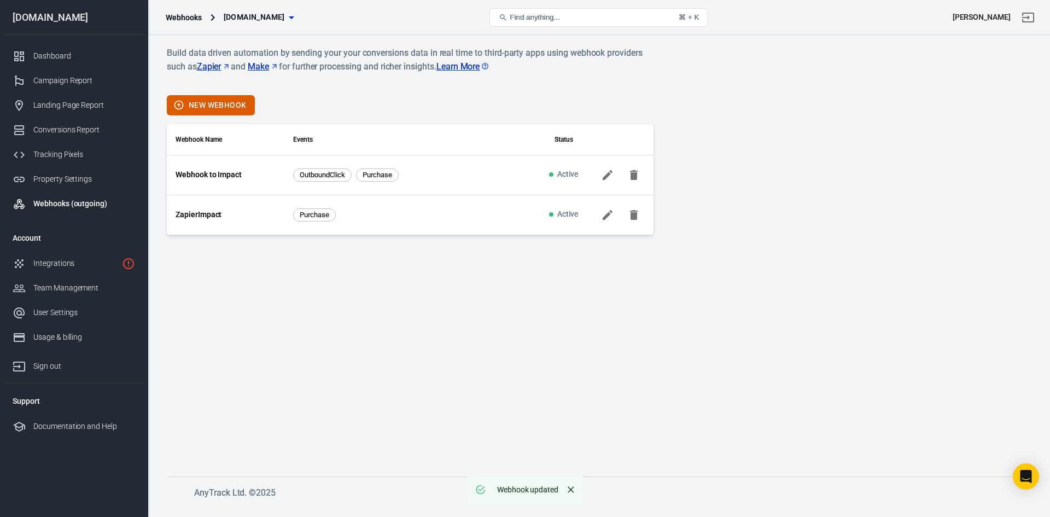
click at [609, 172] on icon at bounding box center [608, 175] width 10 height 10
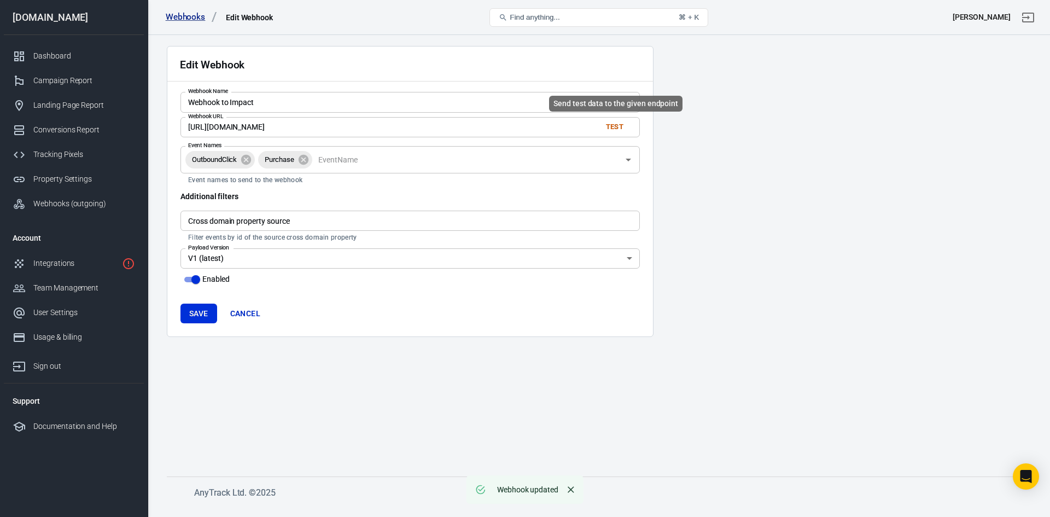
click at [614, 129] on button "Test" at bounding box center [614, 127] width 35 height 17
click at [203, 313] on button "Save" at bounding box center [198, 314] width 37 height 20
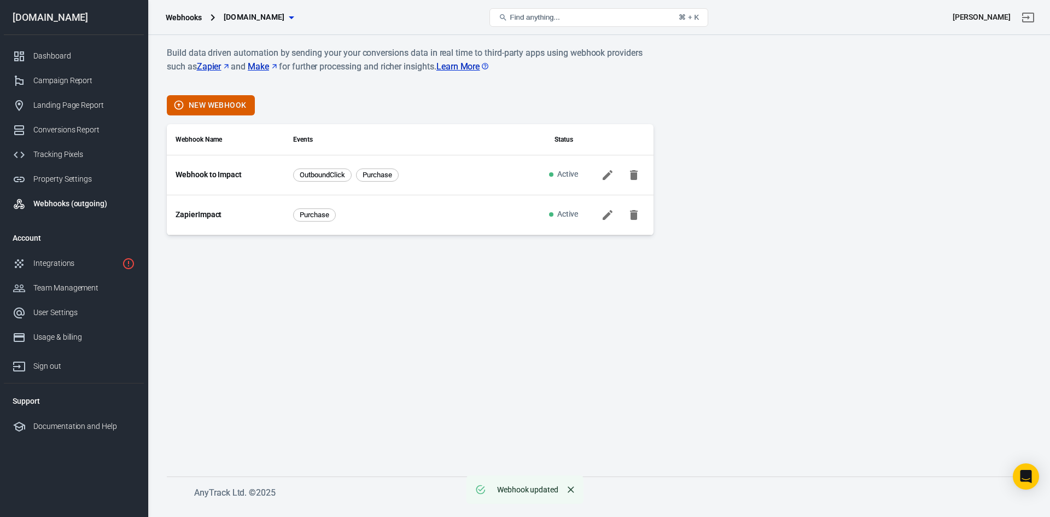
click at [198, 213] on link "ZapierImpact" at bounding box center [199, 214] width 46 height 11
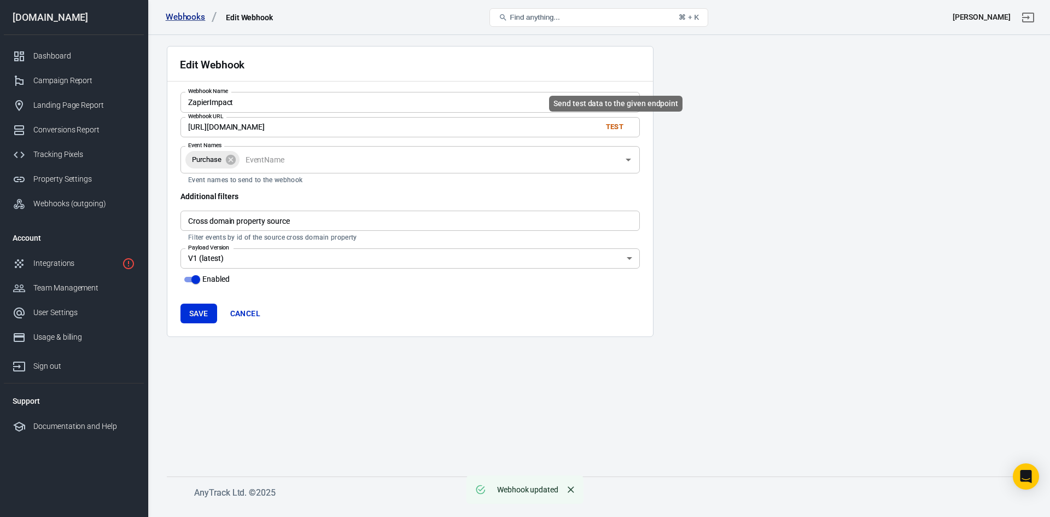
click at [612, 125] on button "Test" at bounding box center [614, 127] width 35 height 17
click at [629, 161] on icon "Open" at bounding box center [628, 159] width 13 height 13
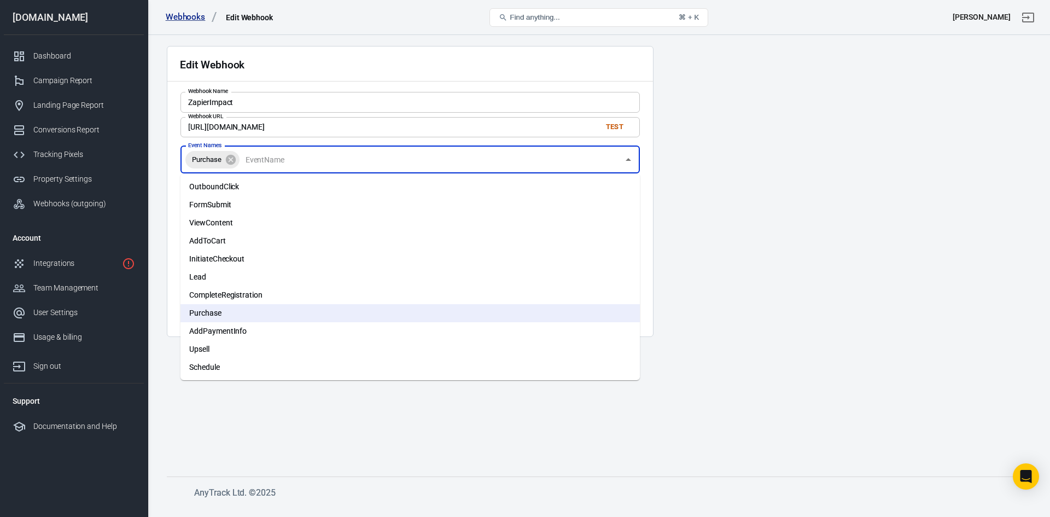
click at [225, 186] on li "OutboundClick" at bounding box center [409, 187] width 459 height 18
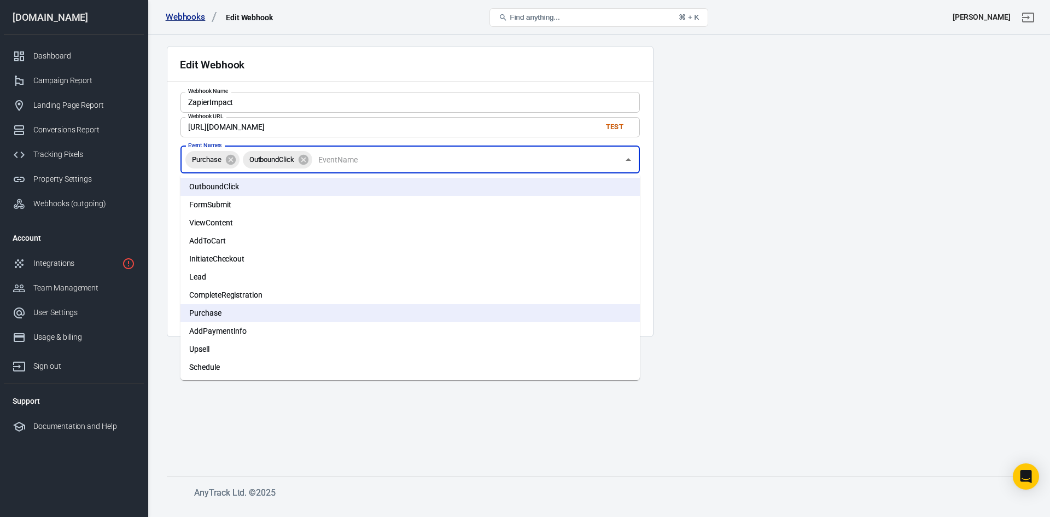
click at [586, 457] on main "Edit Webhook Webhook Name ZapierImpact Webhook Name Webhook URL https://hooks.z…" at bounding box center [599, 252] width 864 height 413
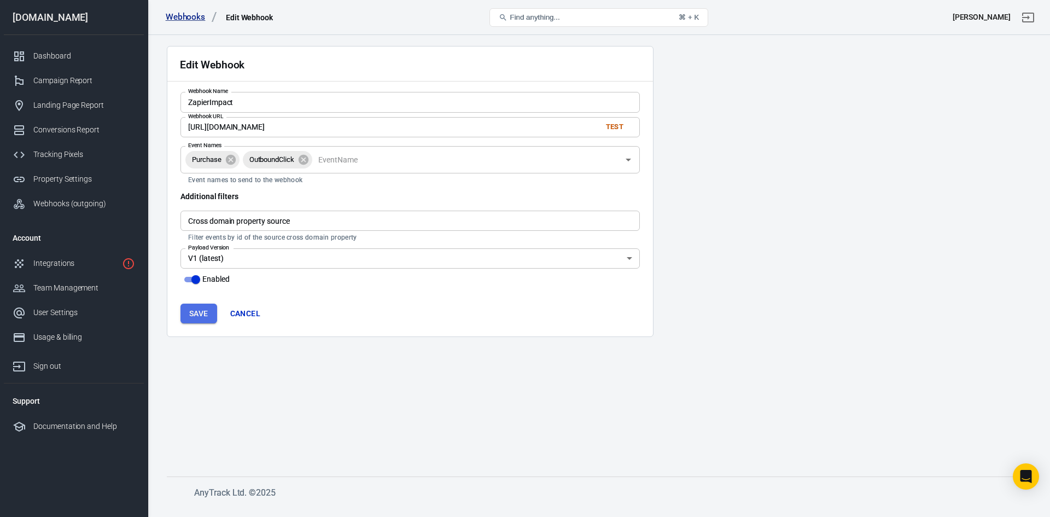
click at [204, 313] on button "Save" at bounding box center [198, 314] width 37 height 20
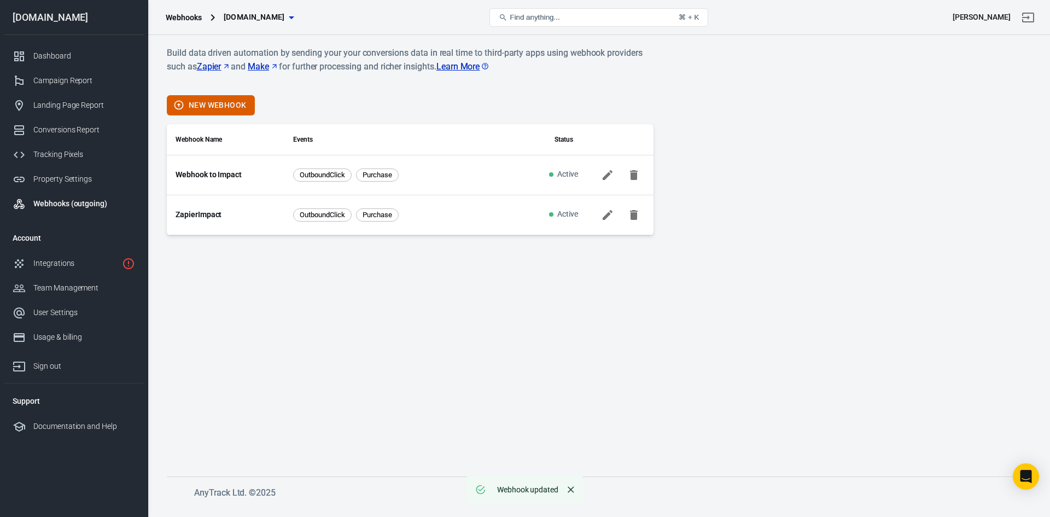
click at [231, 175] on link "Webhook to Impact" at bounding box center [209, 174] width 66 height 11
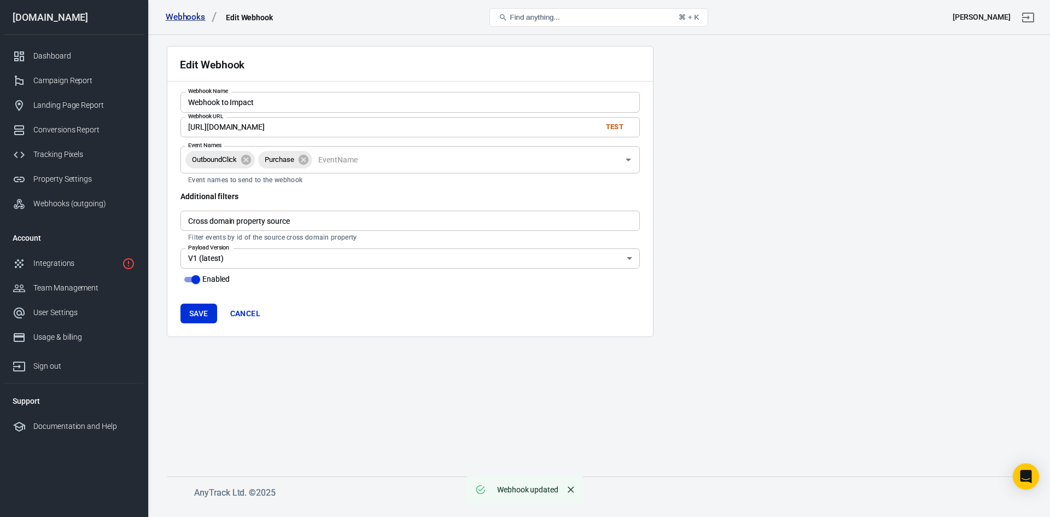
click at [237, 315] on link "Cancel" at bounding box center [245, 314] width 39 height 20
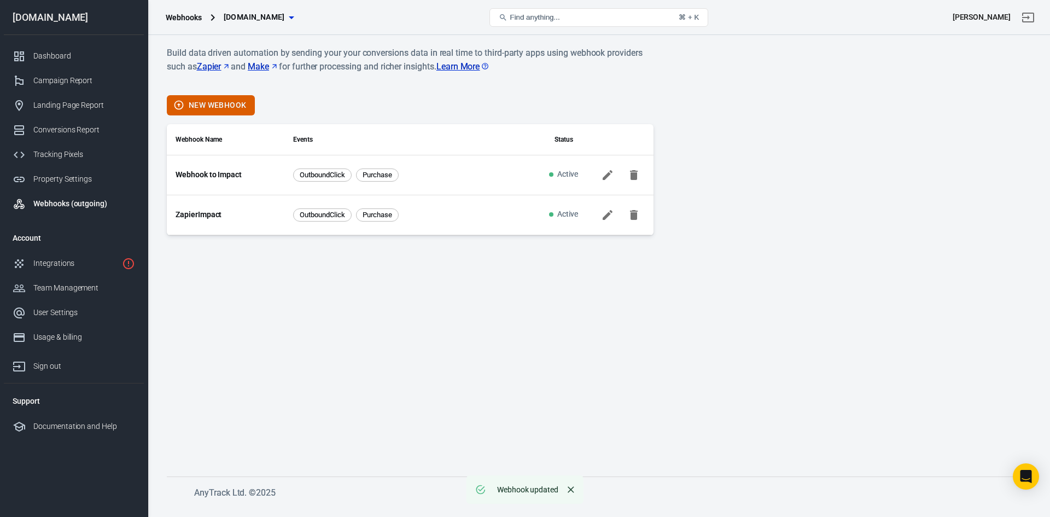
click at [224, 207] on td "ZapierImpact" at bounding box center [226, 215] width 118 height 40
click at [220, 213] on link "ZapierImpact" at bounding box center [199, 214] width 46 height 11
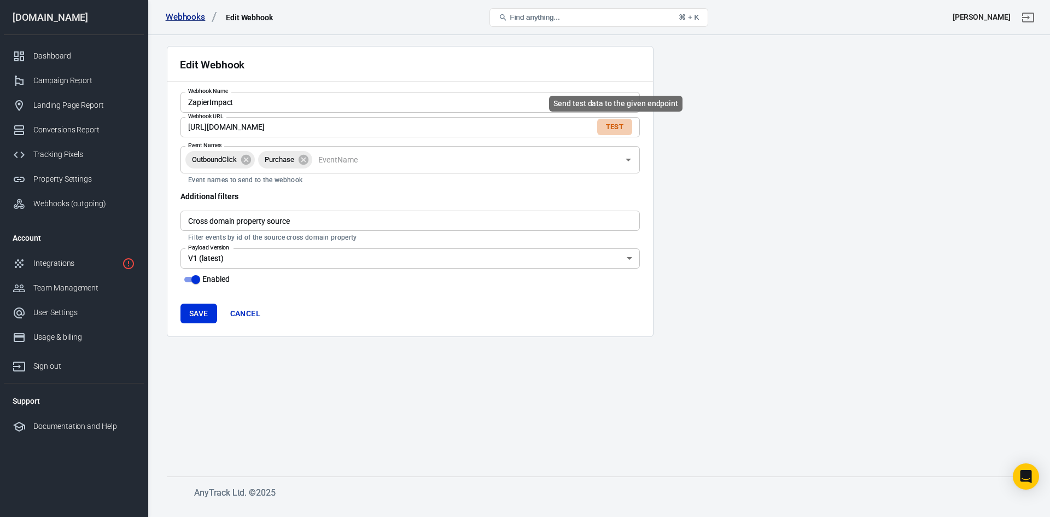
click at [612, 125] on button "Test" at bounding box center [614, 127] width 35 height 17
click at [56, 265] on div "Integrations" at bounding box center [75, 263] width 84 height 11
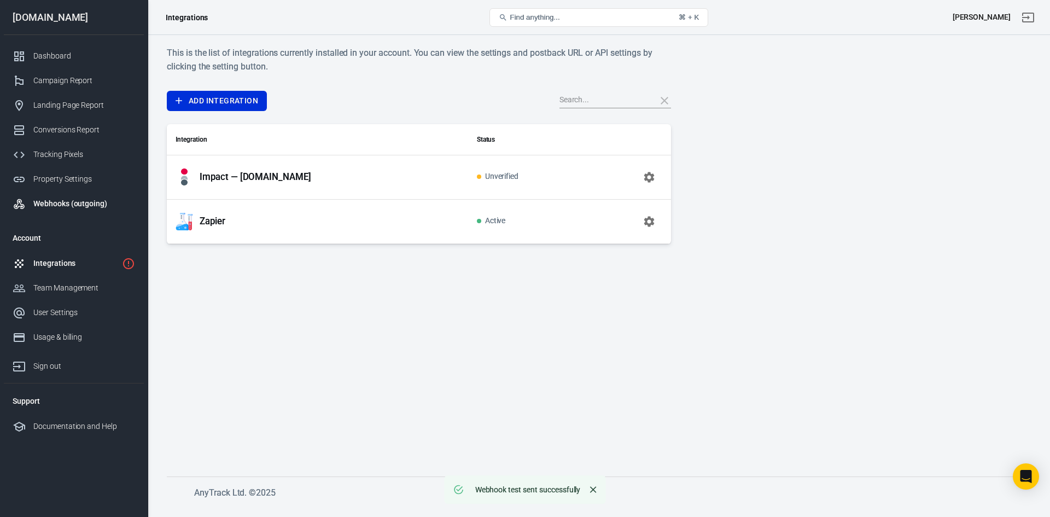
click at [81, 202] on div "Webhooks (outgoing)" at bounding box center [84, 203] width 102 height 11
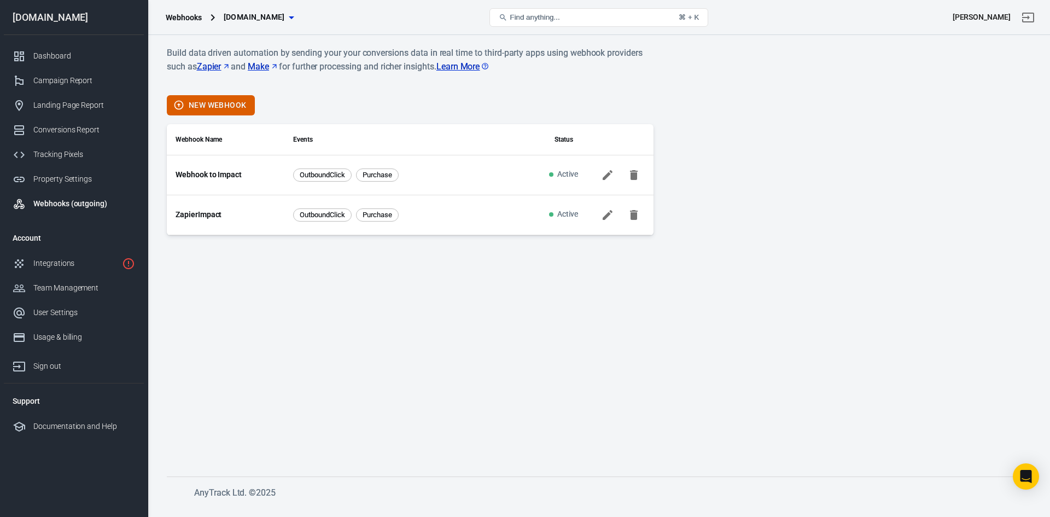
click at [211, 216] on link "ZapierImpact" at bounding box center [199, 214] width 46 height 11
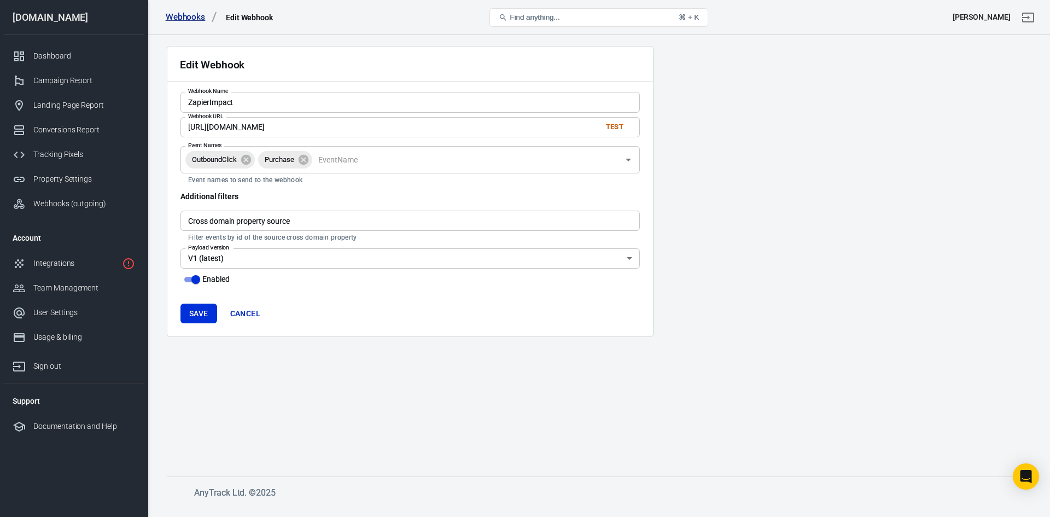
click at [629, 226] on input "Cross domain property source" at bounding box center [409, 221] width 459 height 20
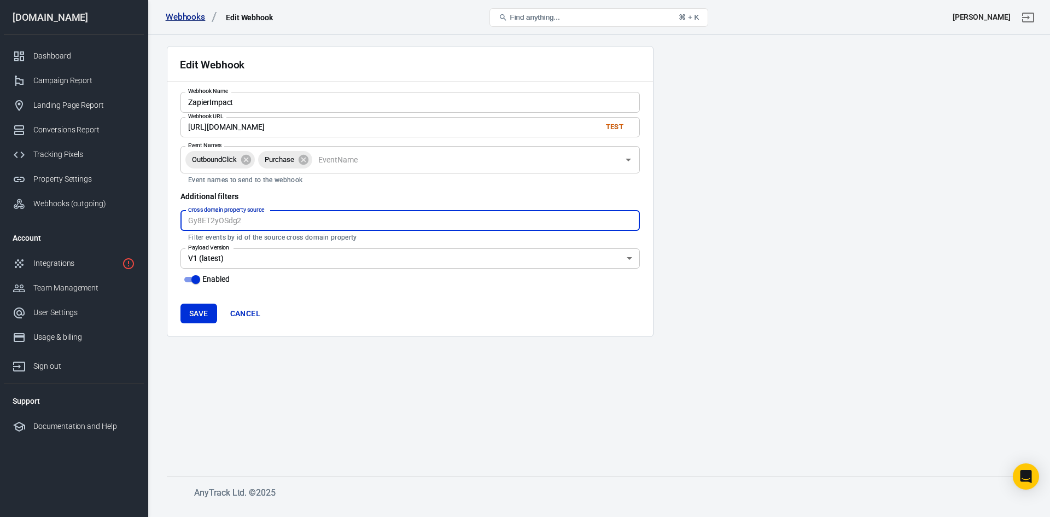
click at [629, 226] on input "Cross domain property source" at bounding box center [409, 221] width 459 height 20
click at [841, 275] on main "Edit Webhook Webhook Name ZapierImpact Webhook Name Webhook URL https://hooks.z…" at bounding box center [599, 252] width 864 height 413
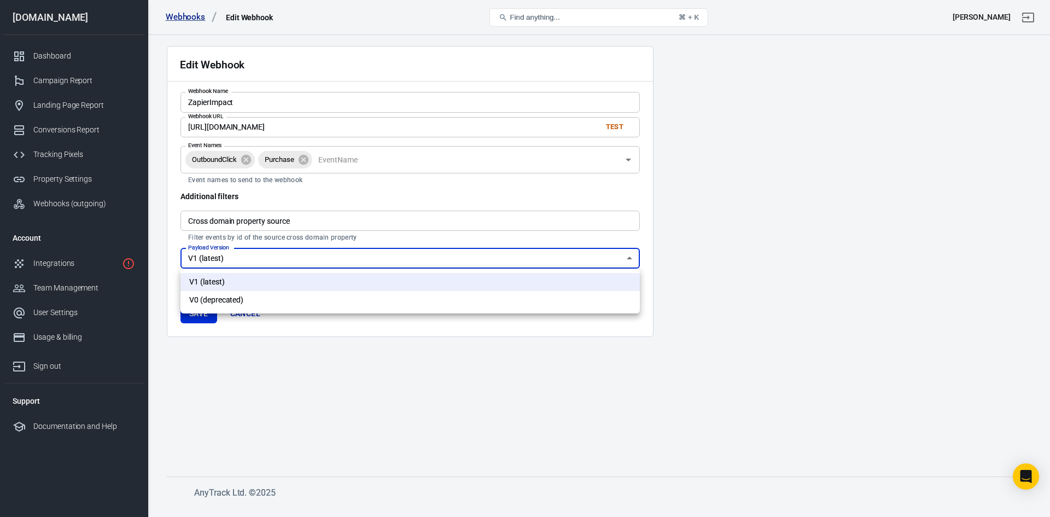
click at [578, 253] on body "Webhooks Edit Webhook Find anything... ⌘ + K Nicole Prior readingprograms.com D…" at bounding box center [525, 270] width 1050 height 471
click at [578, 253] on div at bounding box center [525, 258] width 1050 height 517
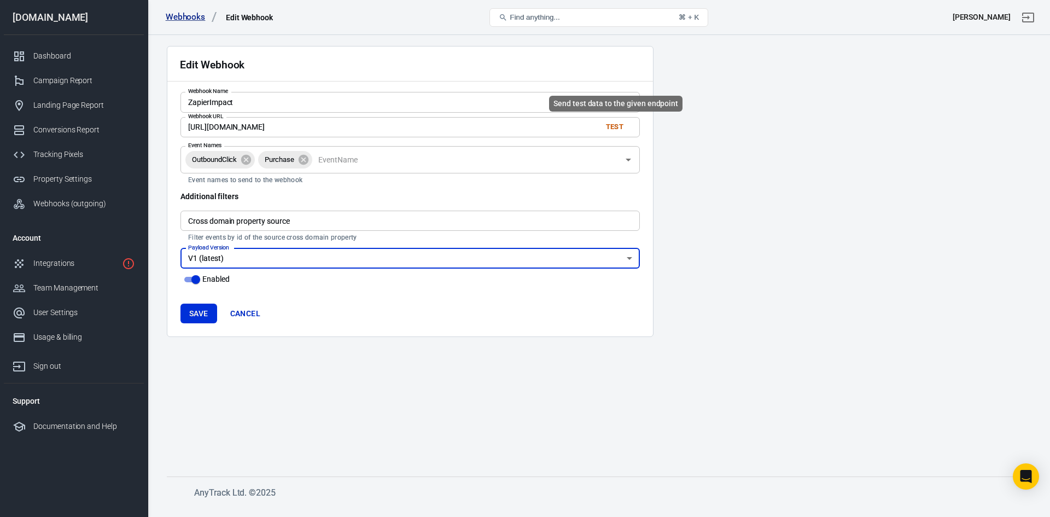
click at [619, 127] on button "Test" at bounding box center [614, 127] width 35 height 17
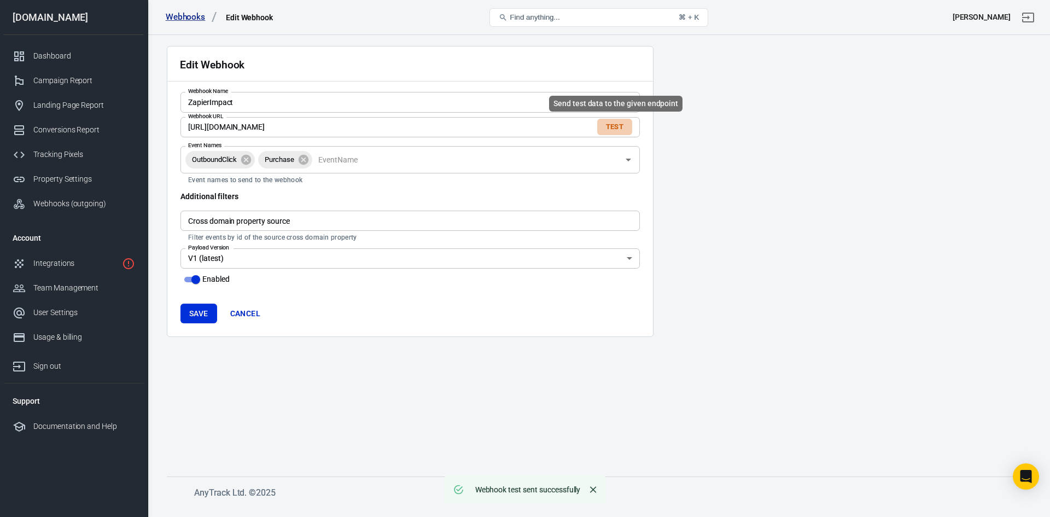
click at [619, 127] on button "Test" at bounding box center [614, 127] width 35 height 17
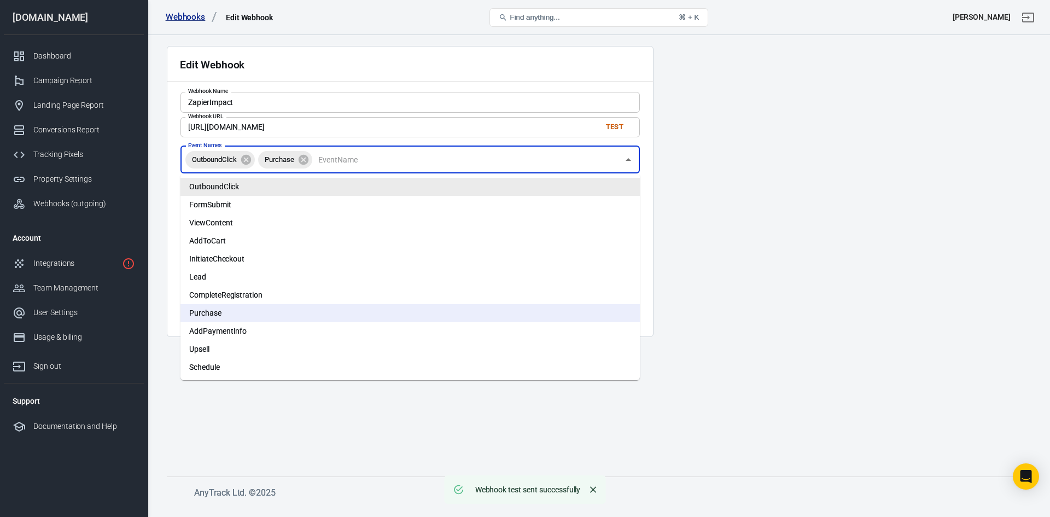
click at [493, 164] on input "Event Names" at bounding box center [466, 160] width 305 height 14
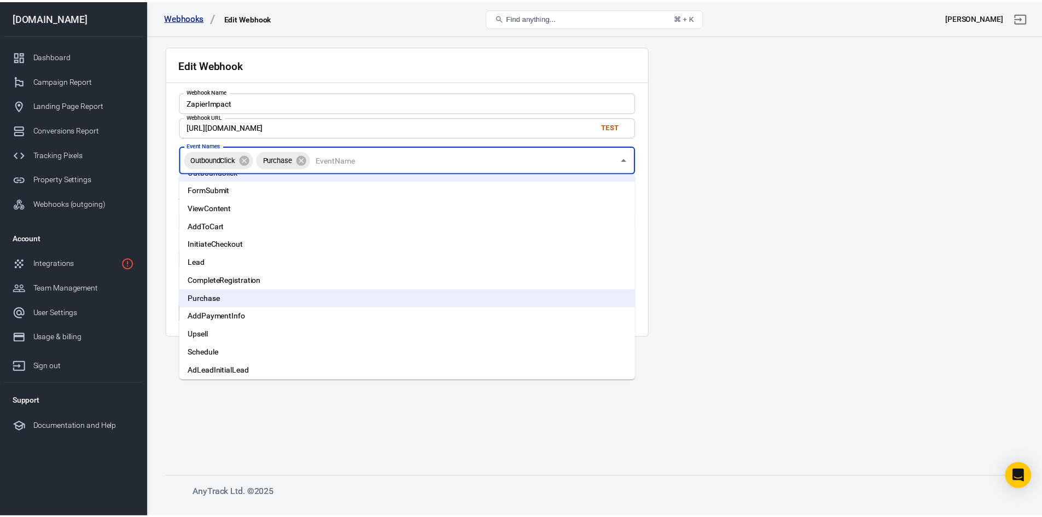
scroll to position [19, 0]
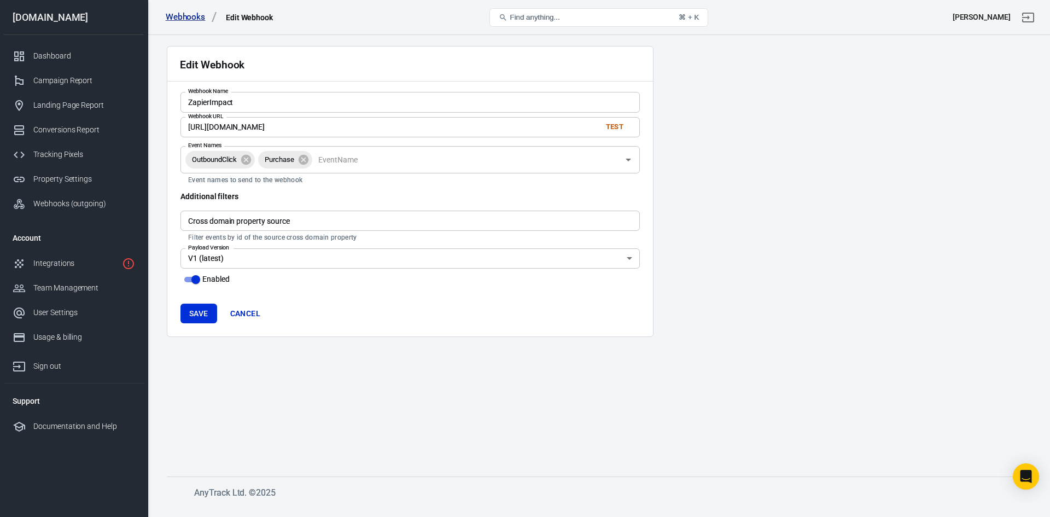
click at [318, 429] on main "Edit Webhook Webhook Name ZapierImpact Webhook Name Webhook URL https://hooks.z…" at bounding box center [599, 252] width 864 height 413
click at [66, 260] on div "Integrations" at bounding box center [75, 263] width 84 height 11
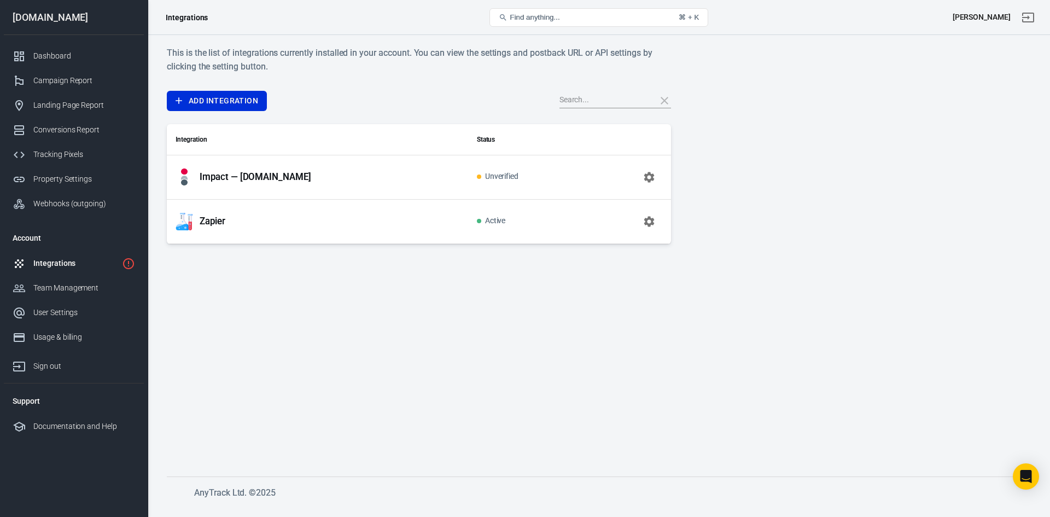
click at [236, 225] on div "Zapier" at bounding box center [318, 221] width 284 height 17
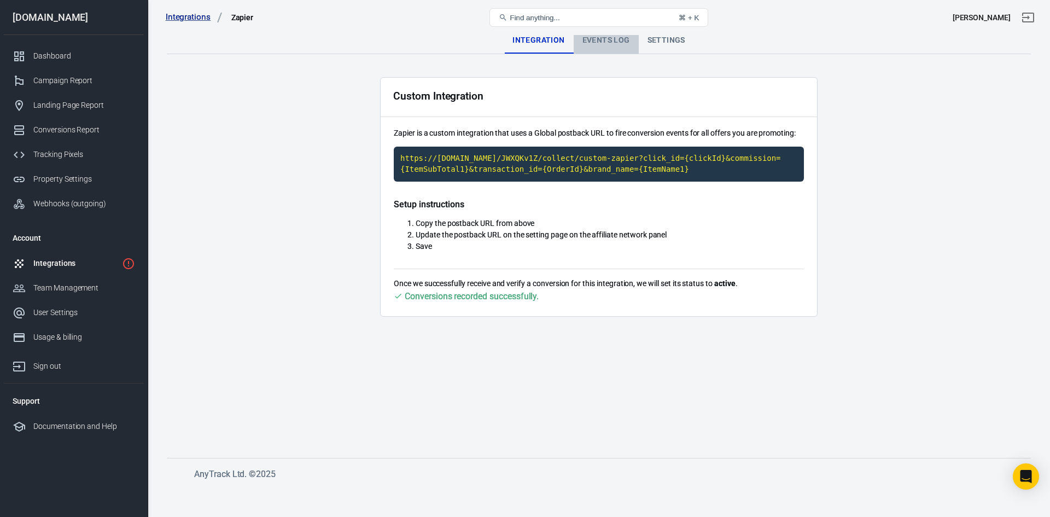
click at [608, 40] on div "Events Log" at bounding box center [606, 40] width 65 height 26
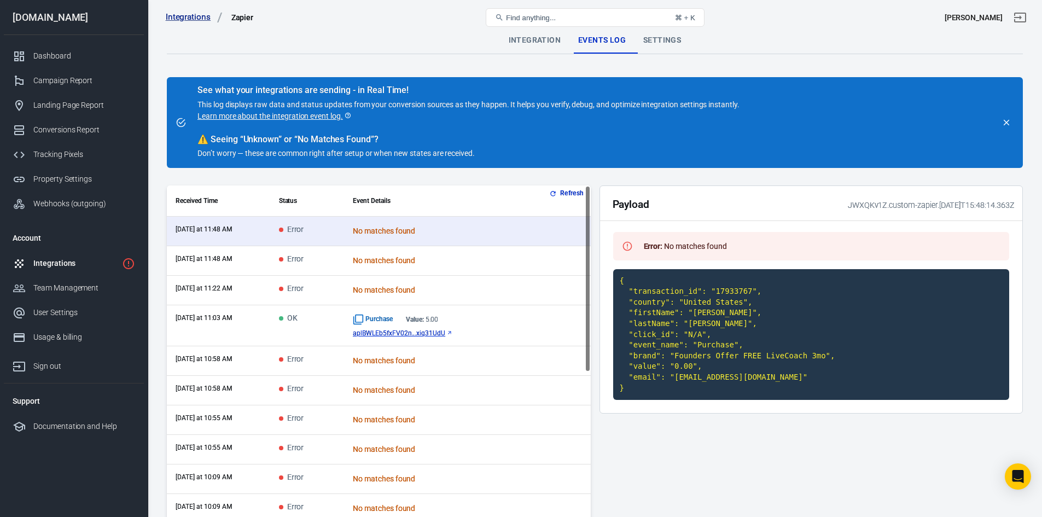
click at [400, 318] on div "Purchase Value: 5.00" at bounding box center [467, 319] width 229 height 11
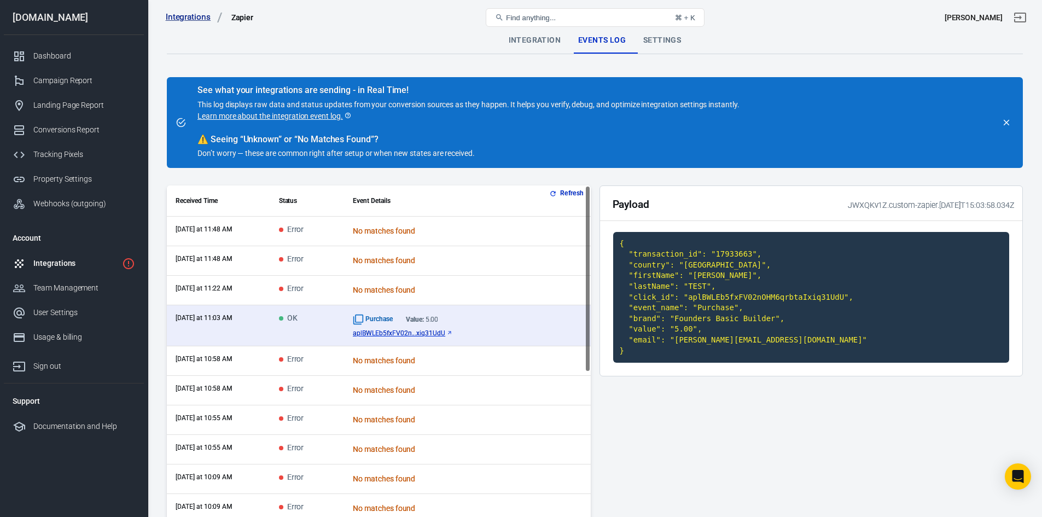
drag, startPoint x: 827, startPoint y: 203, endPoint x: 1020, endPoint y: 202, distance: 193.6
click at [1020, 202] on div "Payload JWXQKv1Z.custom-zapier.2025-09-04T15:03:58.034Z" at bounding box center [811, 203] width 423 height 35
click at [927, 204] on div "JWXQKv1Z.custom-zapier.2025-09-04T15:03:58.034Z" at bounding box center [929, 205] width 171 height 11
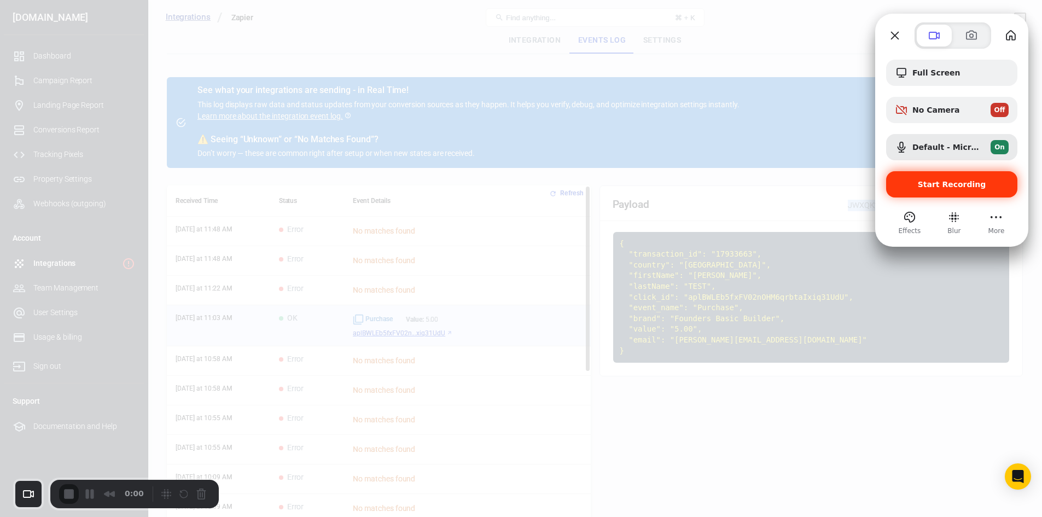
click at [946, 190] on div "Start Recording" at bounding box center [951, 184] width 131 height 26
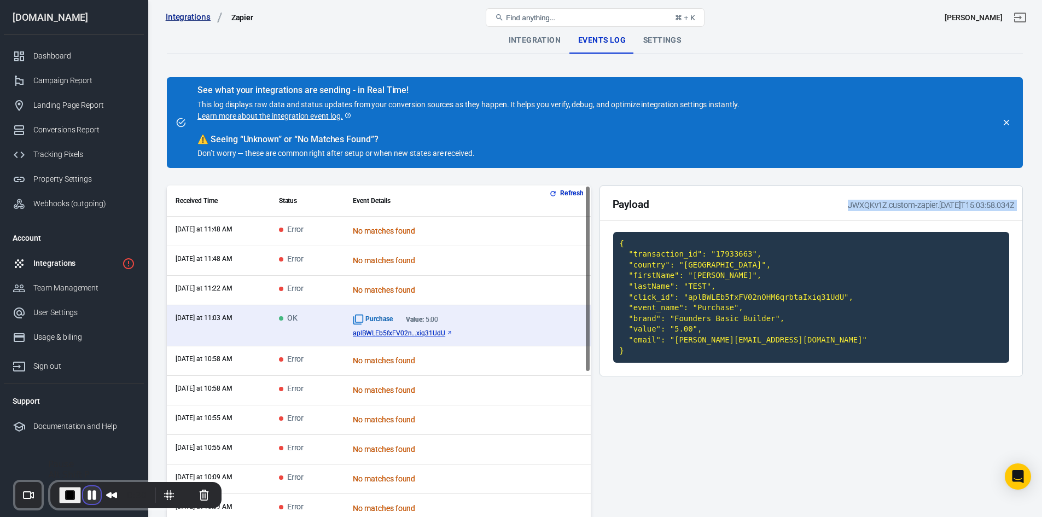
click at [85, 493] on button "Pause Recording" at bounding box center [91, 494] width 17 height 17
click at [569, 191] on button "Refresh" at bounding box center [567, 193] width 41 height 11
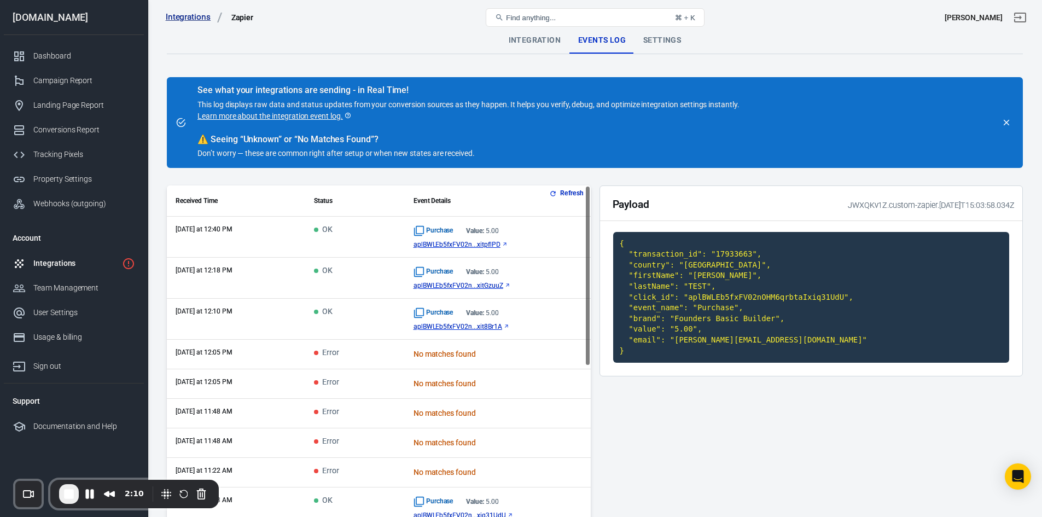
click at [463, 240] on div "Purchase Value: 5.00 aplBWLEb5fxFV02n...xitpflPD" at bounding box center [497, 236] width 168 height 23
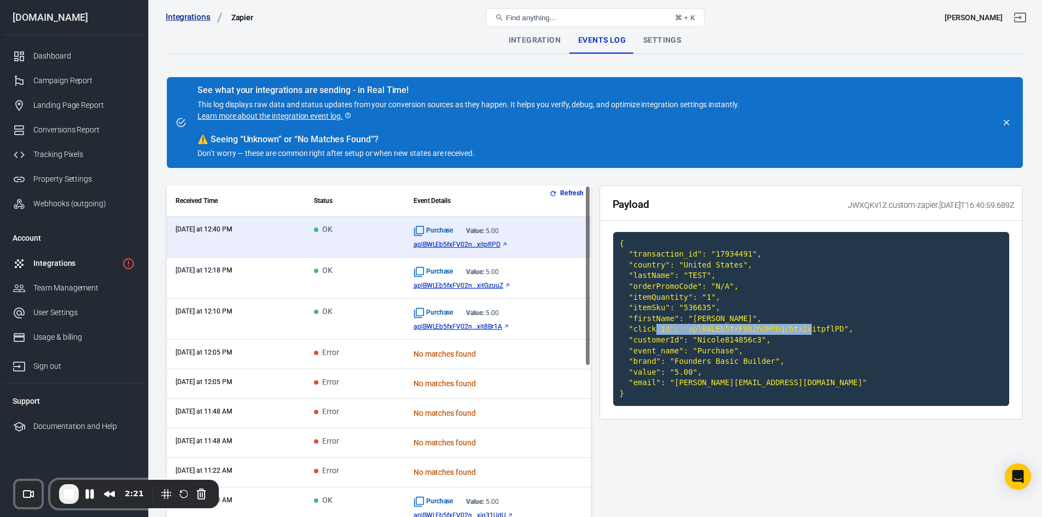
drag, startPoint x: 684, startPoint y: 329, endPoint x: 826, endPoint y: 330, distance: 142.2
click at [826, 330] on code "{ "transaction_id": "17934491", "country": "United States", "lastName": "TEST",…" at bounding box center [811, 319] width 396 height 174
